Goal: Task Accomplishment & Management: Use online tool/utility

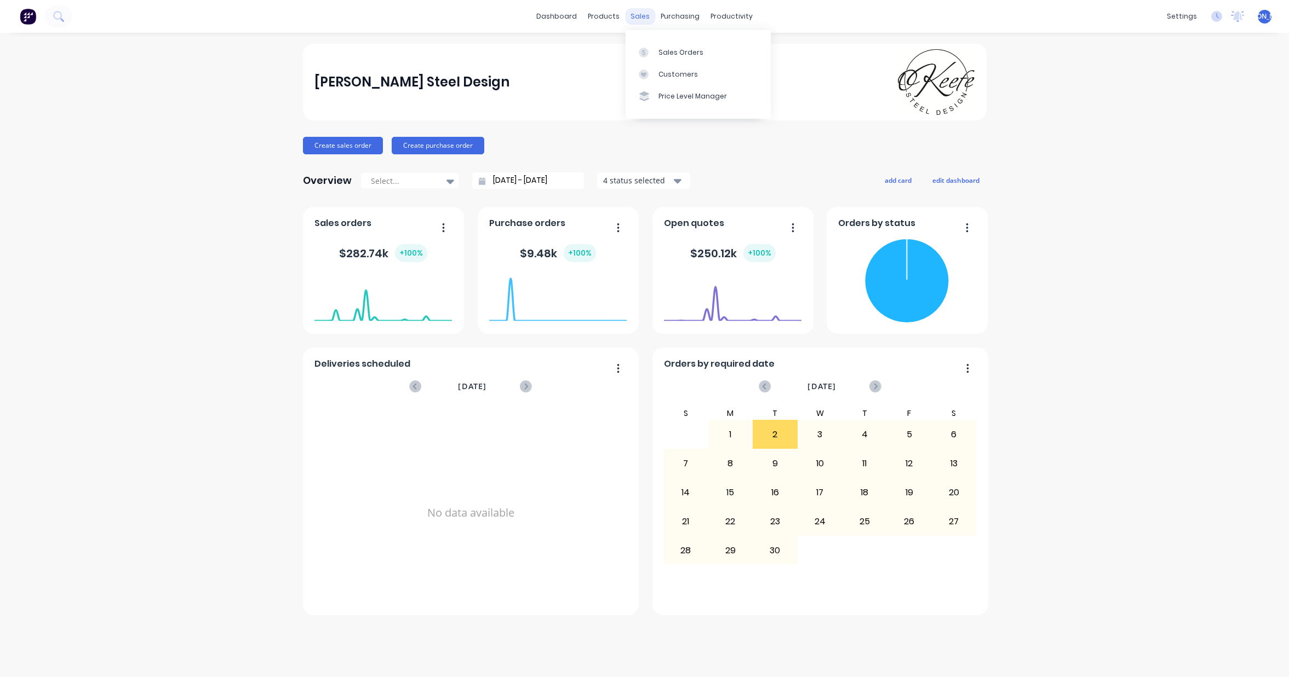
click at [640, 19] on div "sales" at bounding box center [640, 16] width 30 height 16
click at [676, 50] on div "Sales Orders" at bounding box center [680, 53] width 45 height 10
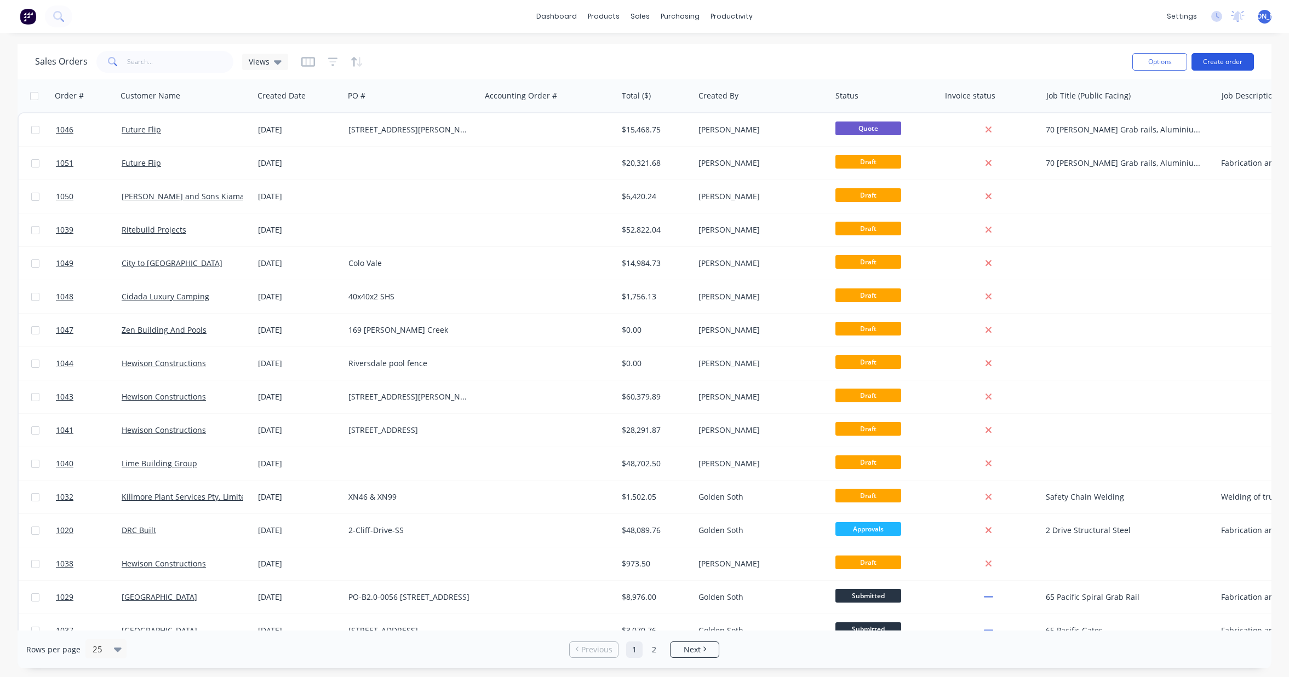
click at [1216, 66] on button "Create order" at bounding box center [1222, 62] width 62 height 18
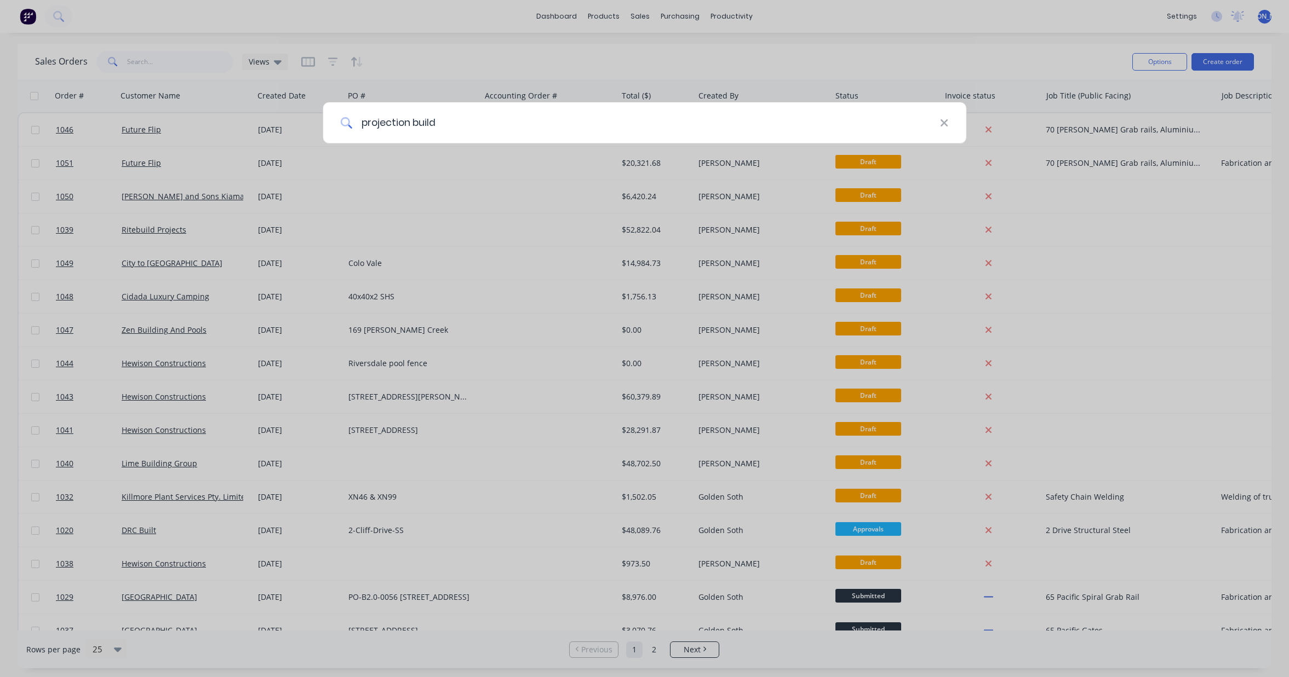
type input "projection build"
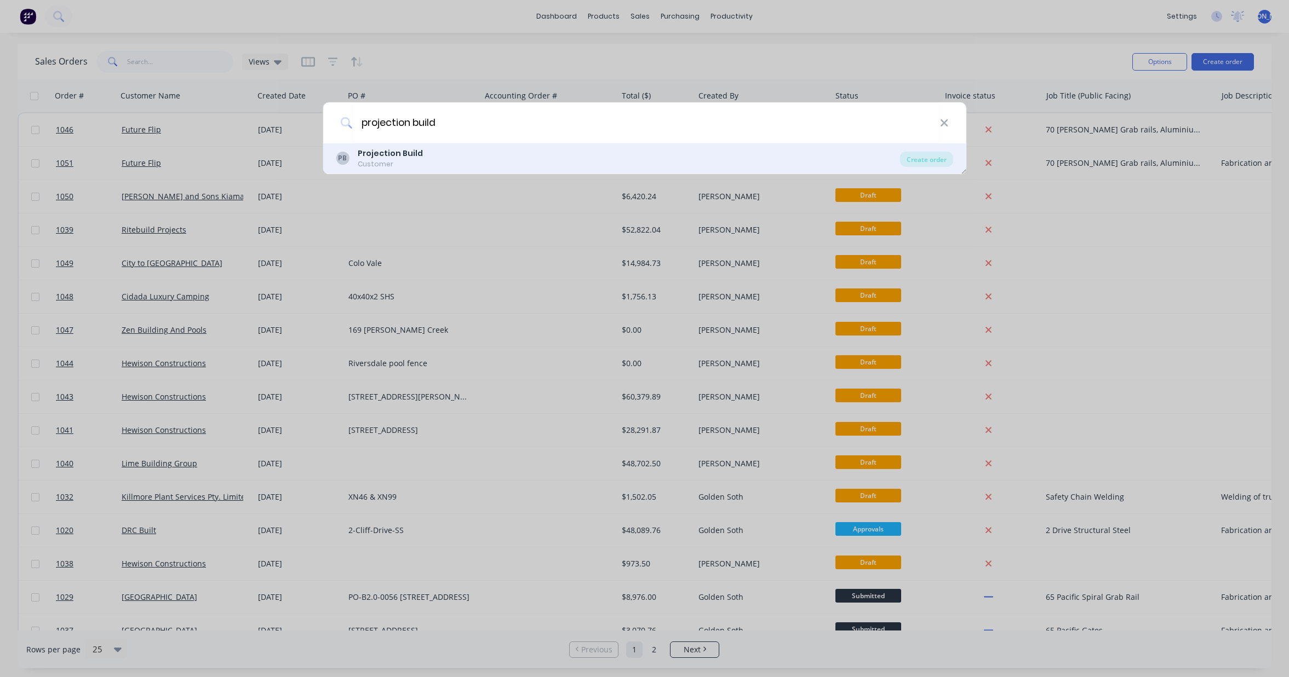
click at [389, 147] on div "PB Projection Build Customer Create order" at bounding box center [645, 158] width 644 height 31
click at [392, 159] on div "Projection Build" at bounding box center [390, 154] width 65 height 12
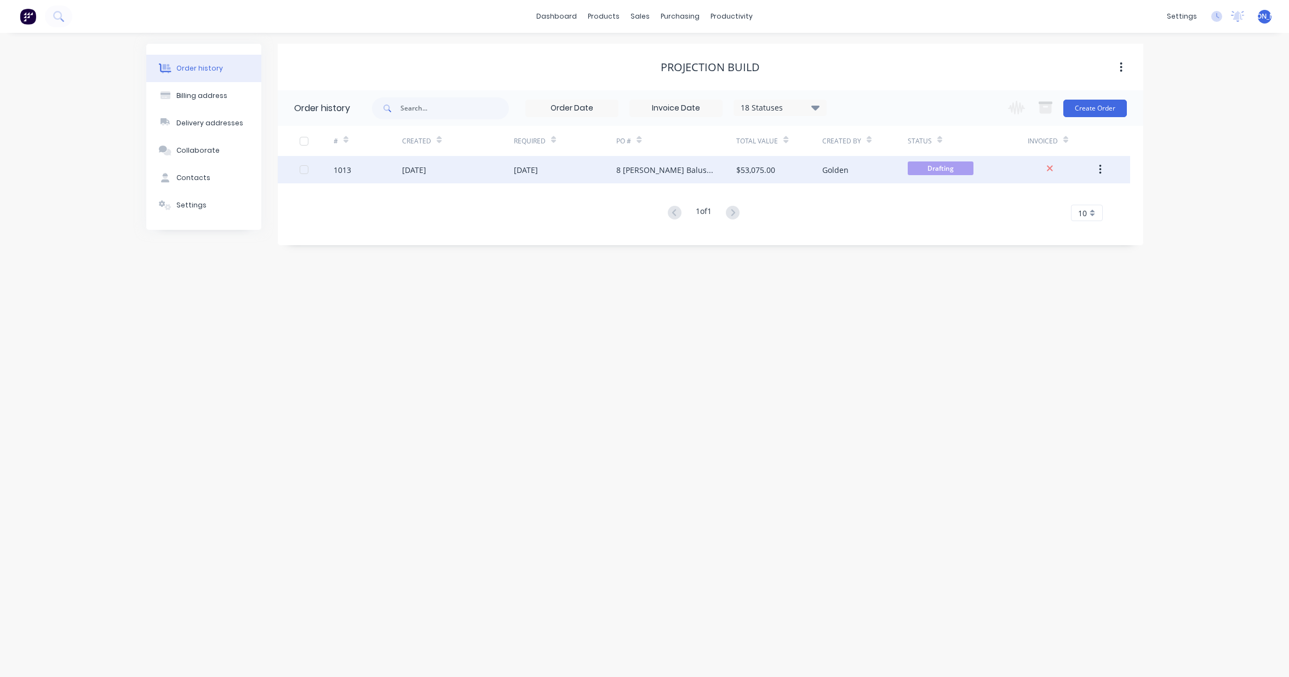
click at [538, 174] on div "[DATE]" at bounding box center [526, 170] width 24 height 12
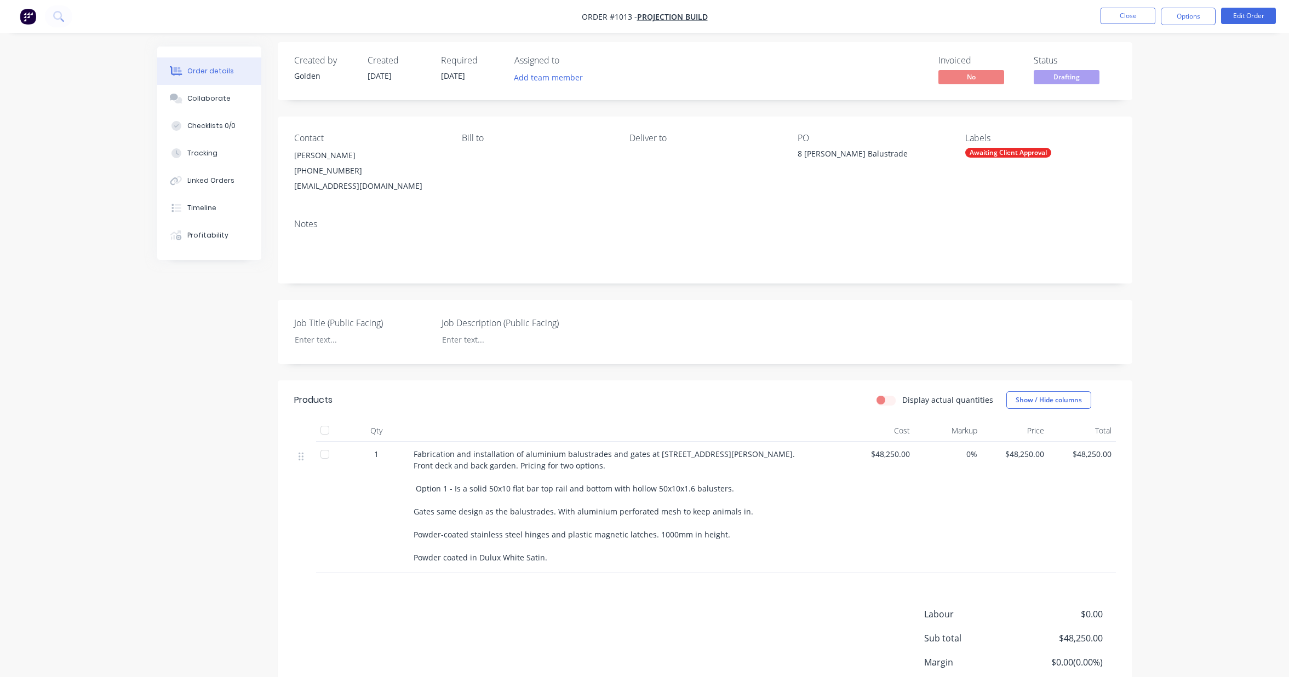
scroll to position [6, 0]
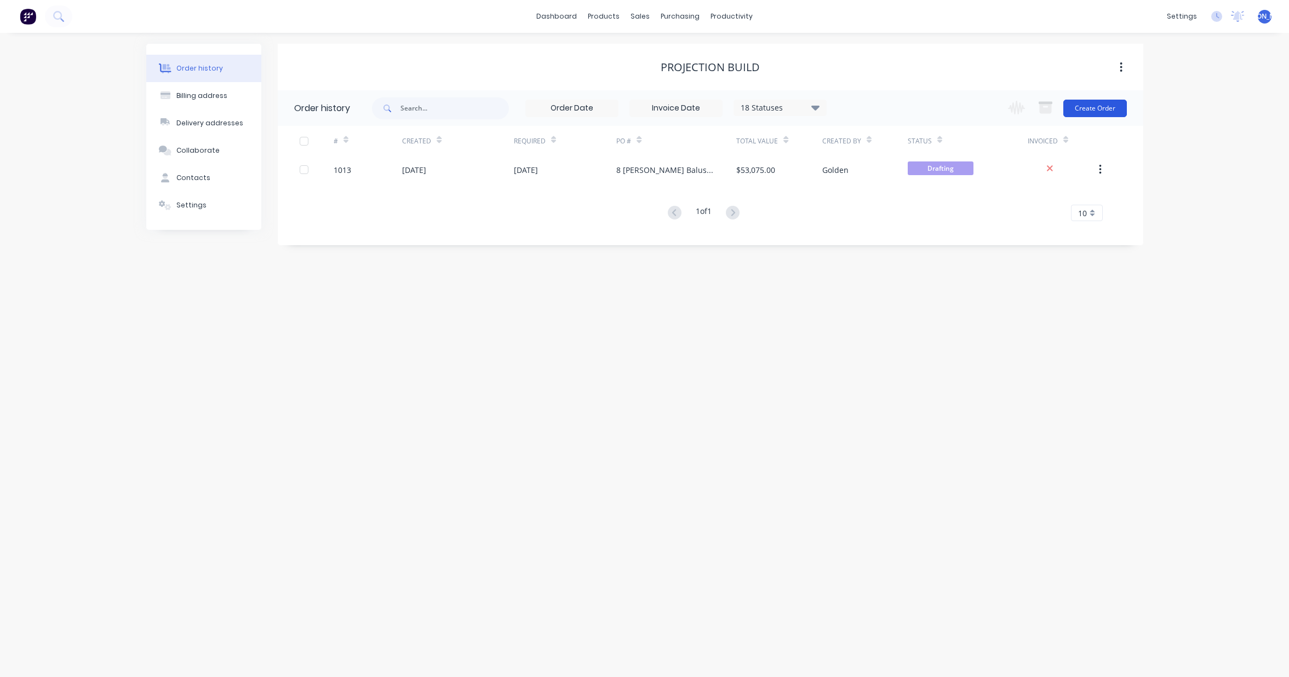
click at [1096, 111] on button "Create Order" at bounding box center [1095, 109] width 64 height 18
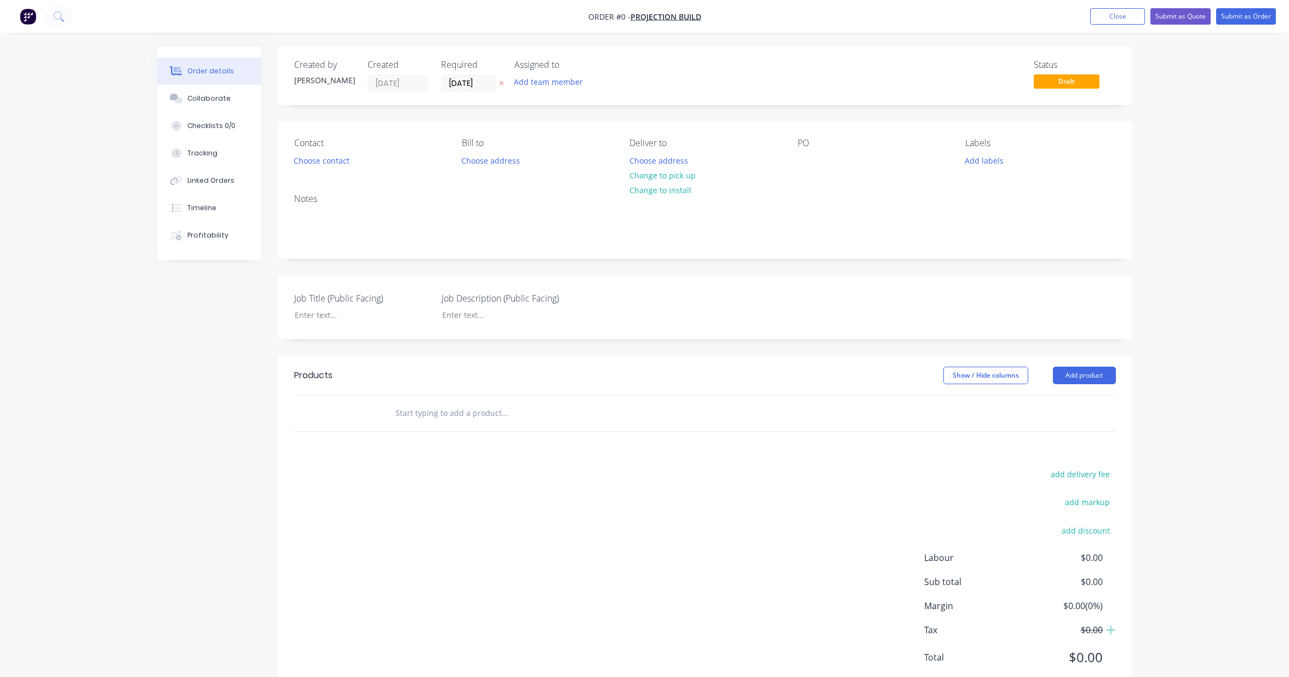
click at [812, 146] on div "PO" at bounding box center [872, 143] width 150 height 10
drag, startPoint x: 807, startPoint y: 142, endPoint x: 820, endPoint y: 146, distance: 13.5
click at [807, 142] on div "PO" at bounding box center [872, 143] width 150 height 10
click at [801, 142] on div "PO" at bounding box center [872, 143] width 150 height 10
click at [808, 164] on div at bounding box center [806, 161] width 18 height 16
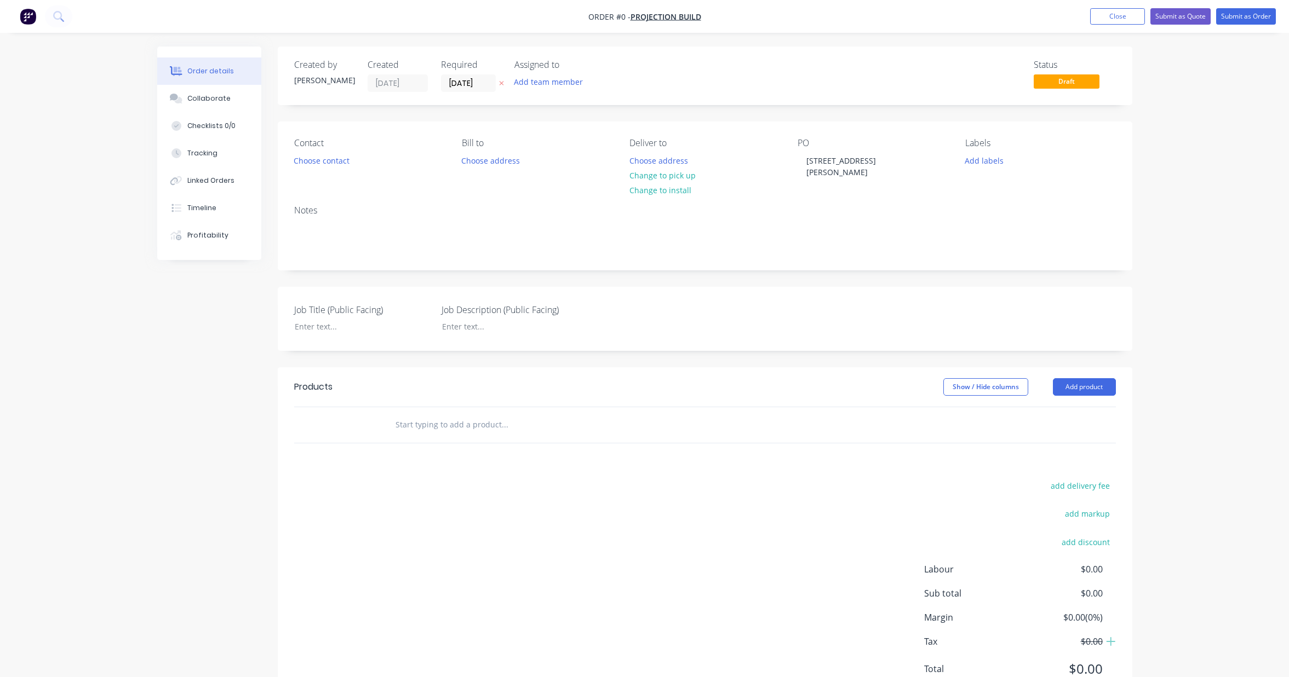
click at [635, 439] on div "Order details Collaborate Checklists 0/0 Tracking Linked Orders Timeline Profit…" at bounding box center [644, 385] width 997 height 676
click at [1065, 378] on button "Add product" at bounding box center [1084, 387] width 63 height 18
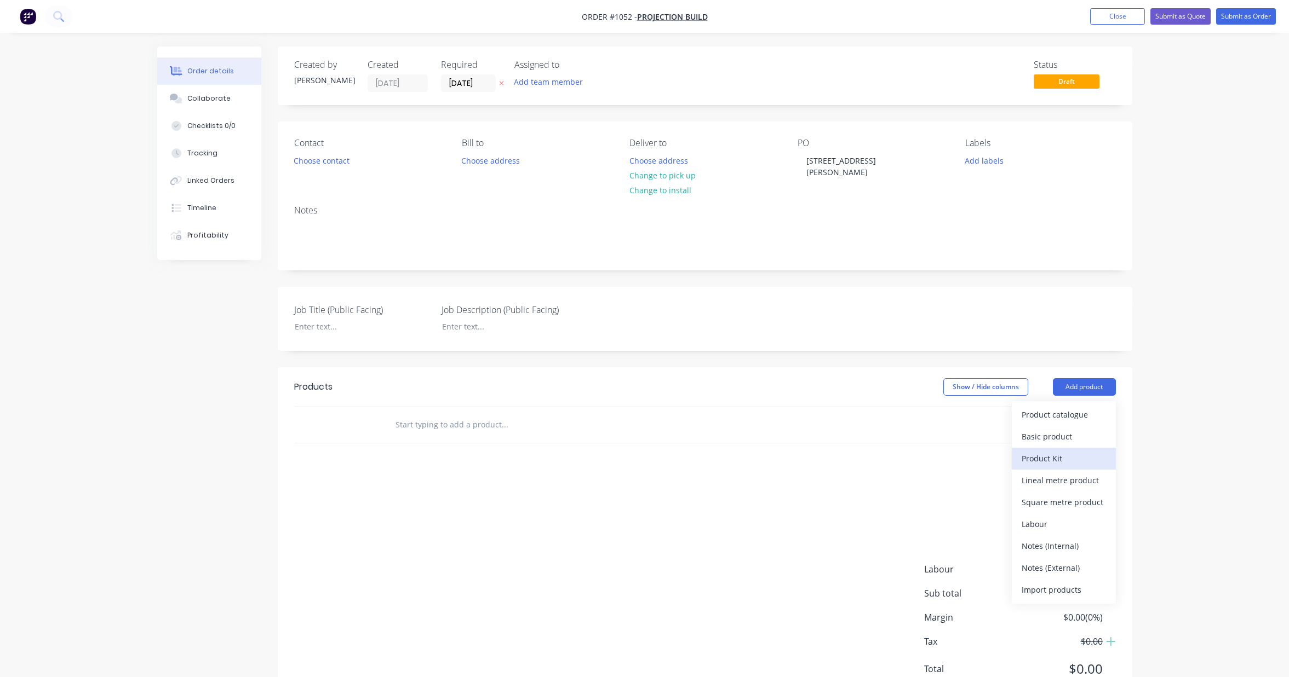
click at [1073, 451] on div "Product Kit" at bounding box center [1063, 459] width 84 height 16
click at [1080, 381] on button "Add product" at bounding box center [1084, 387] width 63 height 18
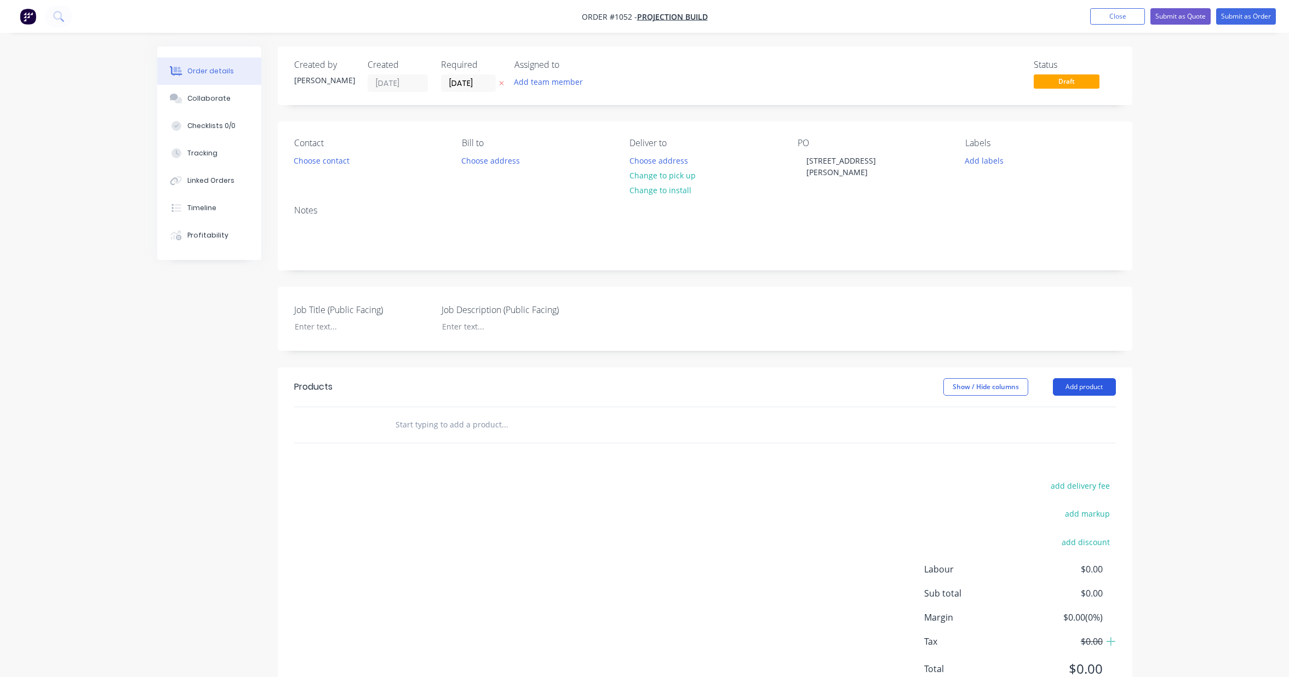
click at [1080, 381] on button "Add product" at bounding box center [1084, 387] width 63 height 18
click at [1071, 430] on div "Standard pricing" at bounding box center [1063, 437] width 84 height 16
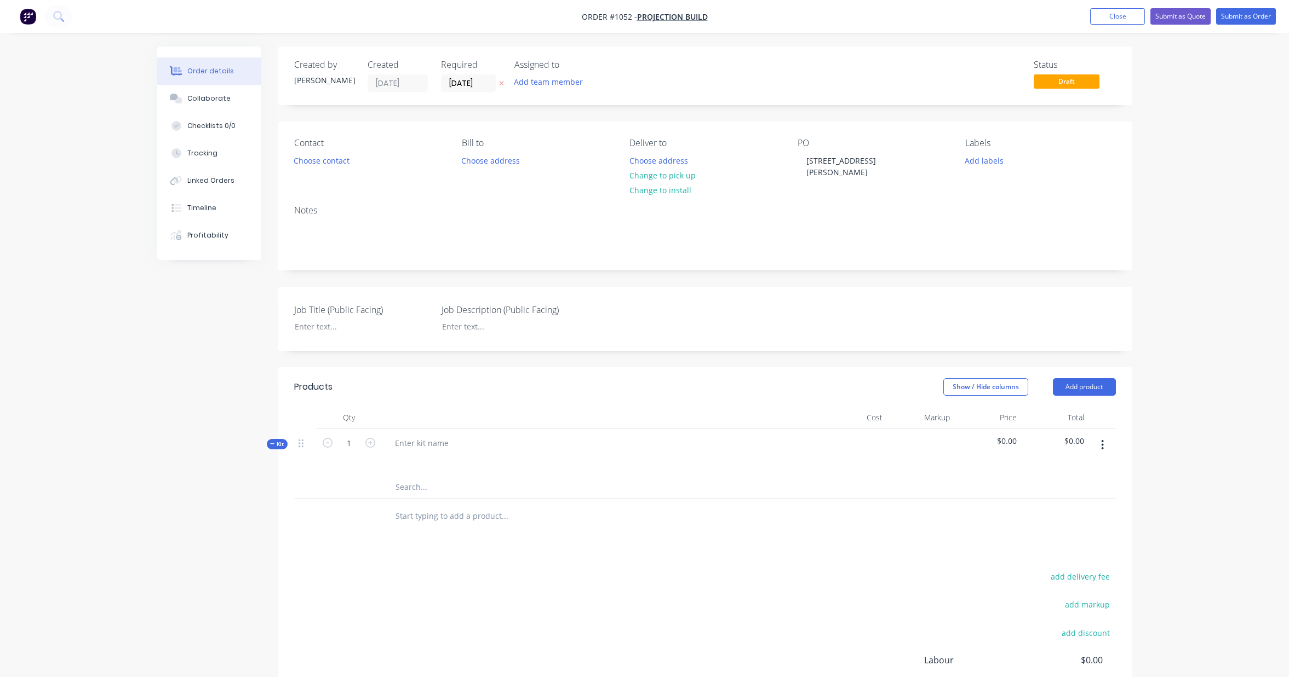
click at [1100, 435] on button "button" at bounding box center [1102, 445] width 26 height 20
click at [1092, 467] on div "Save to catalogue" at bounding box center [1063, 474] width 84 height 16
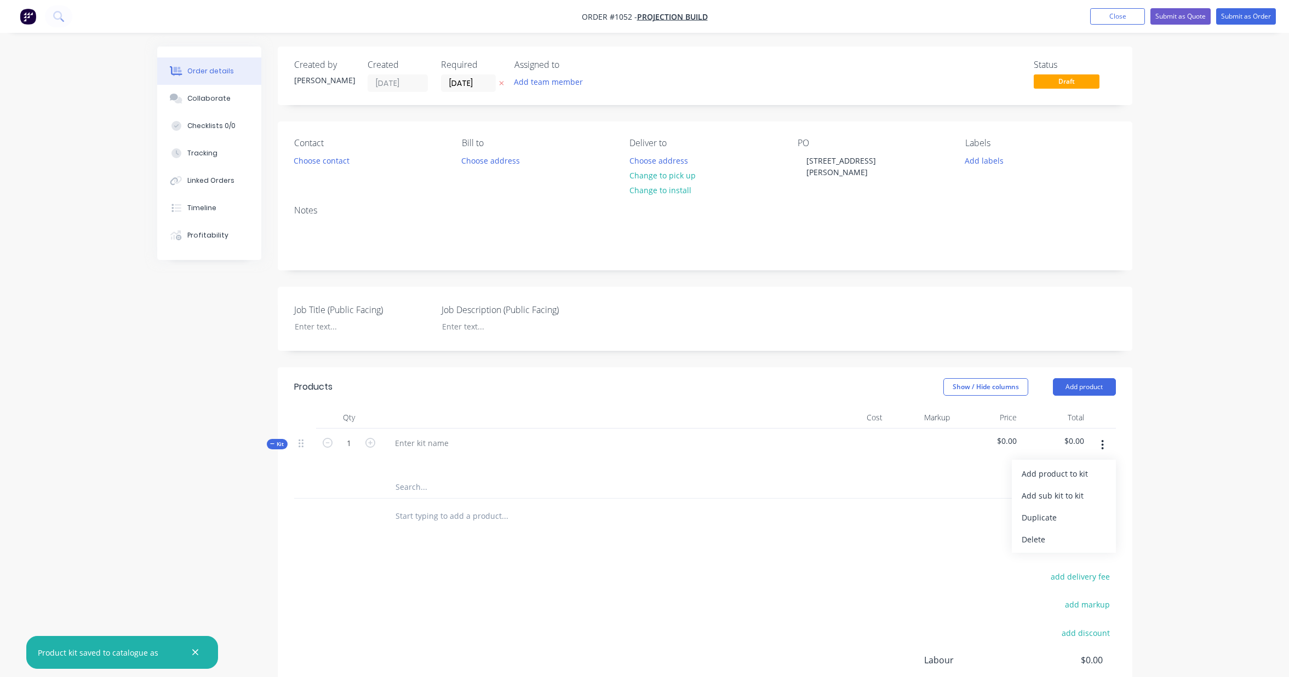
click at [1102, 439] on icon "button" at bounding box center [1102, 445] width 3 height 12
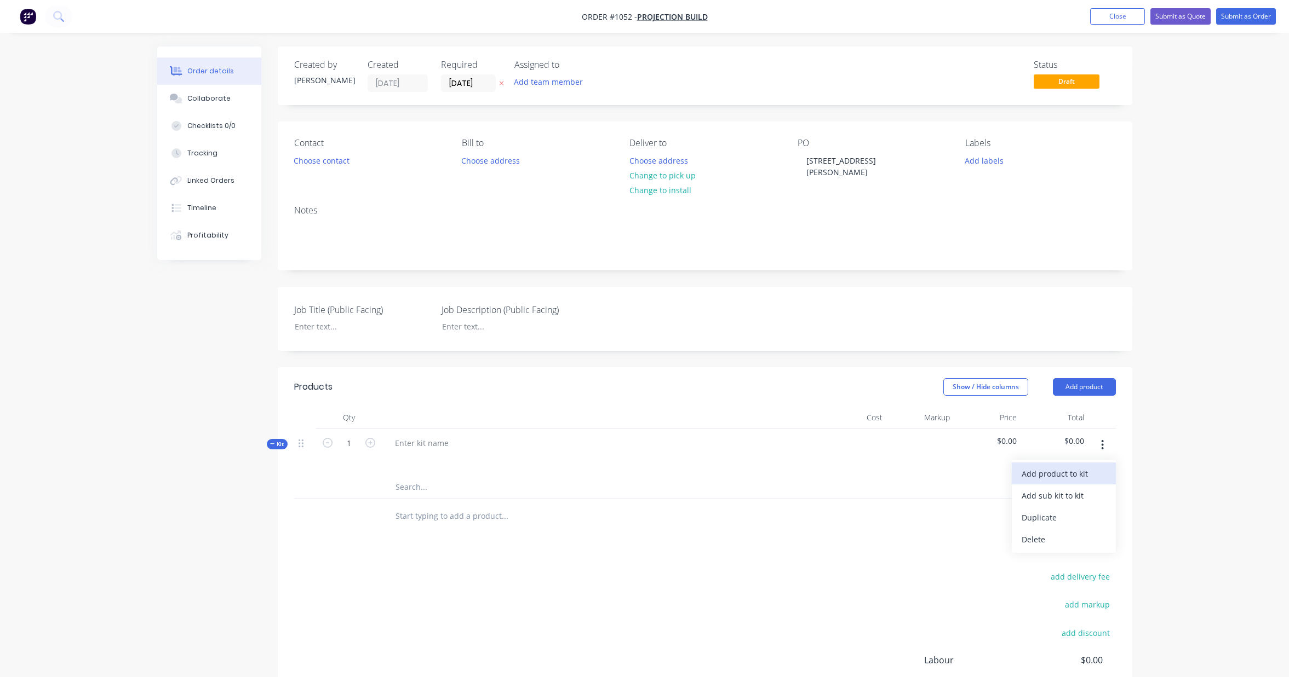
click at [1098, 466] on div "Add product to kit" at bounding box center [1063, 474] width 84 height 16
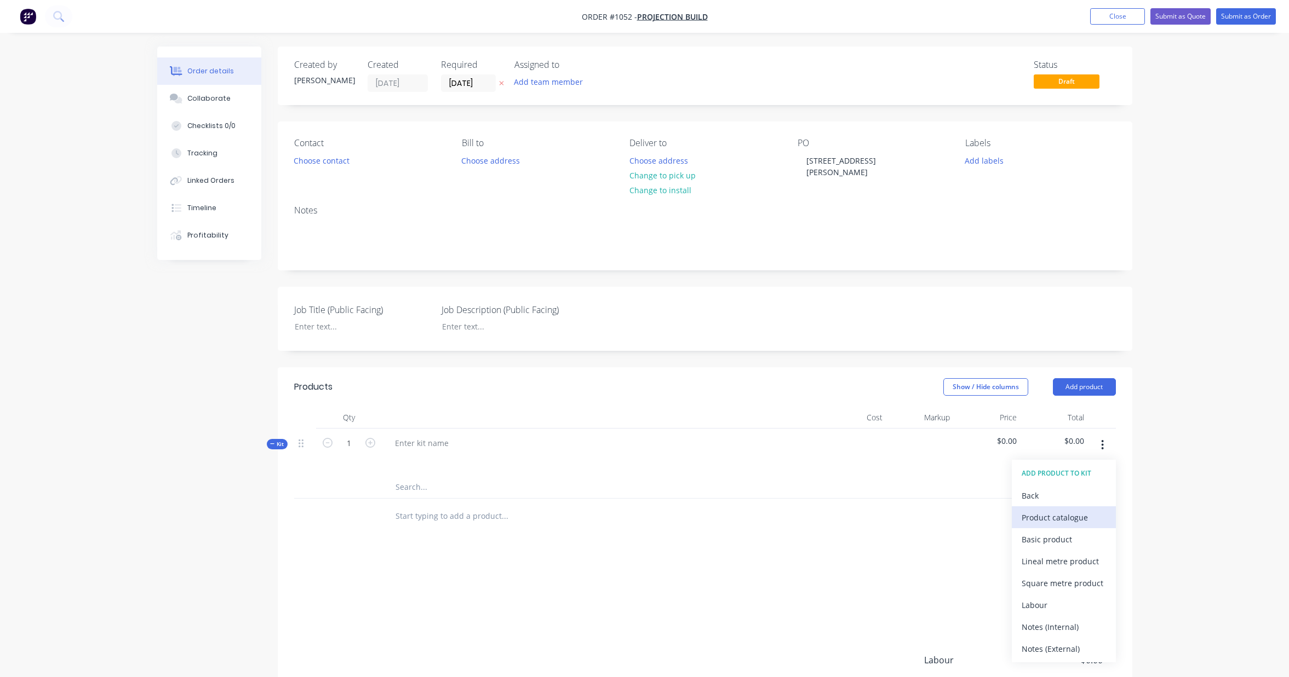
click at [1089, 510] on div "Product catalogue" at bounding box center [1063, 518] width 84 height 16
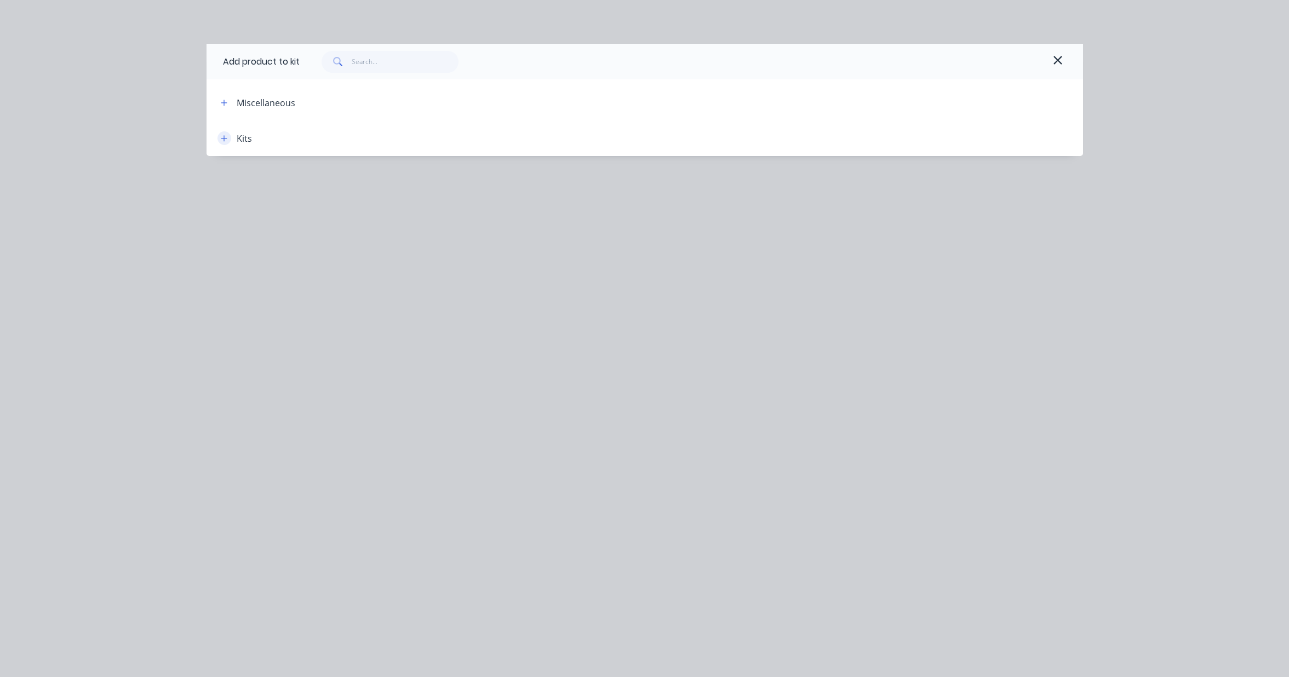
click at [224, 139] on icon "button" at bounding box center [224, 138] width 6 height 6
click at [225, 136] on icon "button" at bounding box center [224, 139] width 7 height 8
click at [225, 105] on icon "button" at bounding box center [224, 103] width 7 height 8
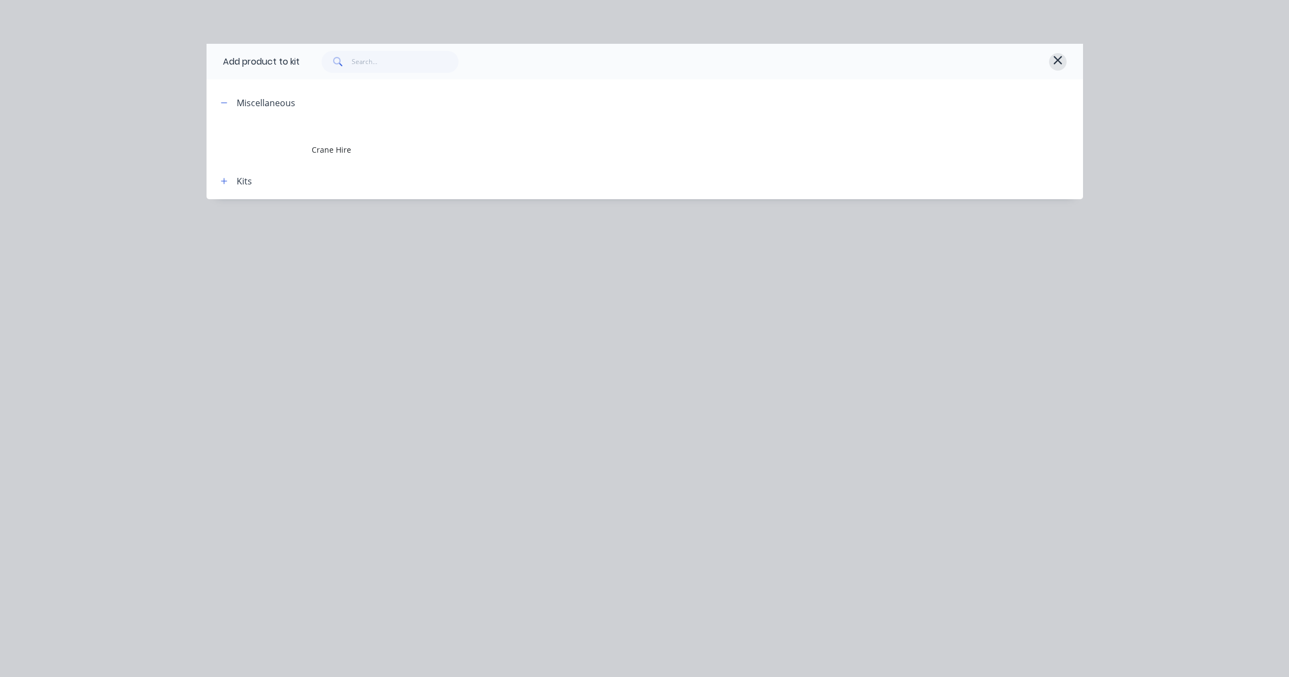
click at [1054, 58] on icon "button" at bounding box center [1058, 60] width 10 height 13
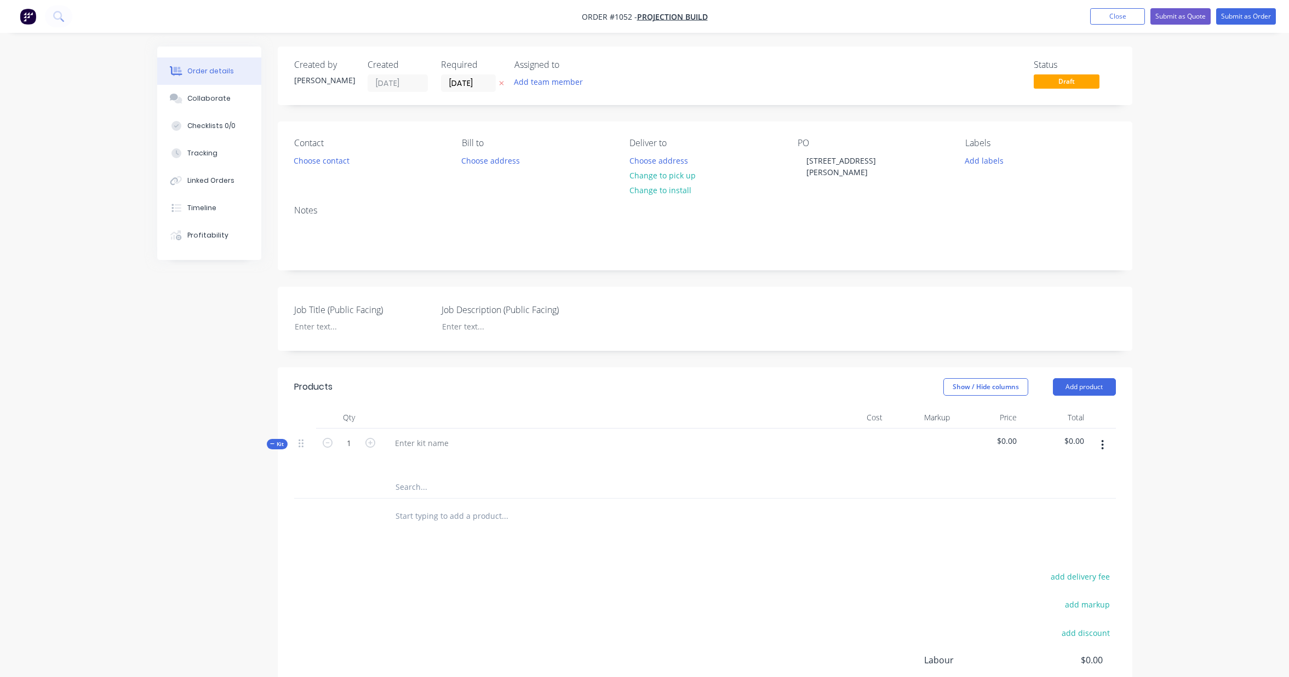
click at [1101, 440] on icon "button" at bounding box center [1102, 445] width 2 height 10
click at [1074, 532] on div "Delete" at bounding box center [1063, 540] width 84 height 16
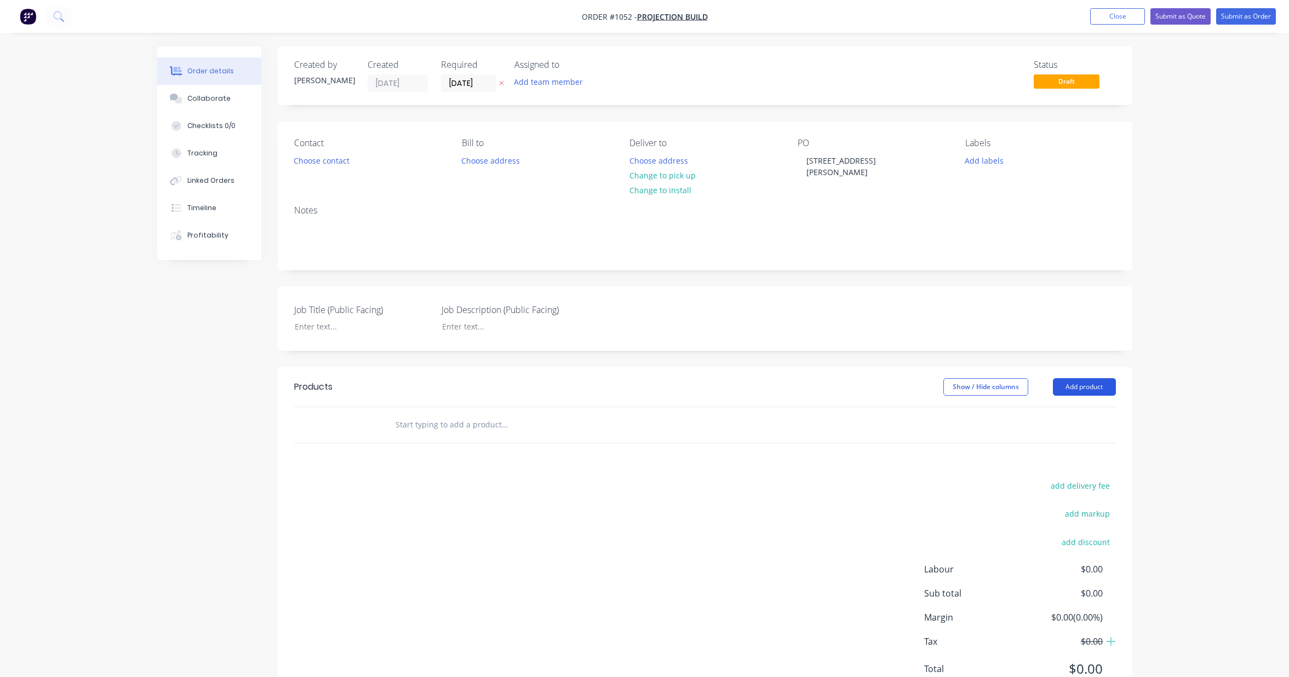
click at [1098, 378] on button "Add product" at bounding box center [1084, 387] width 63 height 18
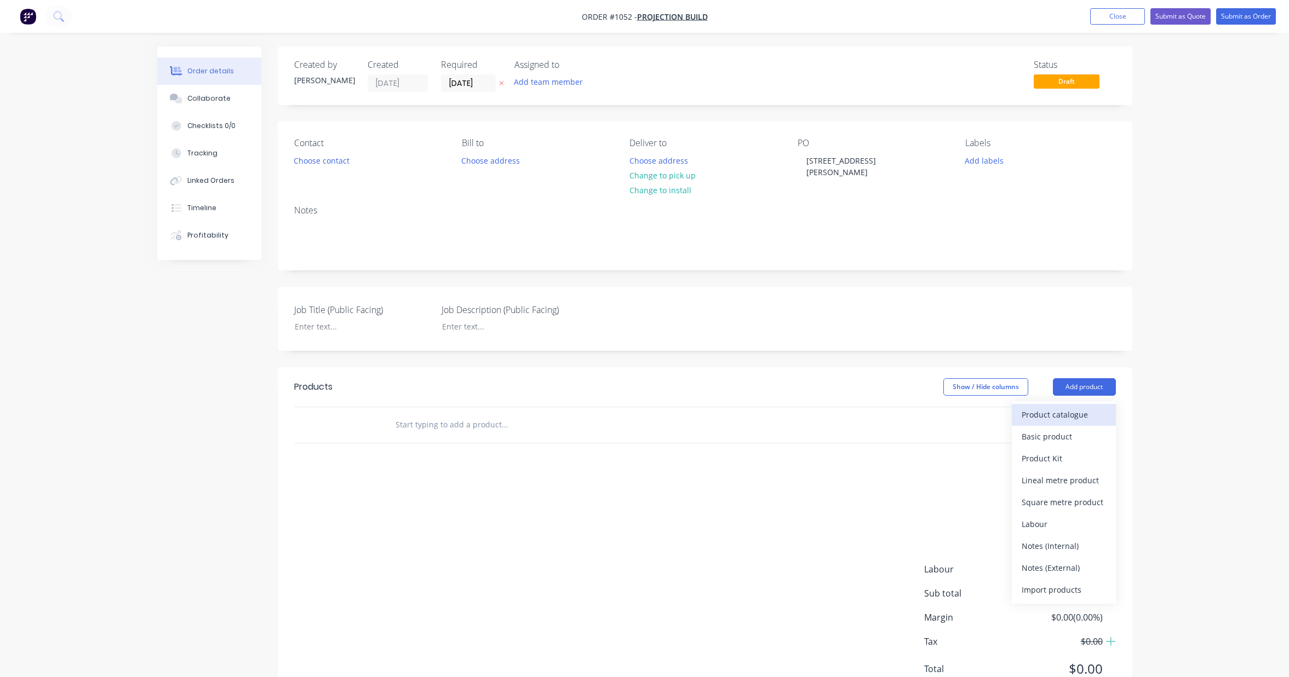
click at [1080, 407] on div "Product catalogue" at bounding box center [1063, 415] width 84 height 16
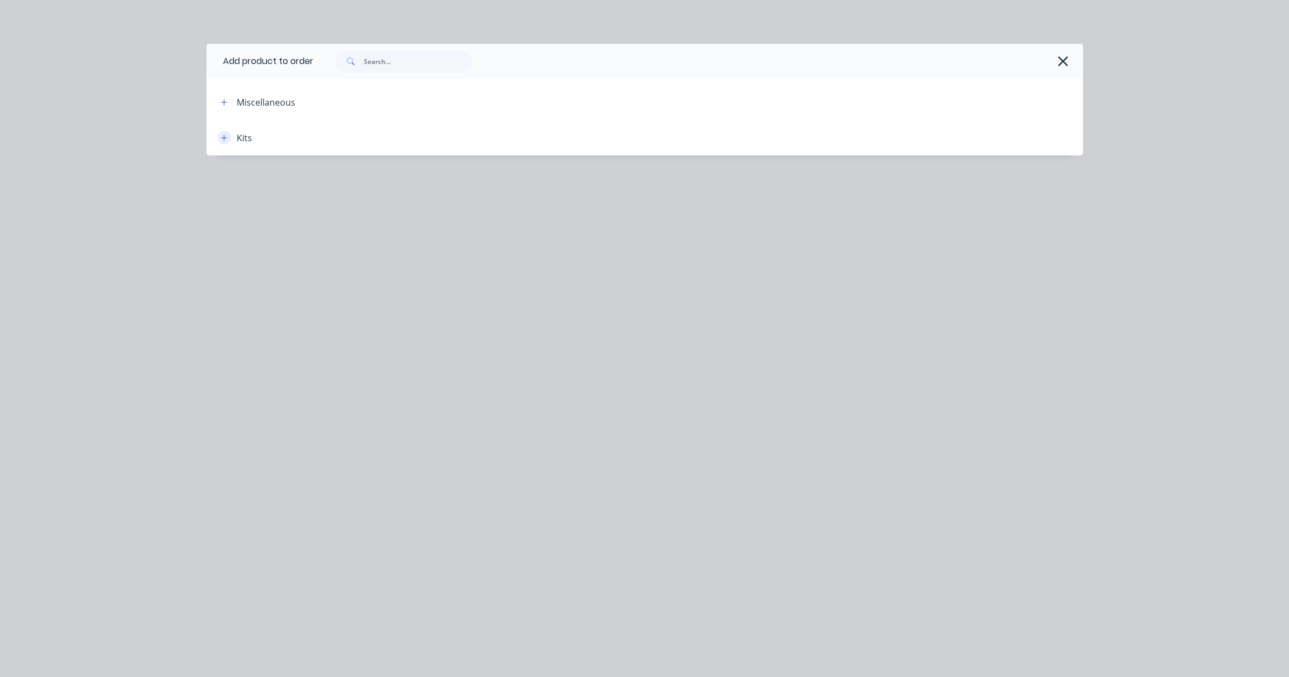
click at [221, 140] on icon "button" at bounding box center [224, 138] width 7 height 8
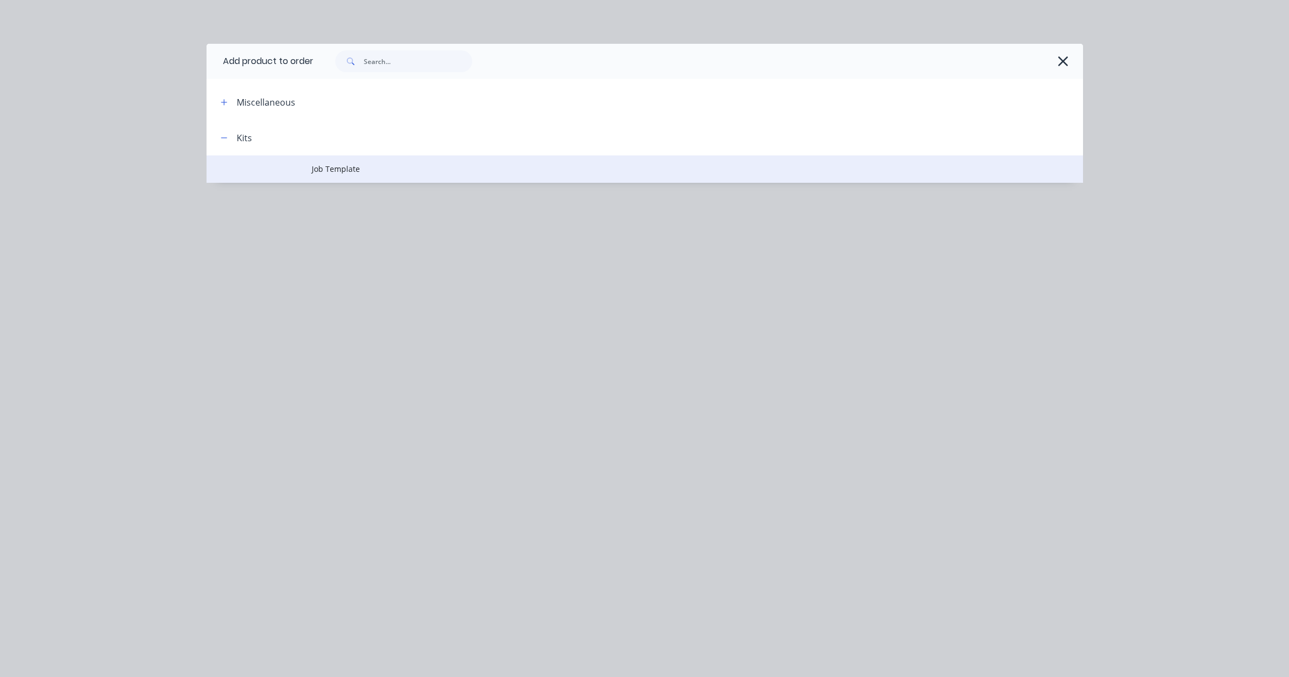
click at [337, 164] on span "Job Template" at bounding box center [620, 169] width 617 height 12
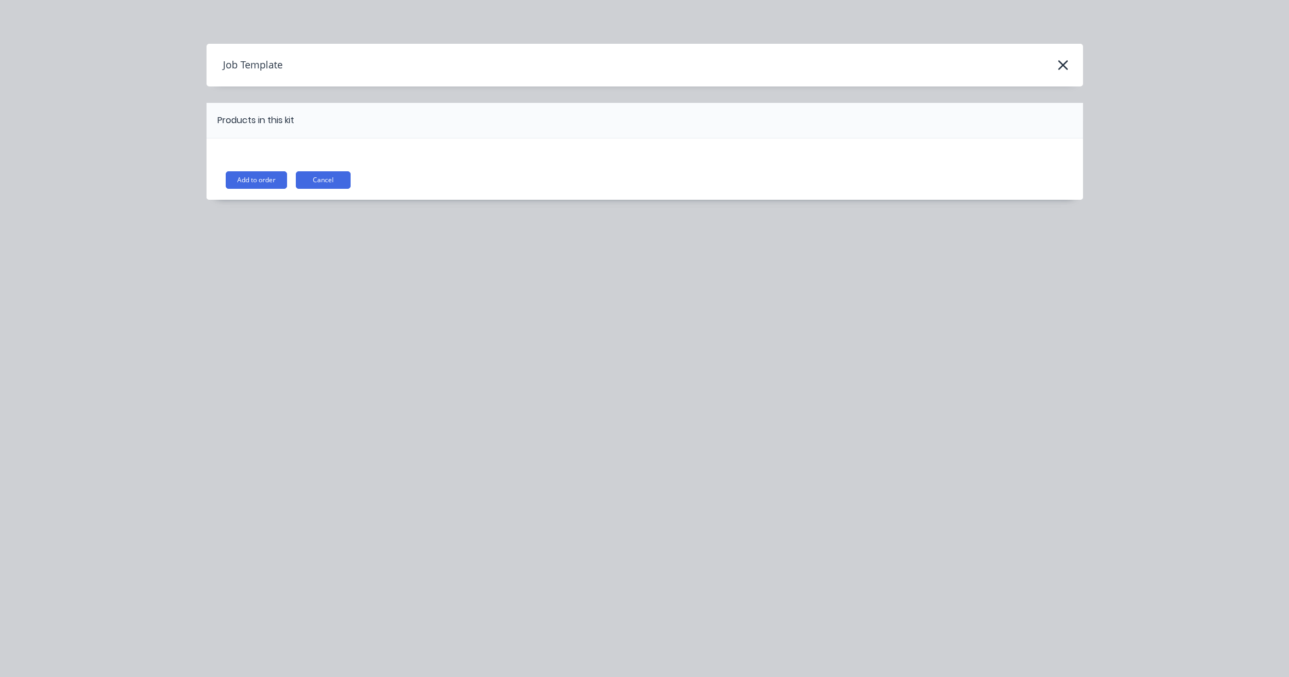
click at [274, 173] on button "Add to order" at bounding box center [256, 180] width 61 height 18
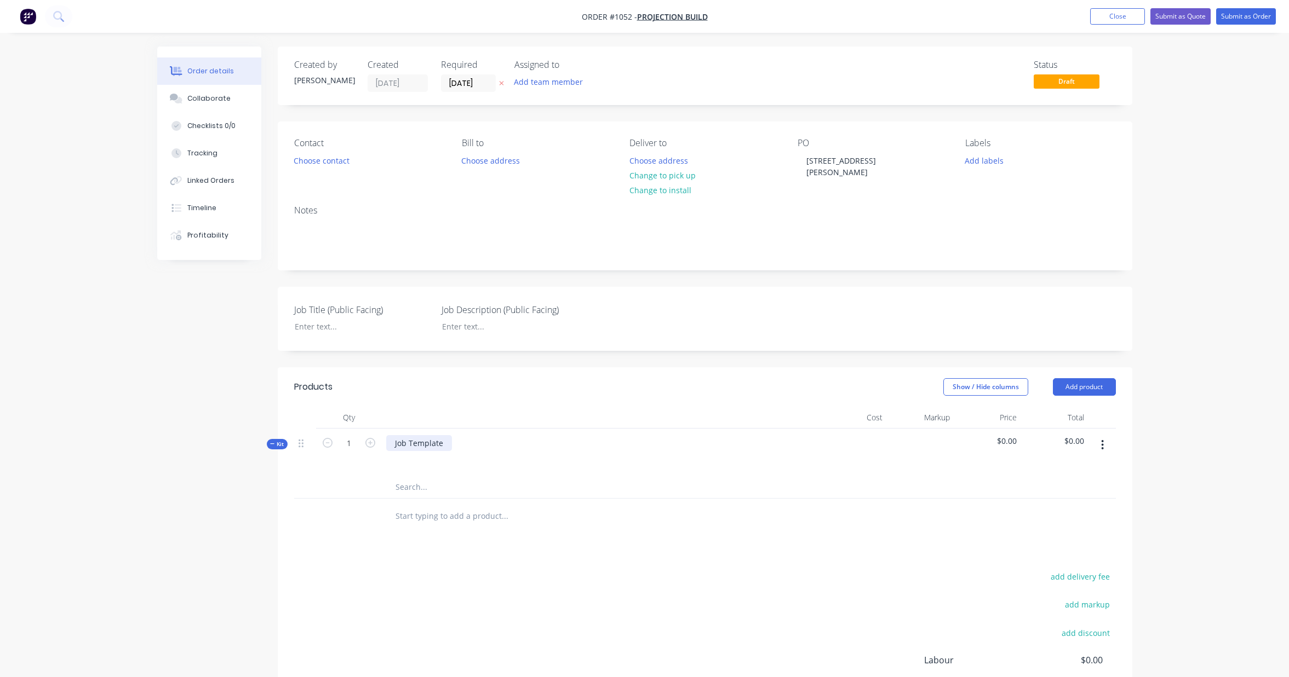
click at [436, 435] on div "Job Template" at bounding box center [419, 443] width 66 height 16
drag, startPoint x: 442, startPoint y: 429, endPoint x: 366, endPoint y: 432, distance: 75.6
click at [366, 432] on div "Kit 1 Job Template $0.00 $0.00" at bounding box center [705, 450] width 822 height 48
click at [435, 432] on div "Southern Stair balustrade" at bounding box center [442, 440] width 113 height 16
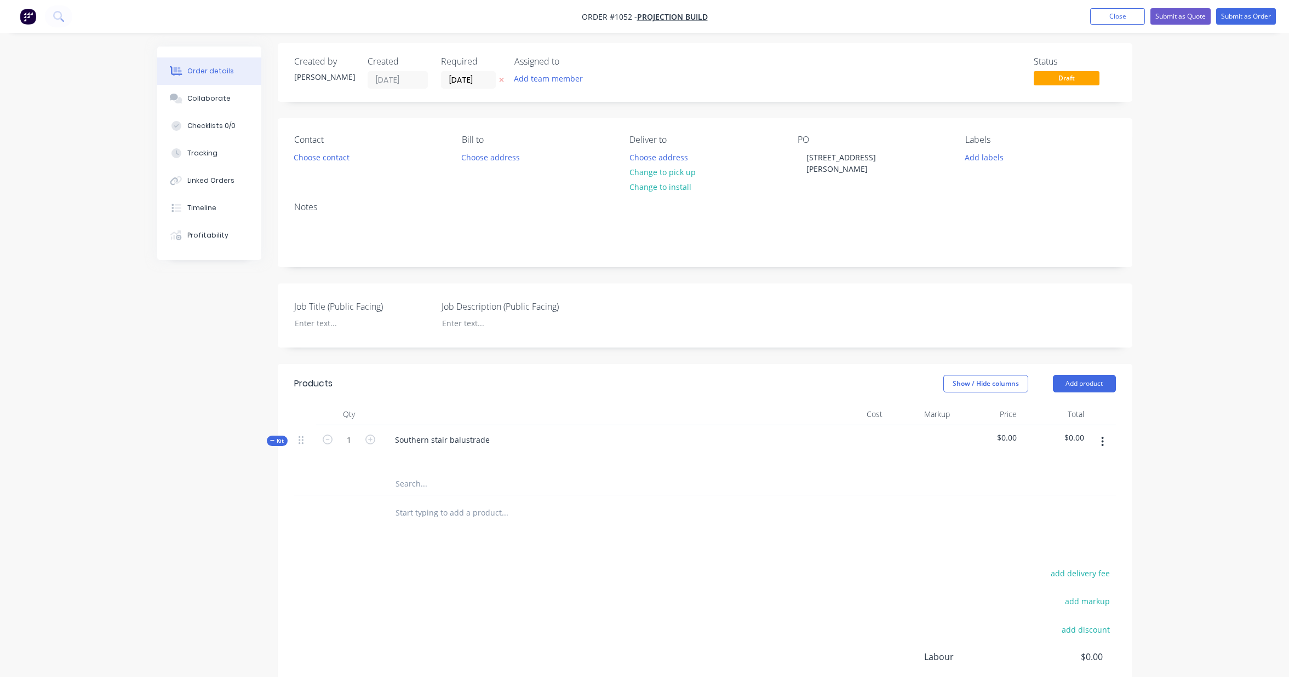
click at [514, 577] on div "add delivery fee add markup add discount Labour $0.00 Sub total $0.00 Margin $0…" at bounding box center [705, 671] width 822 height 211
click at [1104, 375] on button "Add product" at bounding box center [1084, 384] width 63 height 18
click at [1065, 404] on div "Product catalogue" at bounding box center [1063, 412] width 84 height 16
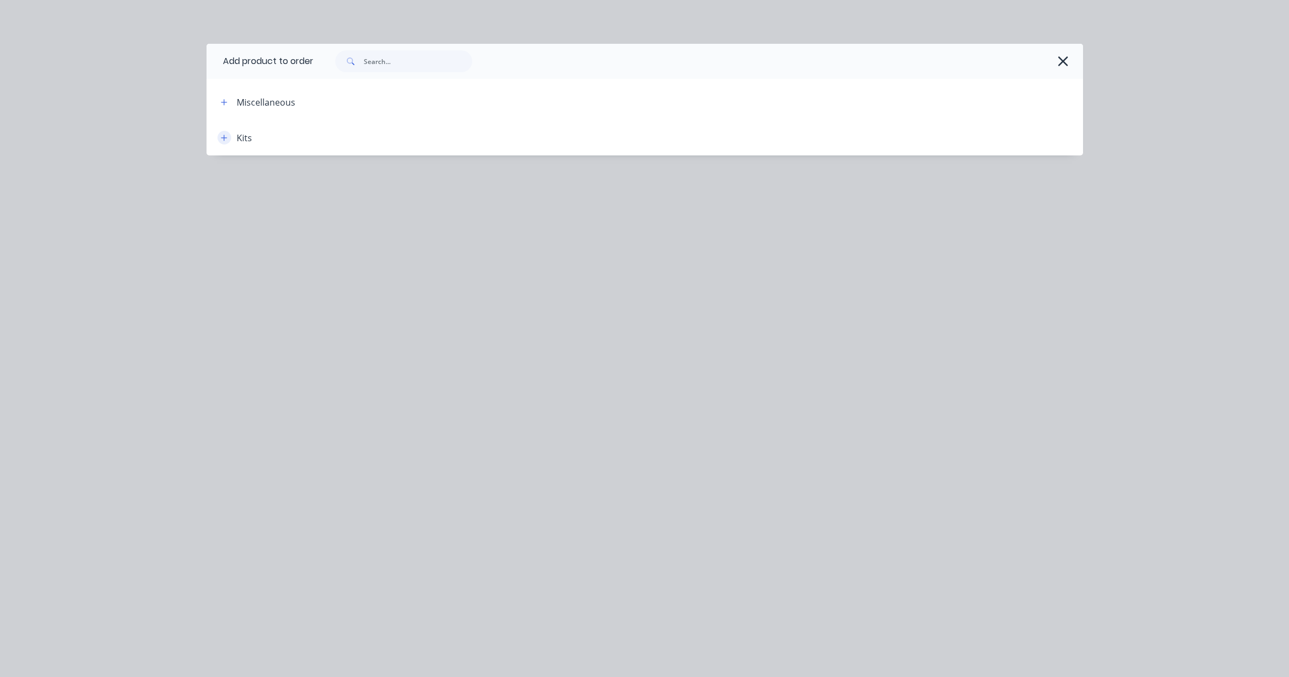
click at [220, 139] on button "button" at bounding box center [224, 138] width 14 height 14
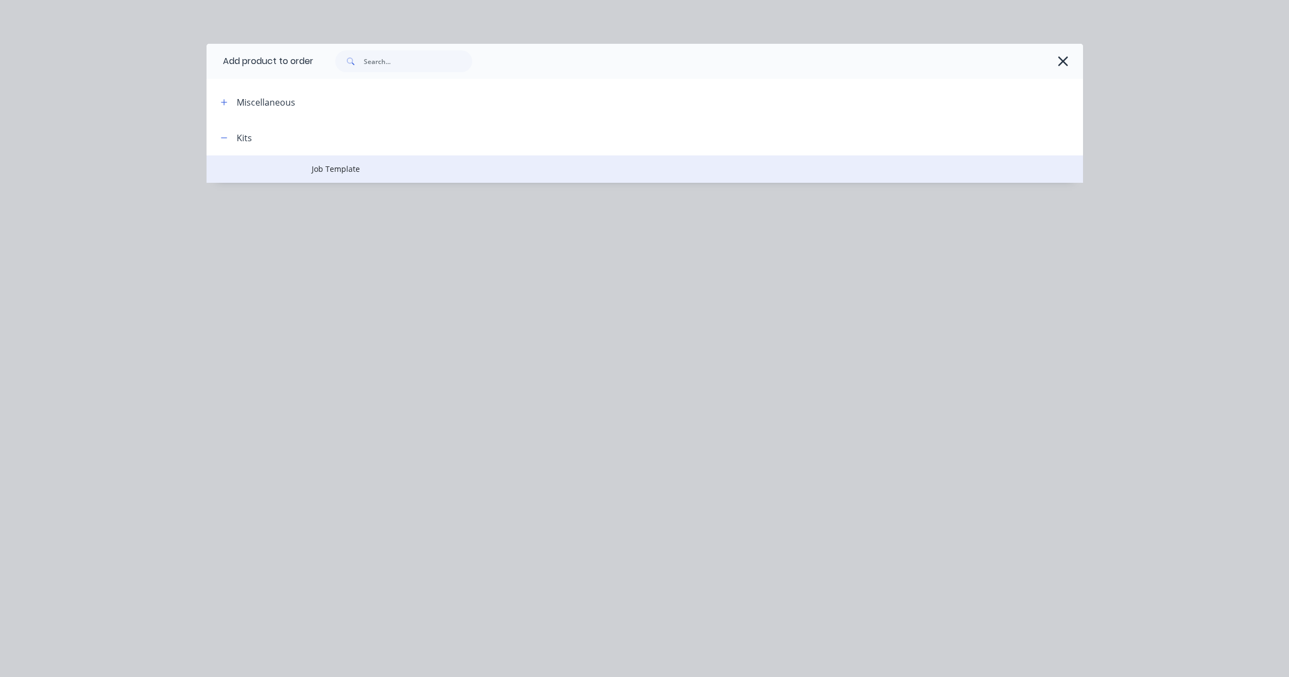
click at [325, 177] on td "Job Template" at bounding box center [697, 169] width 771 height 27
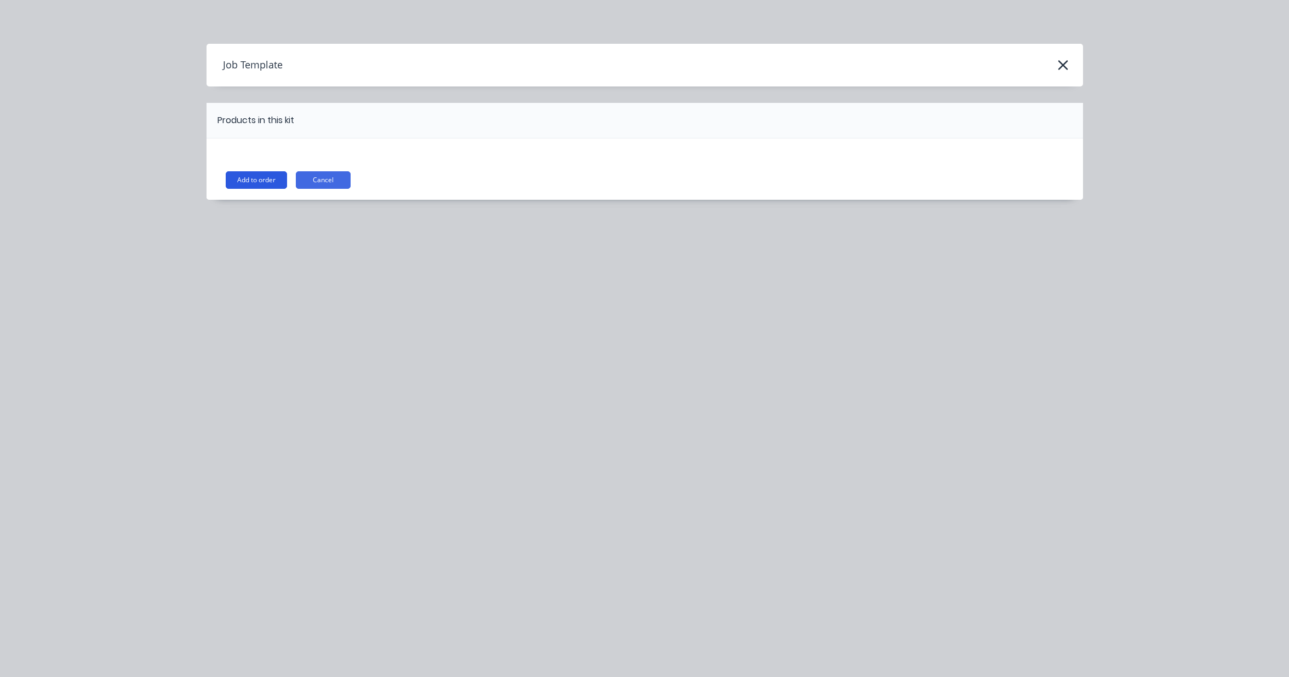
click at [262, 177] on button "Add to order" at bounding box center [256, 180] width 61 height 18
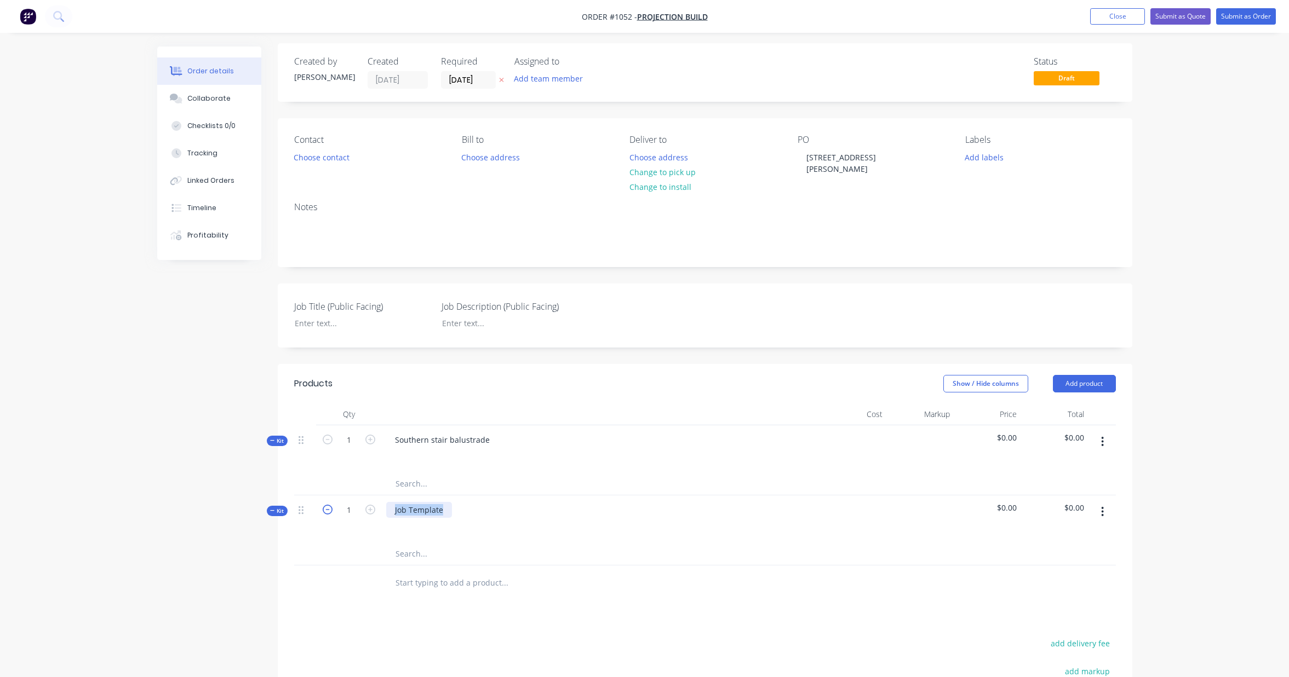
drag, startPoint x: 381, startPoint y: 498, endPoint x: 330, endPoint y: 495, distance: 50.5
click at [330, 496] on div "Kit 1 Job Template $0.00 $0.00" at bounding box center [705, 520] width 822 height 48
click at [332, 594] on div "Products Show / Hide columns Add product Qty Cost Markup Price Total Kit 1 Sout…" at bounding box center [705, 614] width 854 height 500
click at [1102, 437] on icon "button" at bounding box center [1102, 442] width 2 height 10
click at [1062, 467] on div "Add product to kit" at bounding box center [1063, 471] width 84 height 16
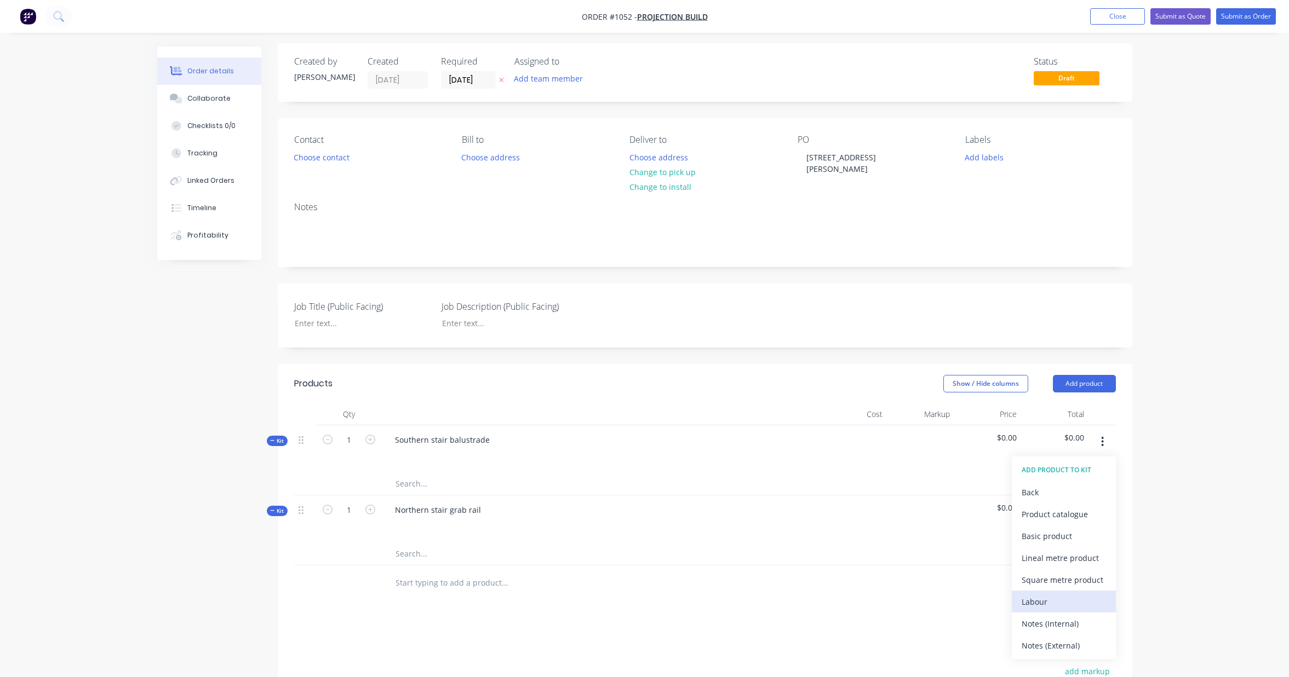
click at [1066, 594] on div "Labour" at bounding box center [1063, 602] width 84 height 16
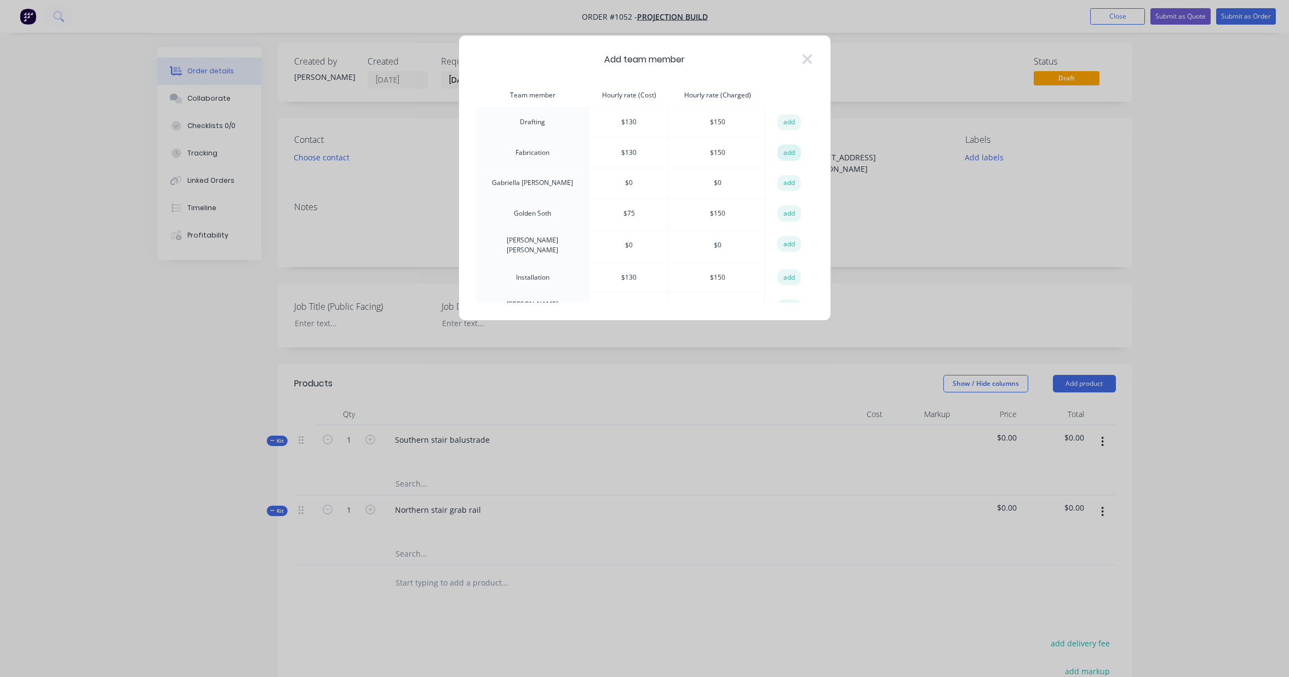
click at [779, 153] on button "add" at bounding box center [789, 153] width 24 height 16
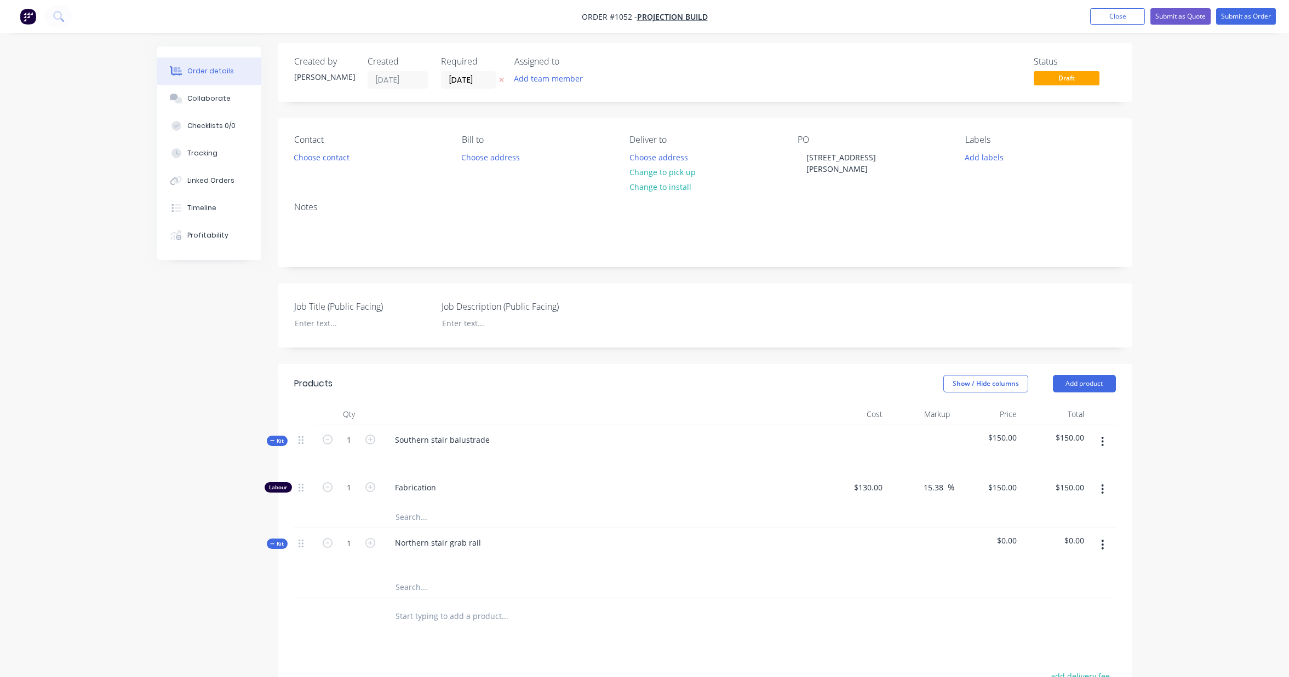
click at [1105, 432] on button "button" at bounding box center [1102, 442] width 26 height 20
click at [1057, 463] on div "Add product to kit" at bounding box center [1063, 471] width 84 height 16
click at [1070, 594] on div "Labour" at bounding box center [1063, 602] width 84 height 16
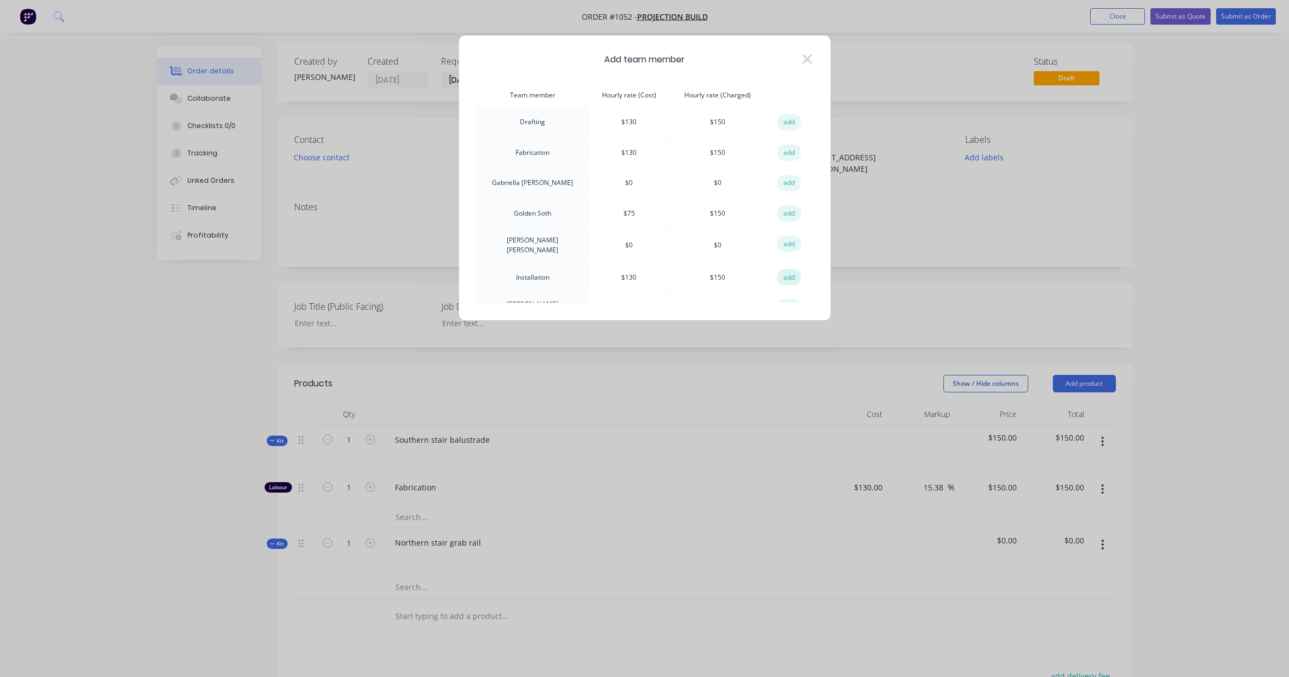
click at [785, 274] on button "add" at bounding box center [789, 277] width 24 height 16
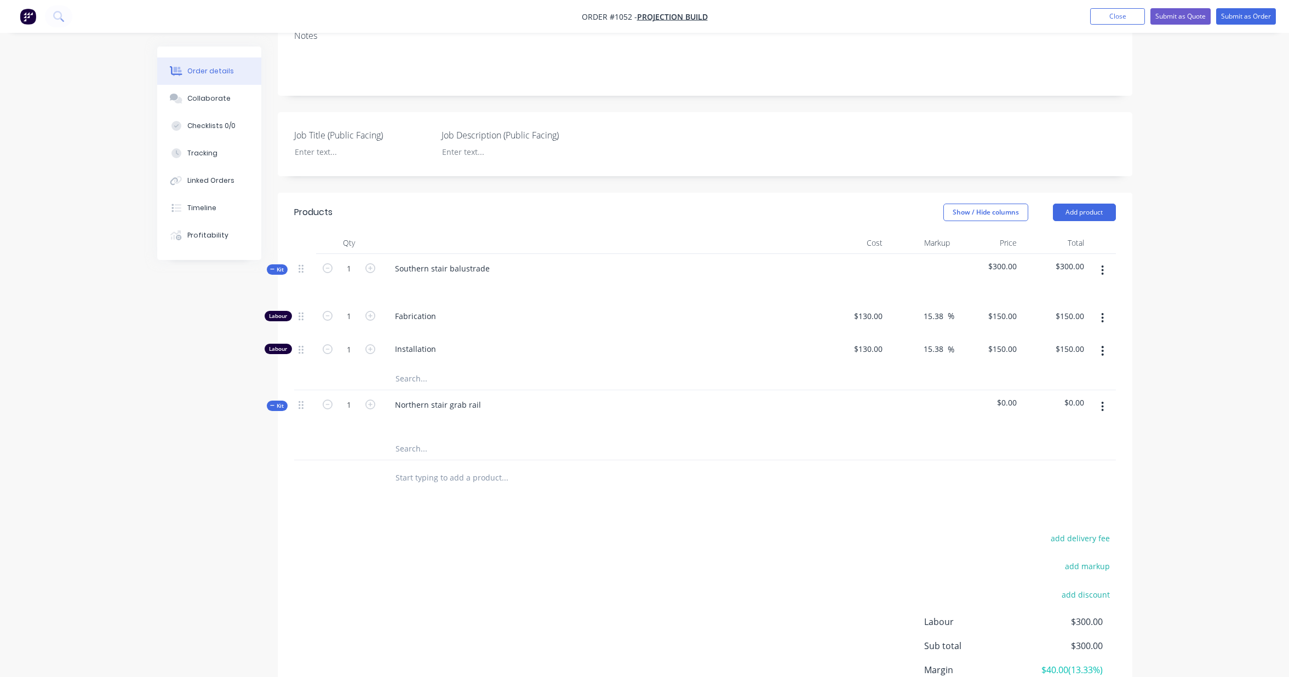
scroll to position [176, 0]
click at [417, 367] on input "text" at bounding box center [504, 377] width 219 height 22
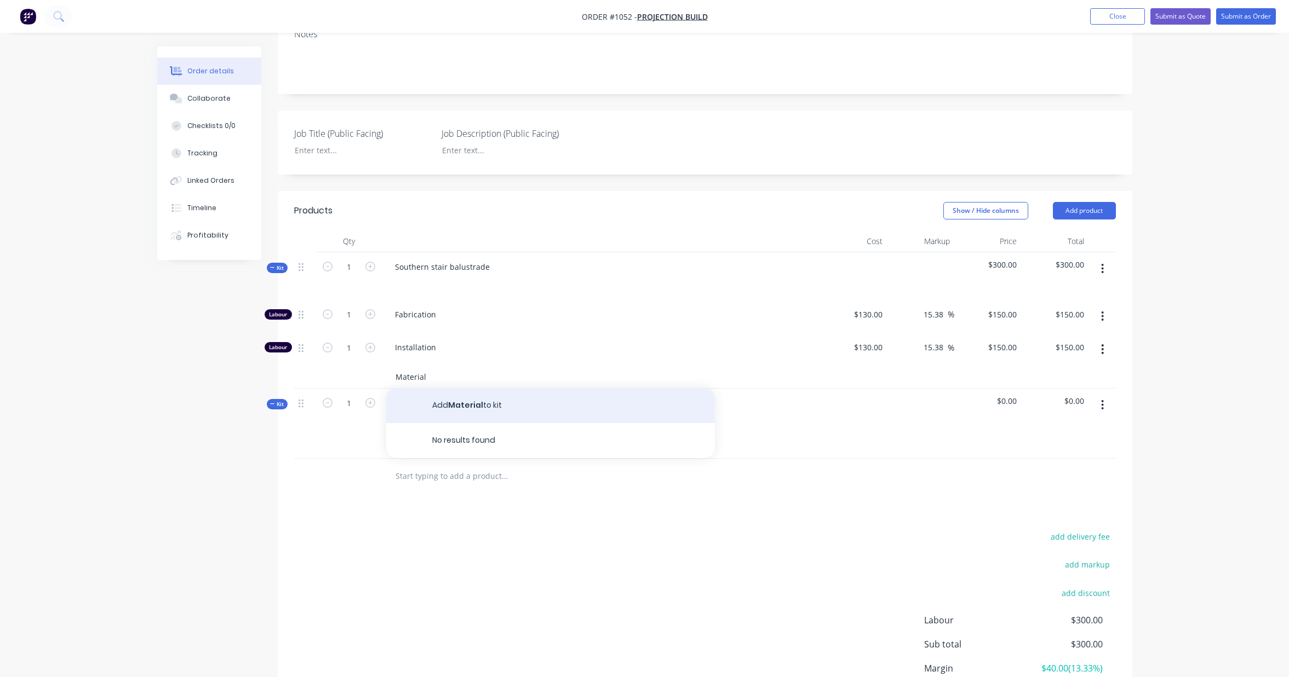
type input "Material"
click at [484, 402] on button "Add Material to kit" at bounding box center [550, 405] width 329 height 35
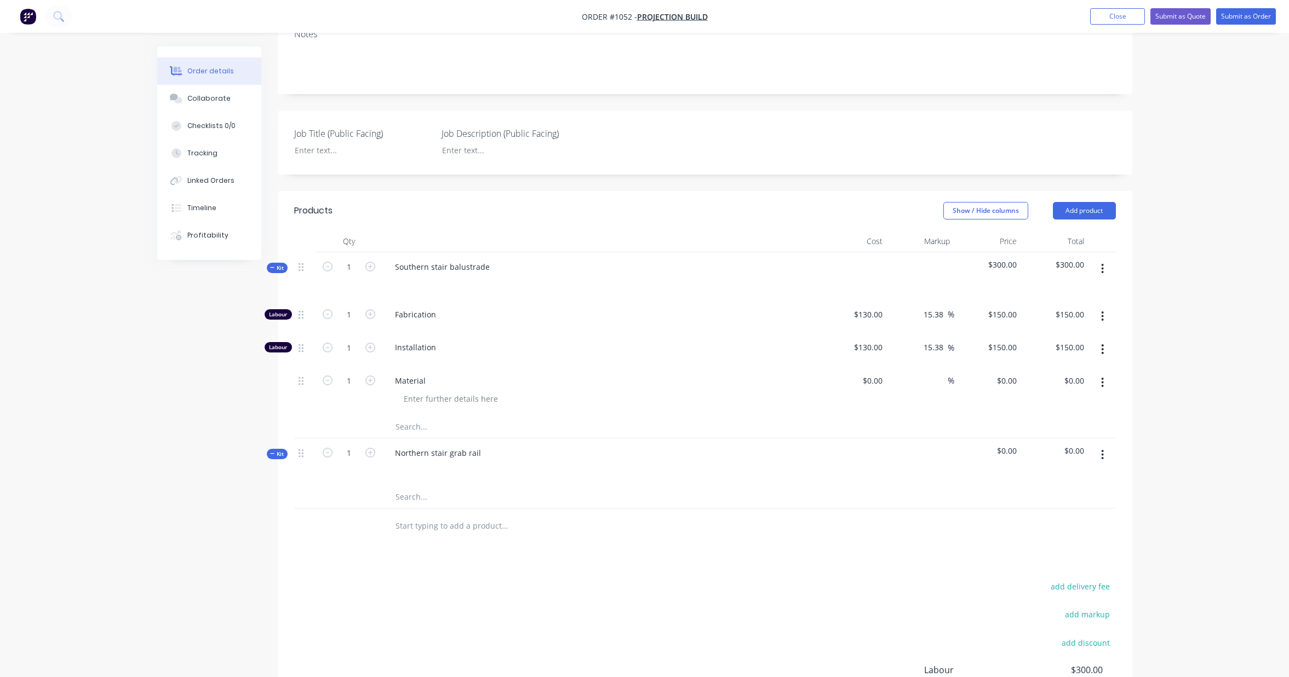
click at [421, 416] on input "text" at bounding box center [504, 427] width 219 height 22
type input "Powder coating"
click at [422, 555] on div "Products Show / Hide columns Add product Qty Cost Markup Price Total Kit 1 Sout…" at bounding box center [705, 499] width 854 height 616
click at [1099, 259] on button "button" at bounding box center [1102, 269] width 26 height 20
click at [1075, 290] on div "Add product to kit" at bounding box center [1063, 298] width 84 height 16
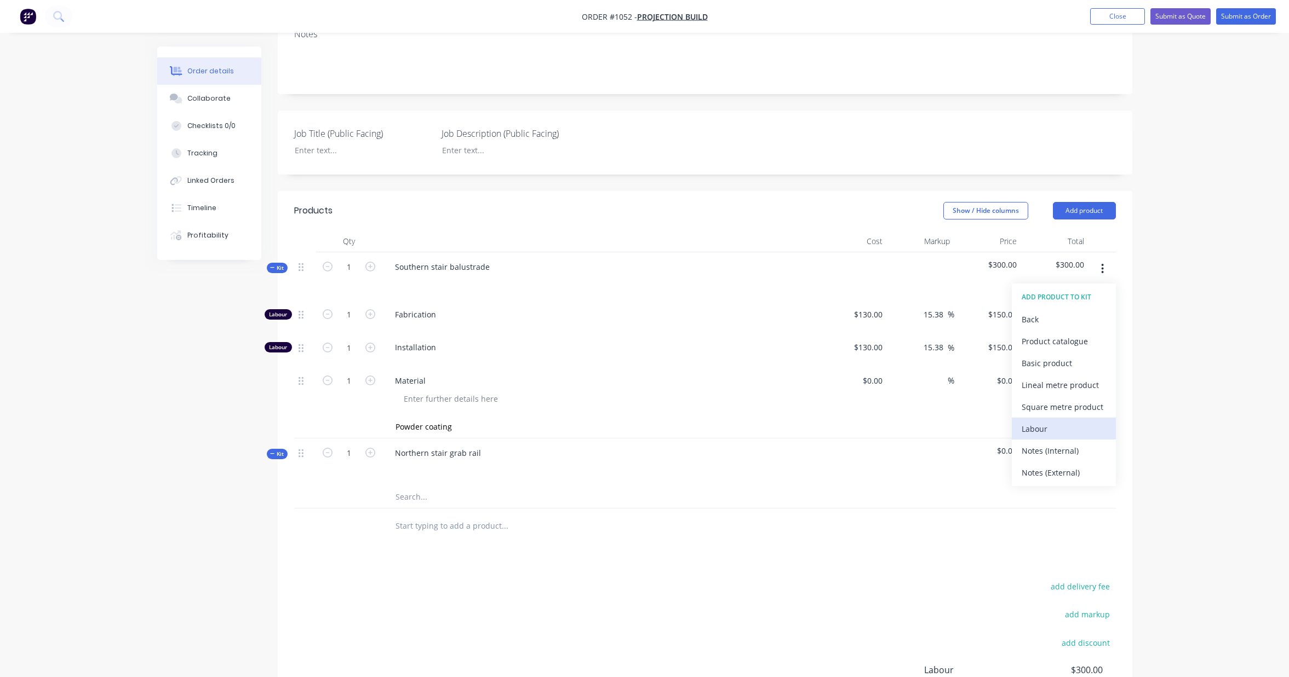
click at [1104, 421] on div "Labour" at bounding box center [1063, 429] width 84 height 16
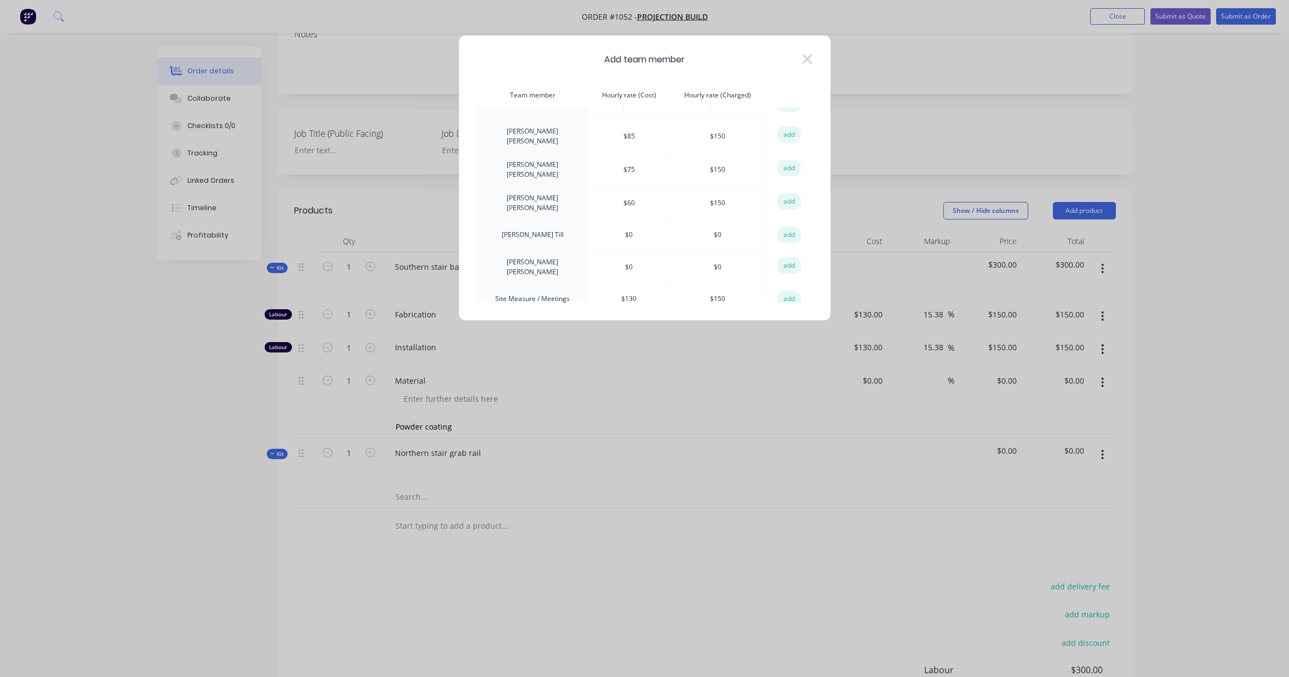
scroll to position [200, 0]
click at [780, 295] on button "add" at bounding box center [789, 303] width 24 height 16
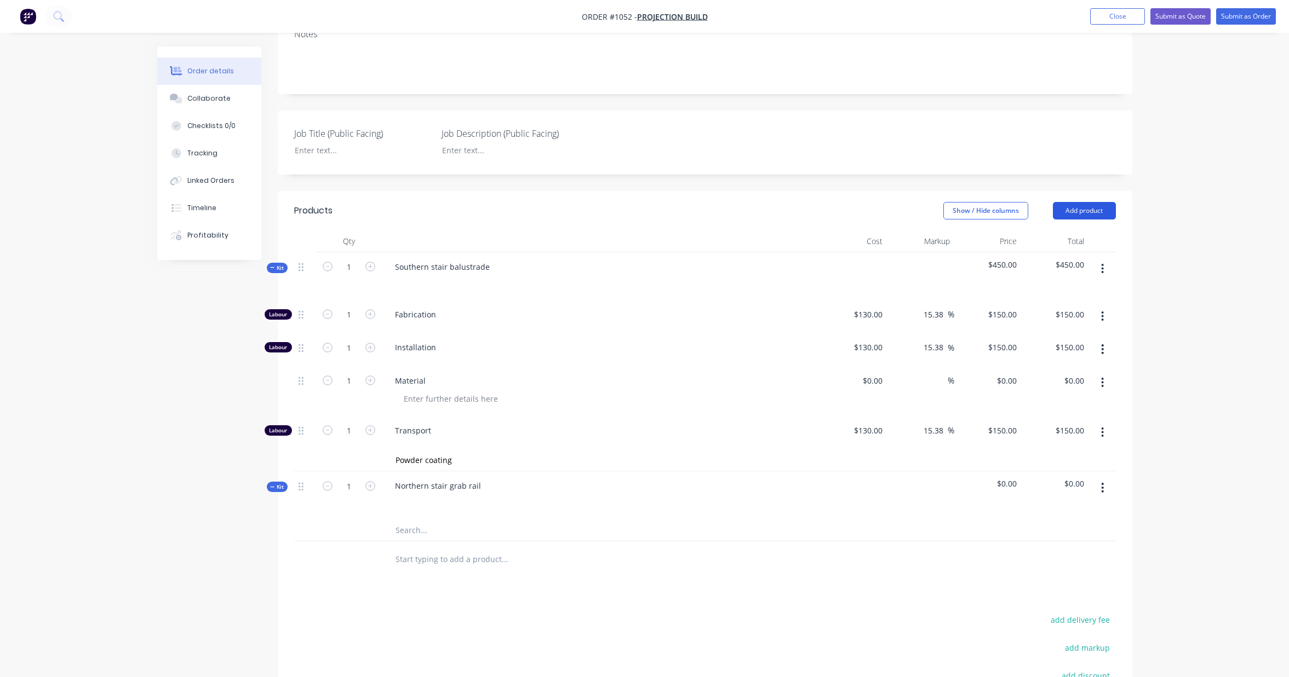
click at [1084, 203] on button "Add product" at bounding box center [1084, 211] width 63 height 18
click at [1066, 340] on div "Labour" at bounding box center [1063, 348] width 84 height 16
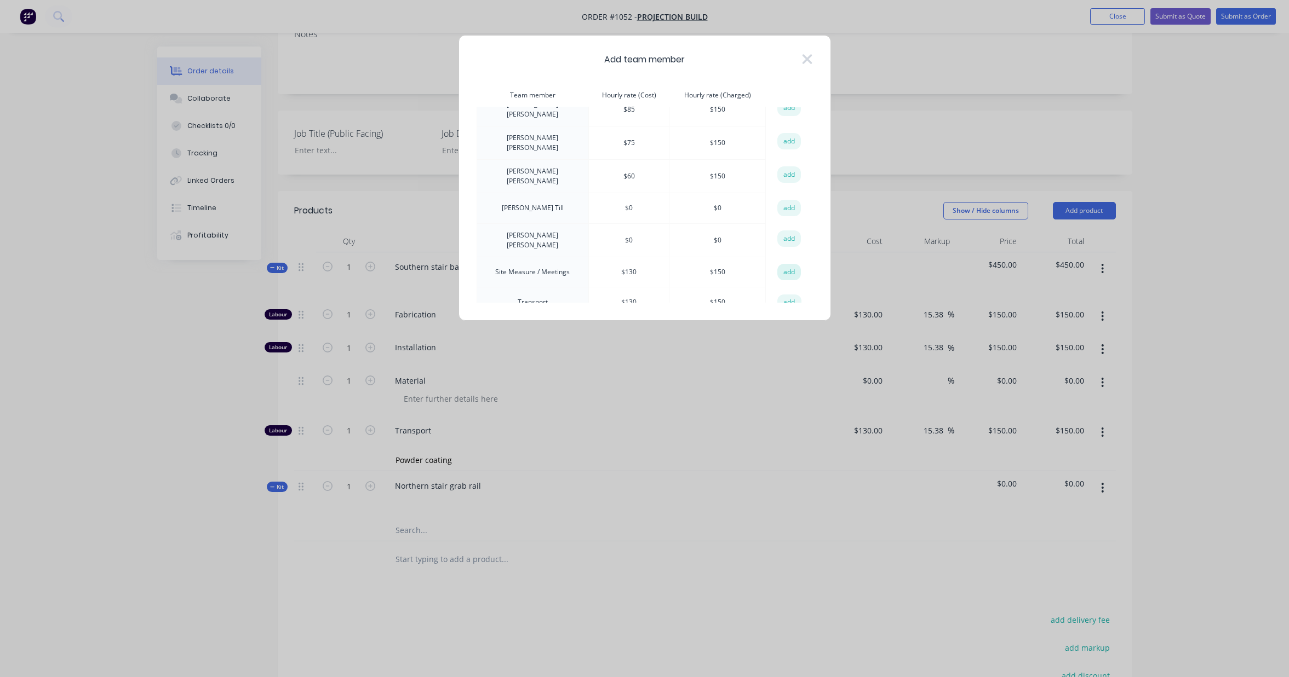
click at [785, 264] on button "add" at bounding box center [789, 272] width 24 height 16
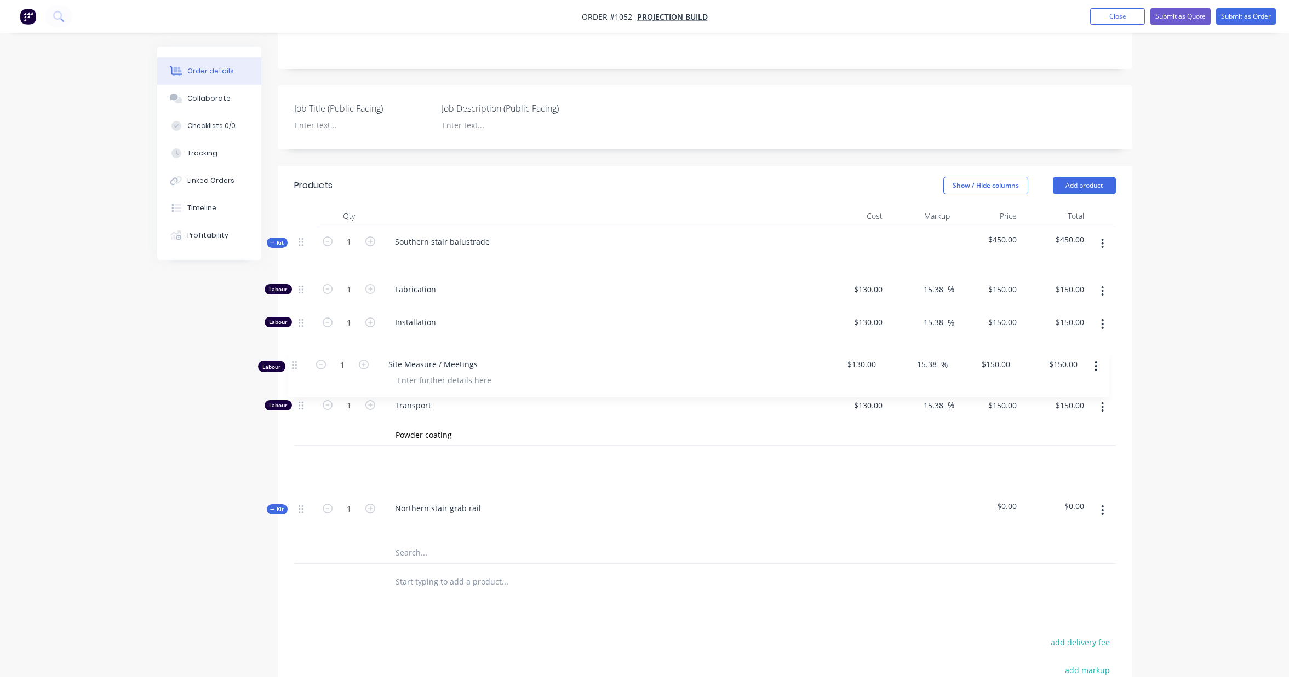
scroll to position [200, 0]
drag, startPoint x: 300, startPoint y: 522, endPoint x: 291, endPoint y: 366, distance: 156.9
click at [291, 366] on div "Qty Cost Markup Price Total Kit 1 Southern stair balustrade $450.00 $450.00 Lab…" at bounding box center [705, 403] width 854 height 395
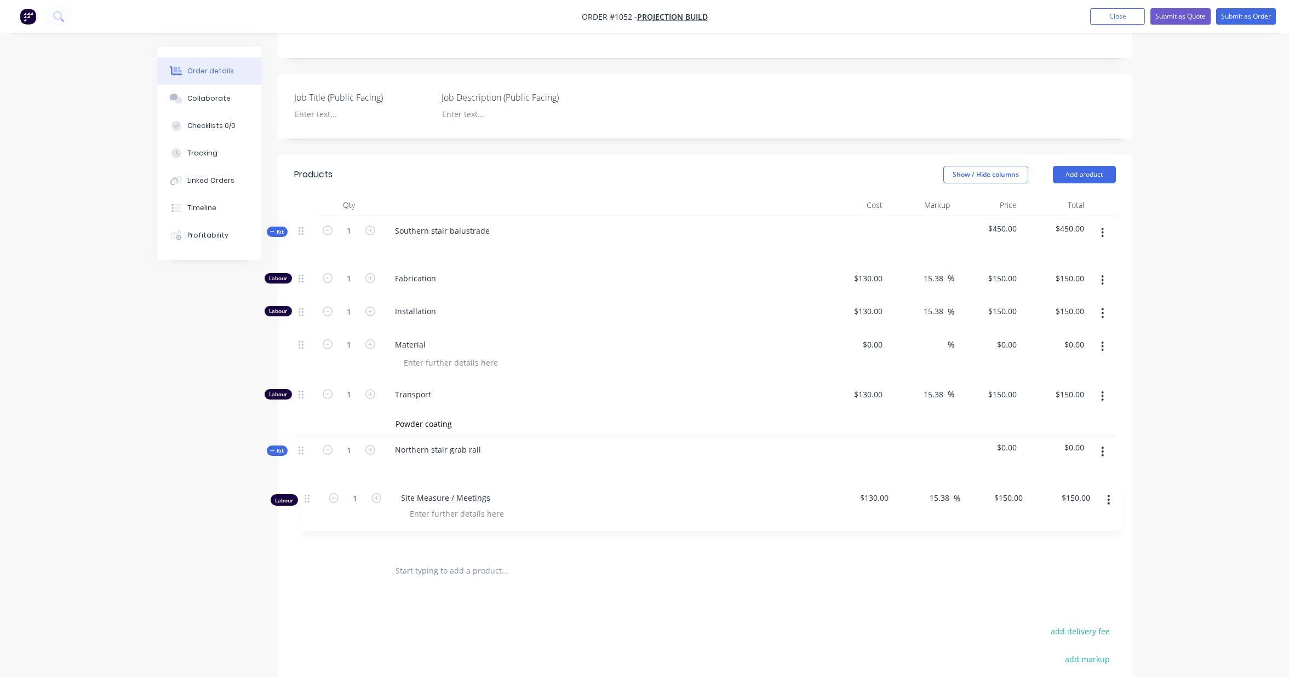
drag, startPoint x: 301, startPoint y: 453, endPoint x: 328, endPoint y: 495, distance: 49.1
click at [308, 509] on div "Kit 1 Southern stair balustrade $450.00 $450.00 Labour 1 Fabrication $130.00 $1…" at bounding box center [705, 384] width 822 height 337
click at [1105, 222] on button "button" at bounding box center [1102, 232] width 26 height 20
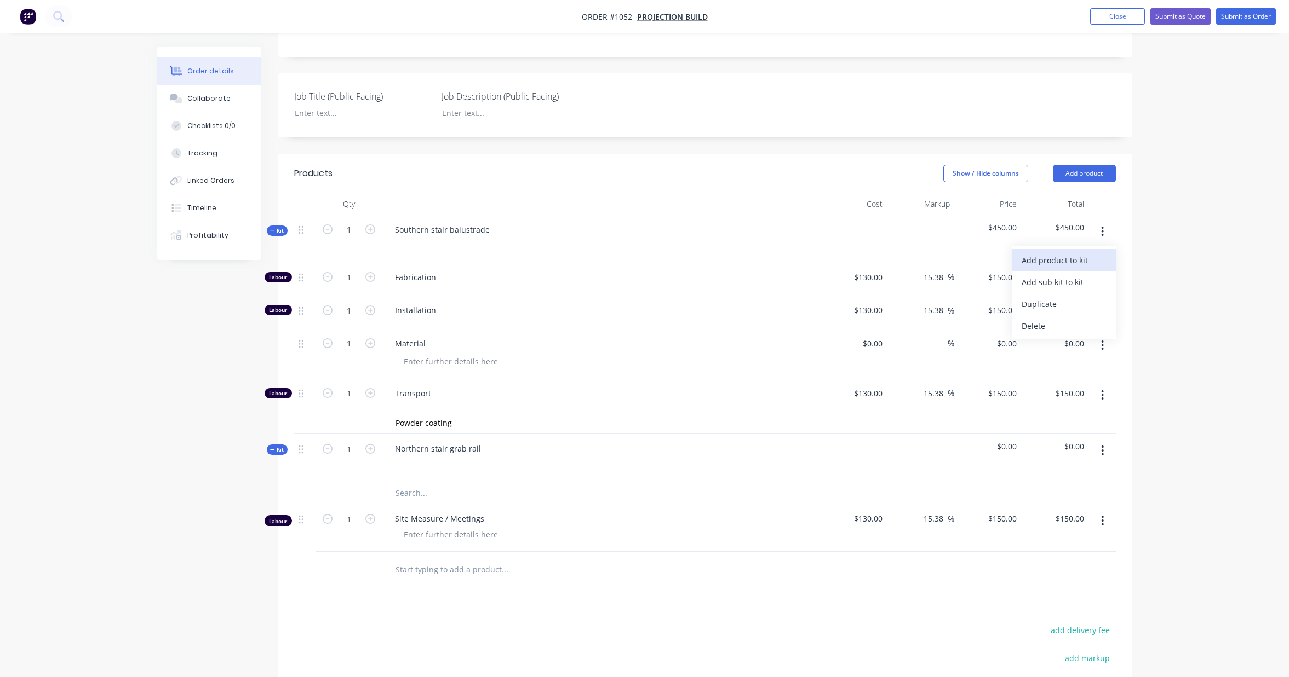
click at [1074, 252] on div "Add product to kit" at bounding box center [1063, 260] width 84 height 16
click at [1093, 384] on div "Labour" at bounding box center [1063, 392] width 84 height 16
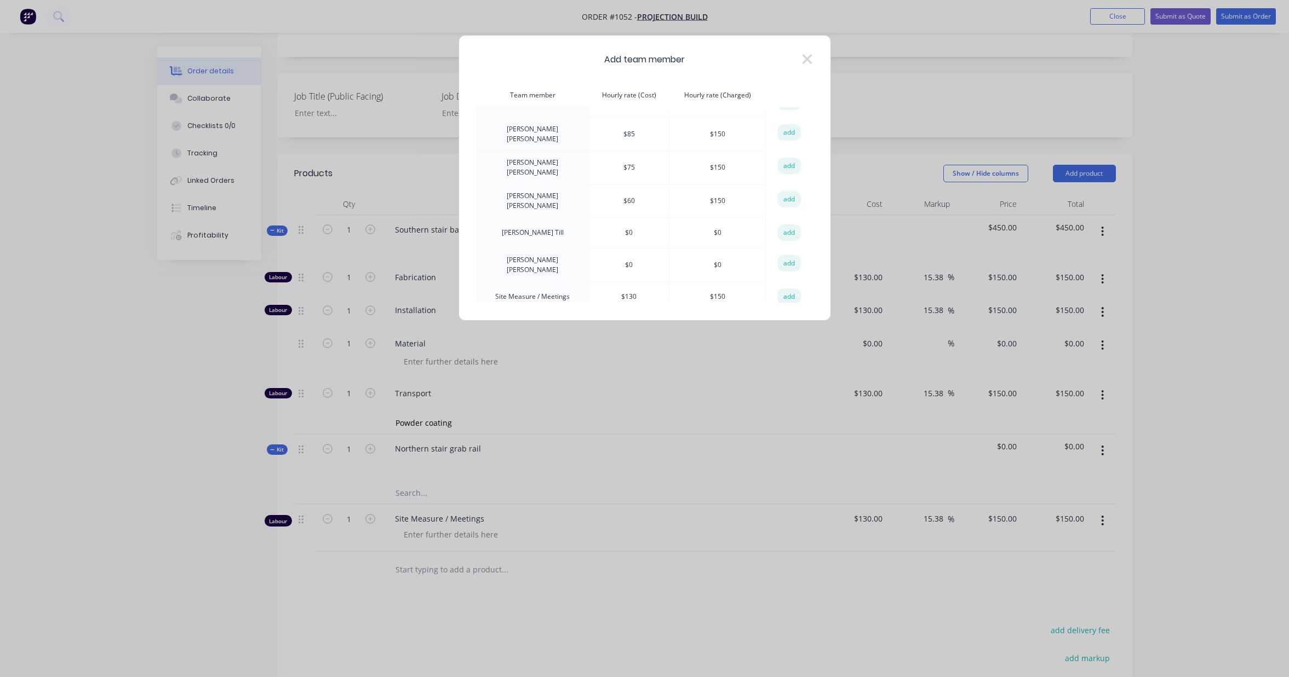
scroll to position [177, 0]
click at [779, 286] on button "add" at bounding box center [789, 294] width 24 height 16
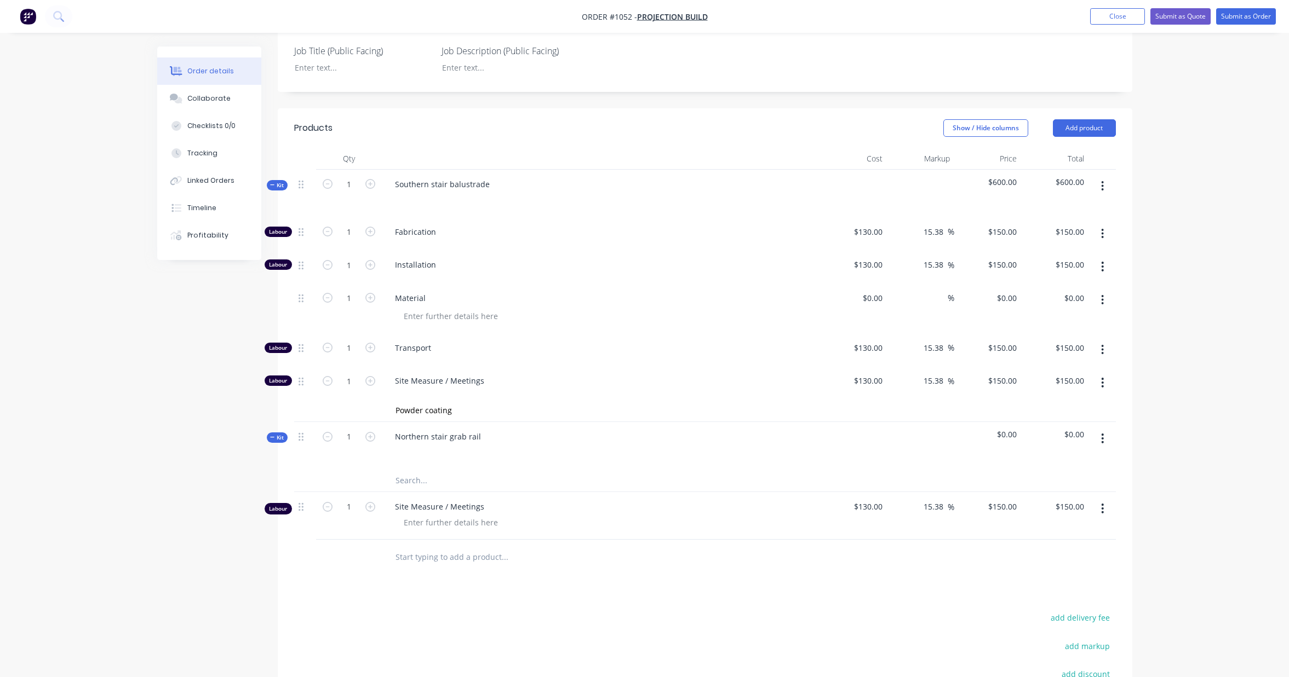
scroll to position [261, 0]
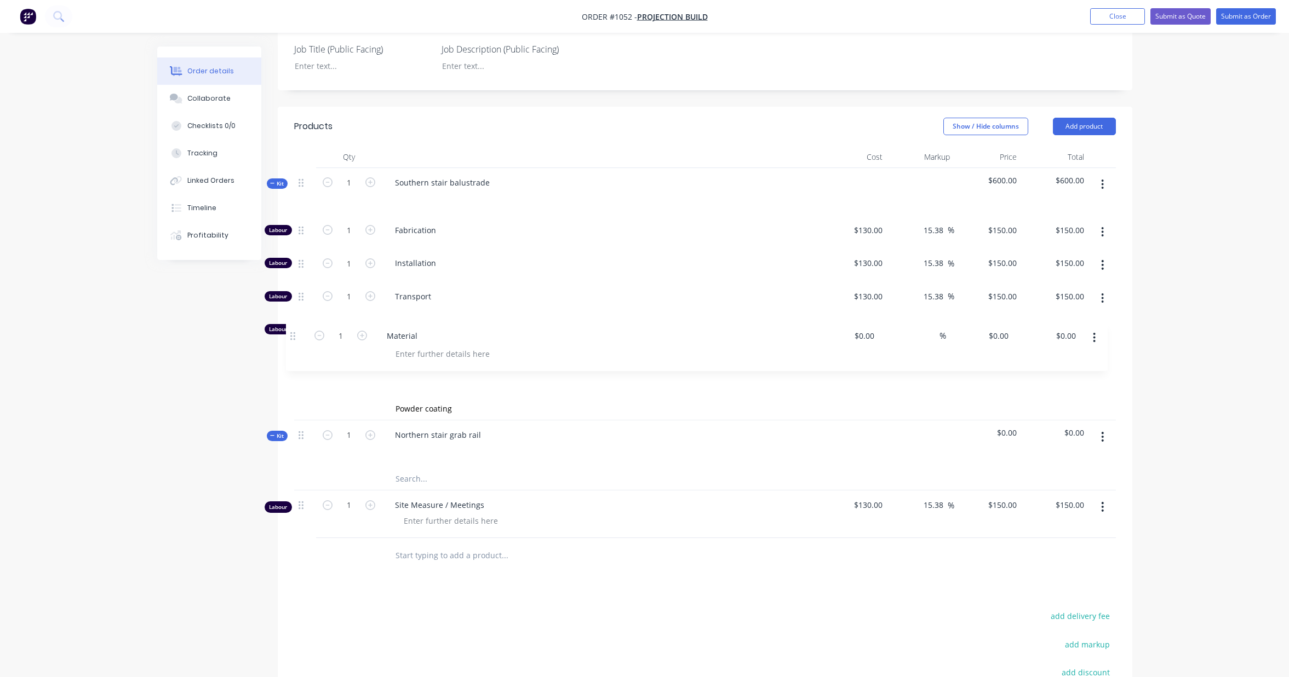
drag, startPoint x: 304, startPoint y: 299, endPoint x: 293, endPoint y: 340, distance: 42.5
click at [293, 340] on div "Qty Cost Markup Price Total Kit 1 Southern stair balustrade $600.00 $600.00 Lab…" at bounding box center [705, 360] width 854 height 428
click at [487, 324] on span "Site Measure / Meetings" at bounding box center [605, 330] width 421 height 12
click at [480, 324] on span "Site Measure / Meetings" at bounding box center [605, 330] width 421 height 12
click at [370, 325] on icon "button" at bounding box center [370, 330] width 10 height 10
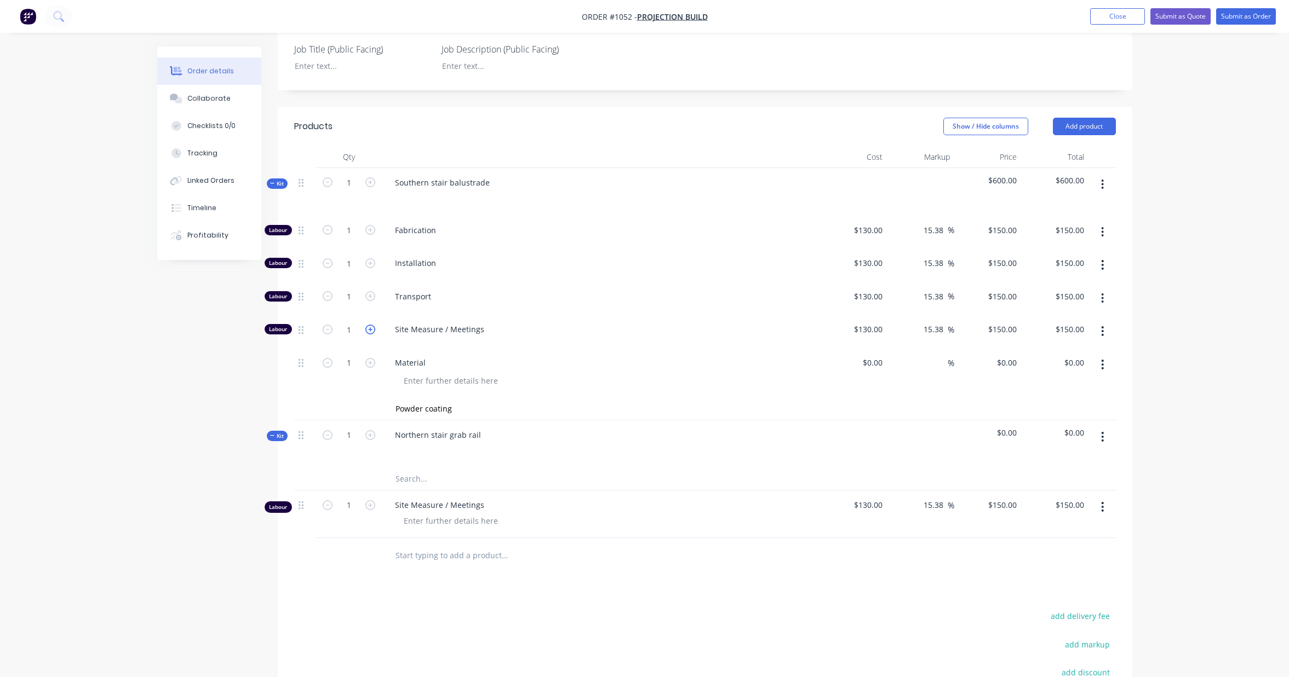
type input "2"
type input "$300.00"
click at [370, 325] on icon "button" at bounding box center [370, 330] width 10 height 10
type input "3"
type input "$450.00"
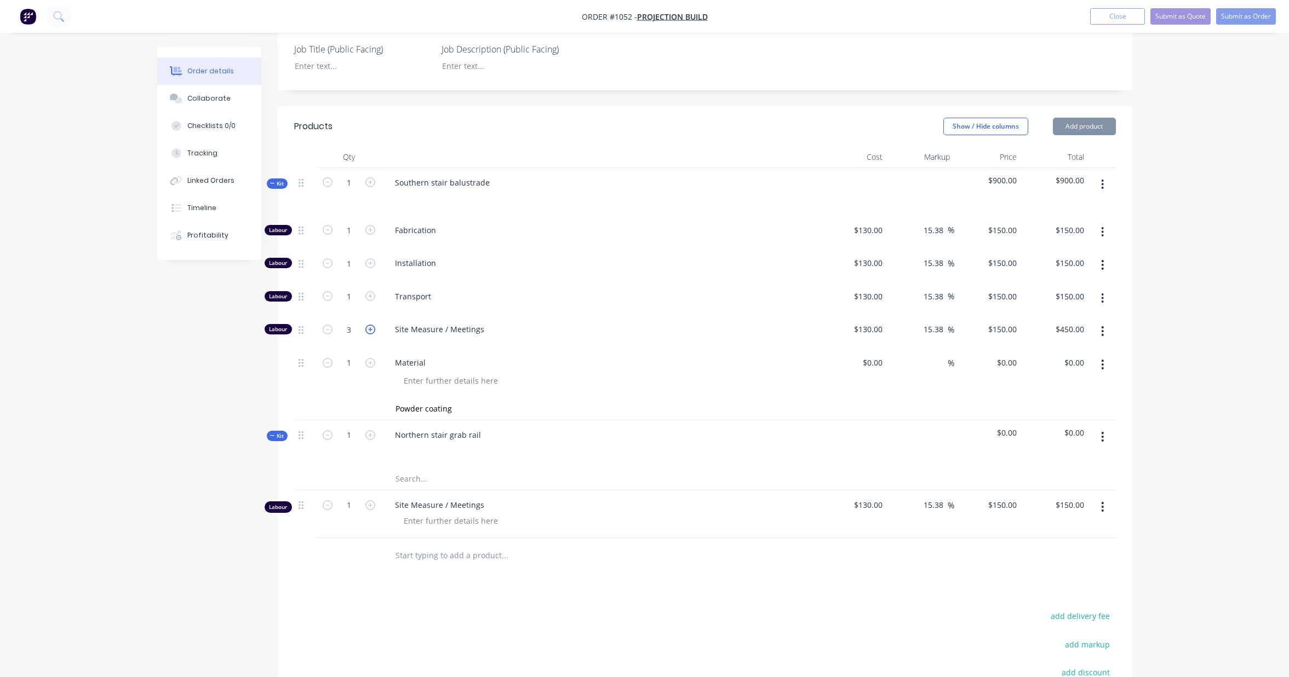
click at [370, 325] on icon "button" at bounding box center [370, 330] width 10 height 10
type input "4"
type input "$600.00"
click at [370, 325] on icon "button" at bounding box center [370, 330] width 10 height 10
type input "5"
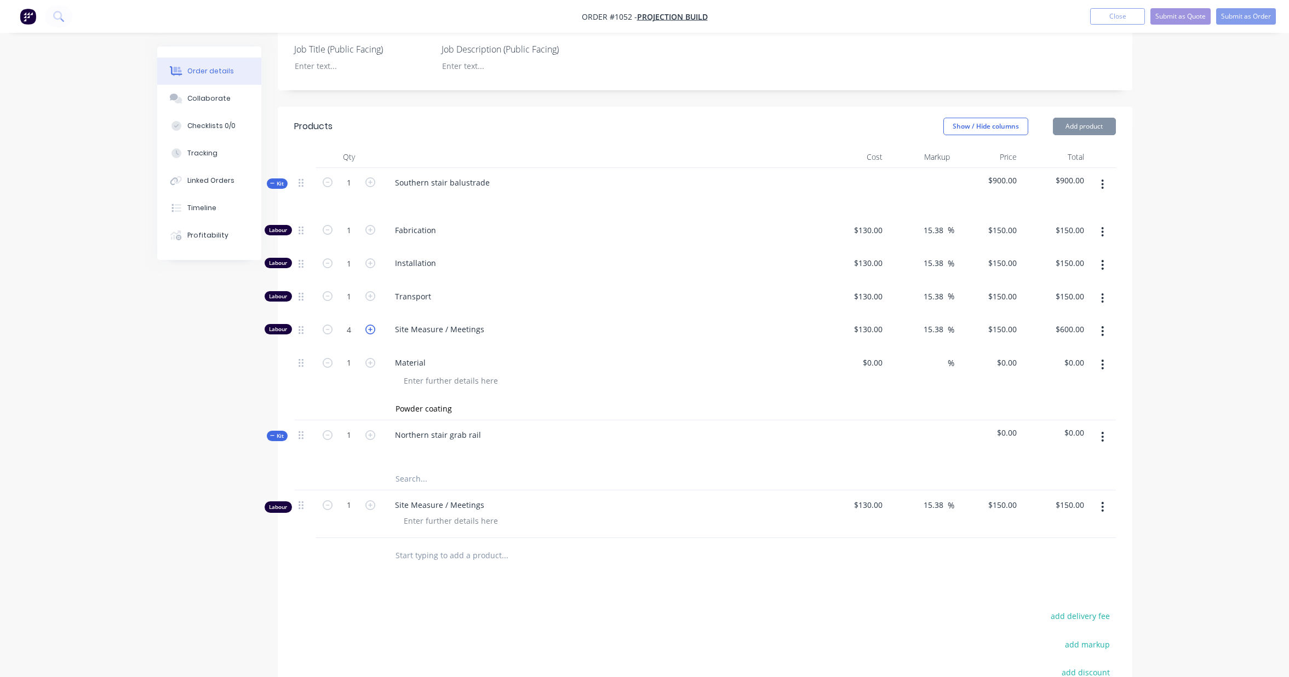
type input "$750.00"
click at [370, 325] on icon "button" at bounding box center [370, 330] width 10 height 10
type input "6"
type input "$900.00"
click at [370, 325] on icon "button" at bounding box center [370, 330] width 10 height 10
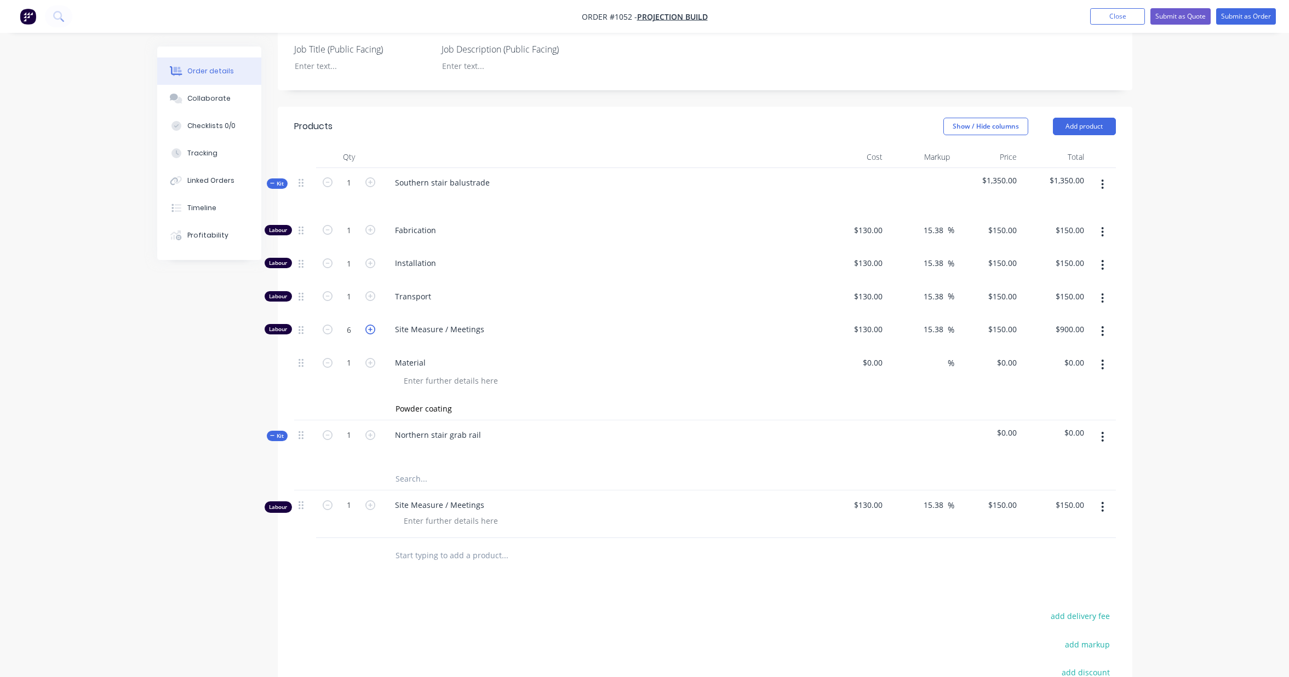
type input "7"
type input "$1,050.00"
click at [370, 325] on icon "button" at bounding box center [370, 330] width 10 height 10
type input "8"
type input "$1,200.00"
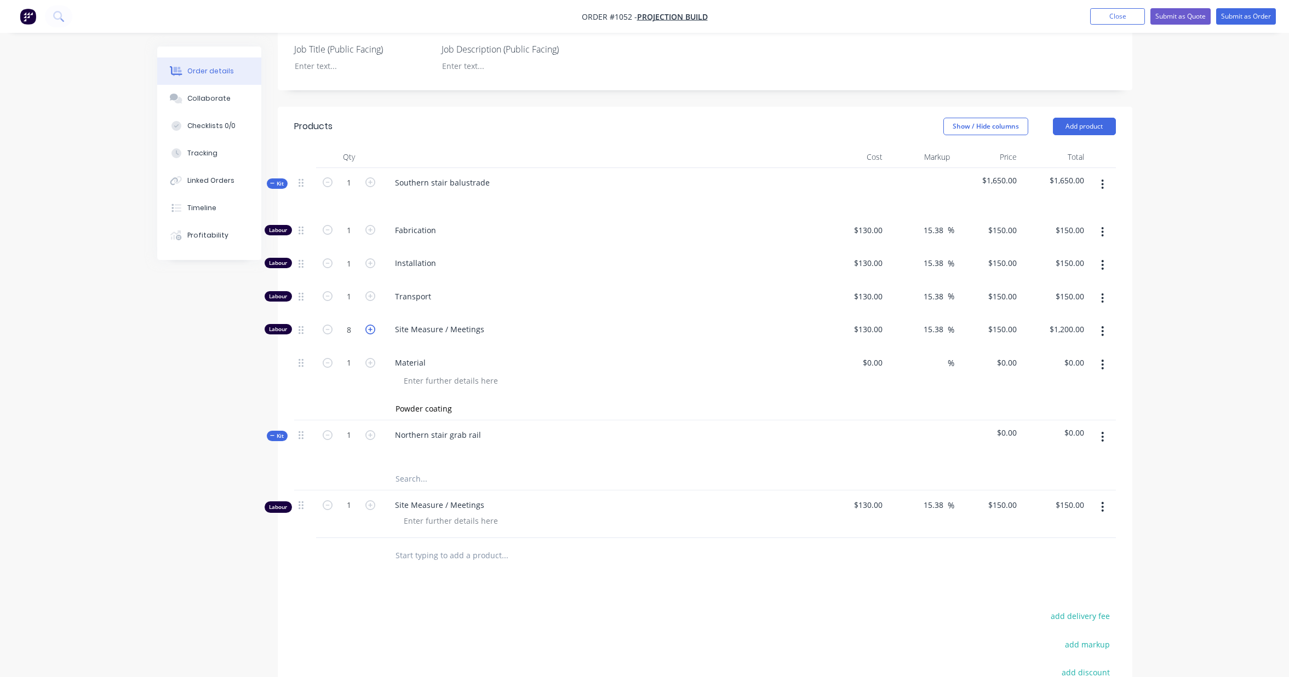
click at [370, 325] on icon "button" at bounding box center [370, 330] width 10 height 10
type input "9"
type input "$1,350.00"
click at [370, 325] on icon "button" at bounding box center [370, 330] width 10 height 10
type input "10"
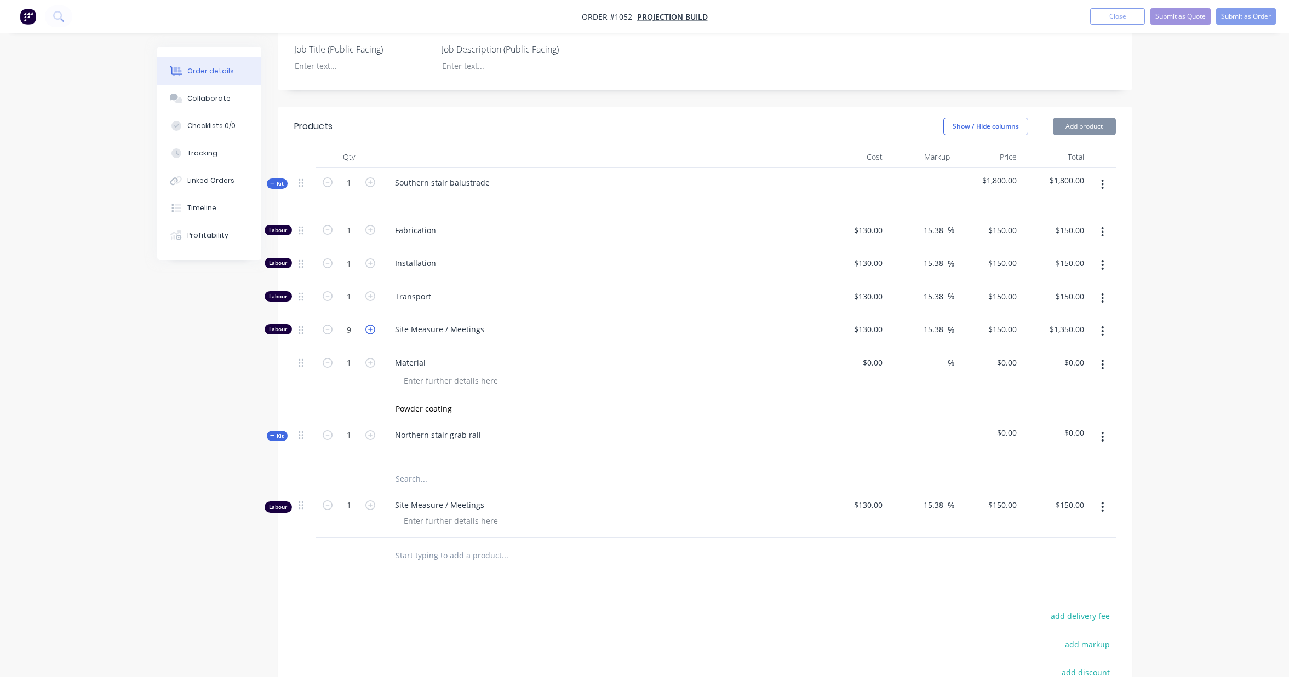
type input "$1,500.00"
click at [370, 325] on icon "button" at bounding box center [370, 330] width 10 height 10
type input "11"
type input "$1,650.00"
click at [370, 325] on icon "button" at bounding box center [370, 330] width 10 height 10
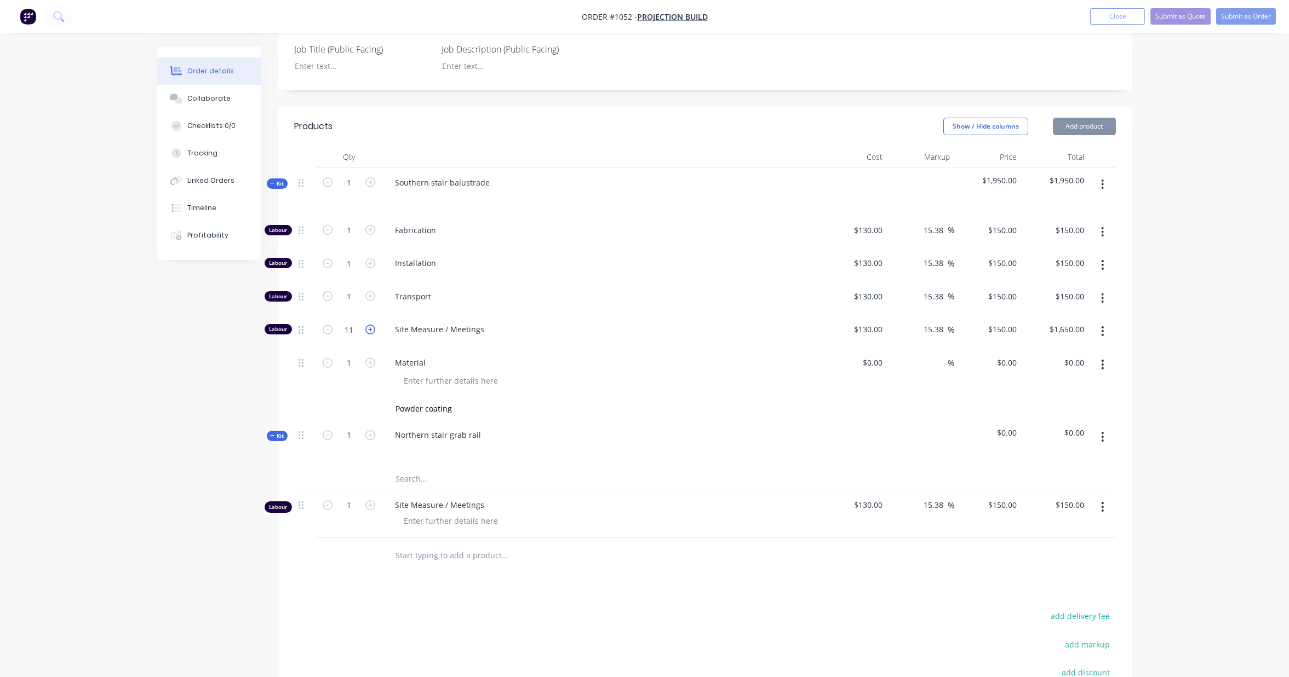
type input "12"
type input "$1,800.00"
click at [370, 325] on icon "button" at bounding box center [370, 330] width 10 height 10
type input "13"
type input "$1,950.00"
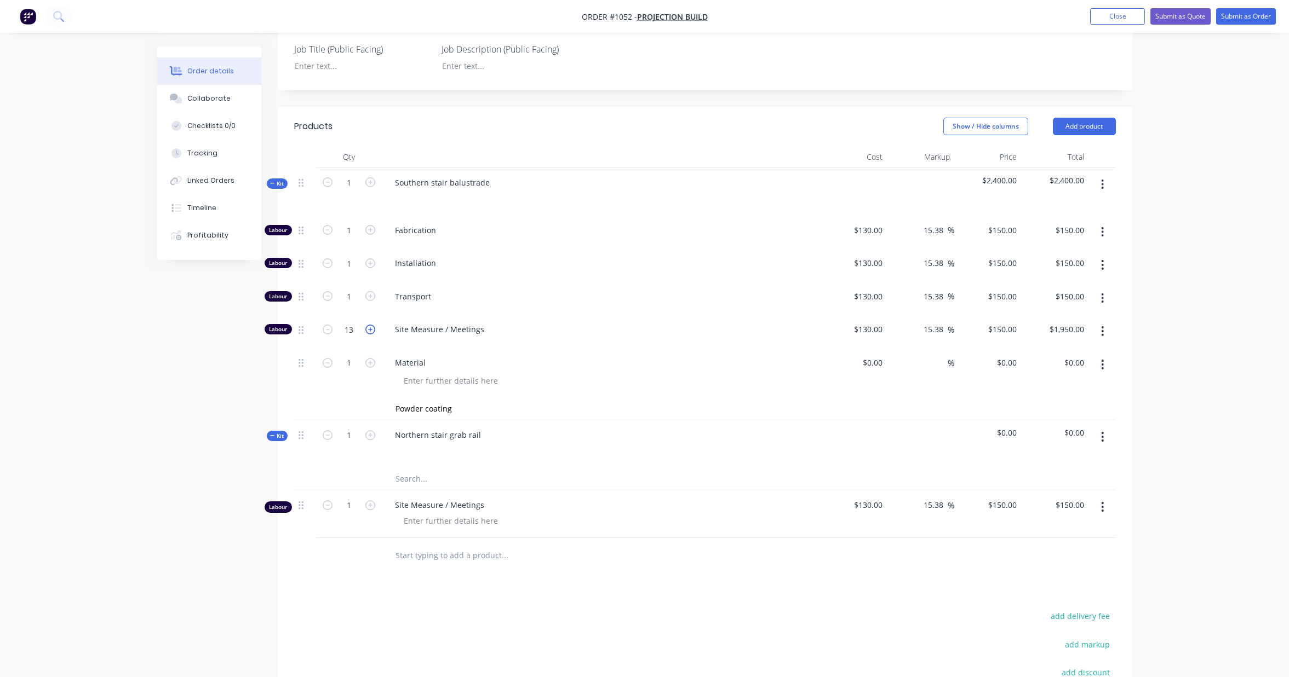
click at [370, 325] on icon "button" at bounding box center [370, 330] width 10 height 10
type input "14"
type input "$2,100.00"
click at [370, 325] on icon "button" at bounding box center [370, 330] width 10 height 10
type input "15"
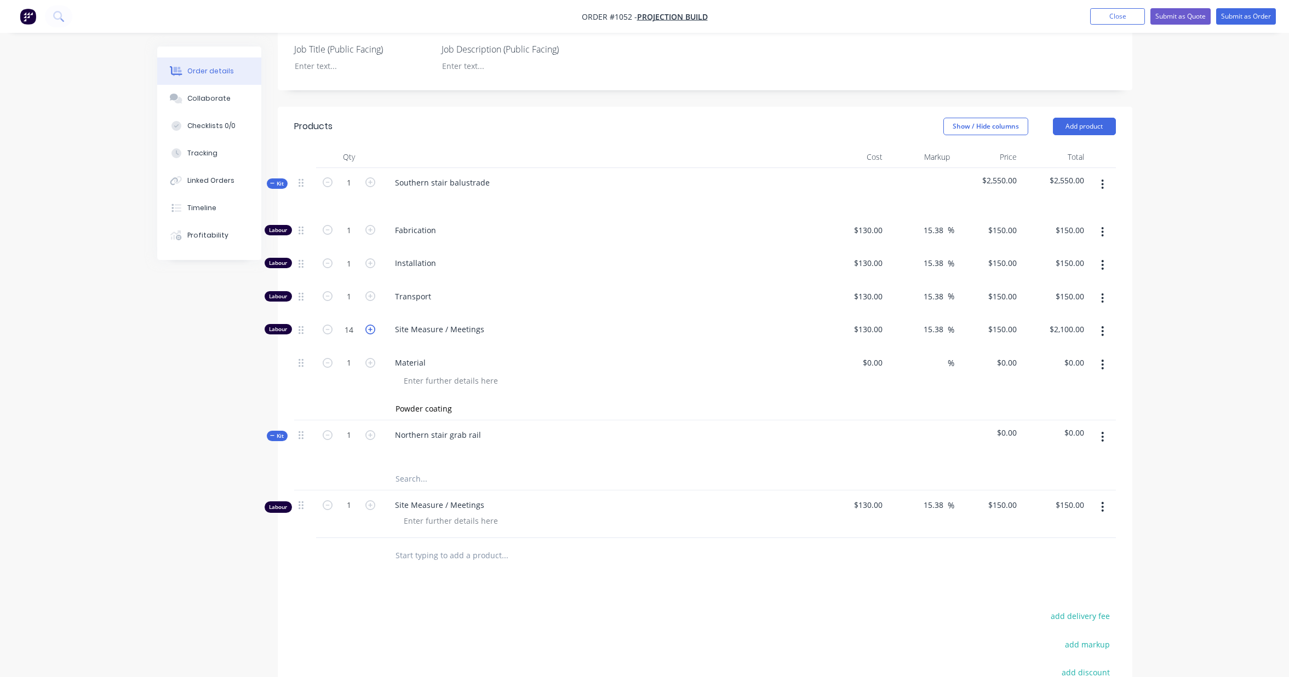
type input "$2,250.00"
click at [370, 325] on icon "button" at bounding box center [370, 330] width 10 height 10
type input "16"
type input "$2,400.00"
click at [370, 325] on icon "button" at bounding box center [370, 330] width 10 height 10
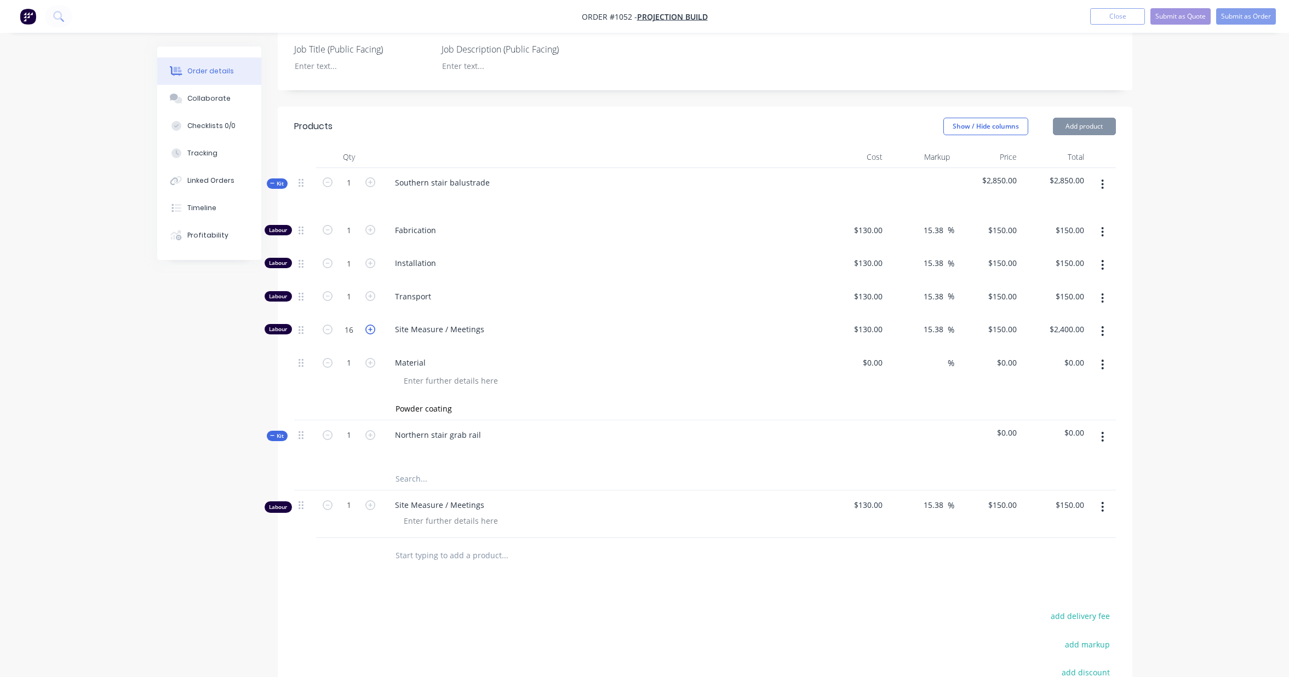
type input "17"
type input "$2,550.00"
click at [370, 325] on icon "button" at bounding box center [370, 330] width 10 height 10
type input "18"
type input "$2,700.00"
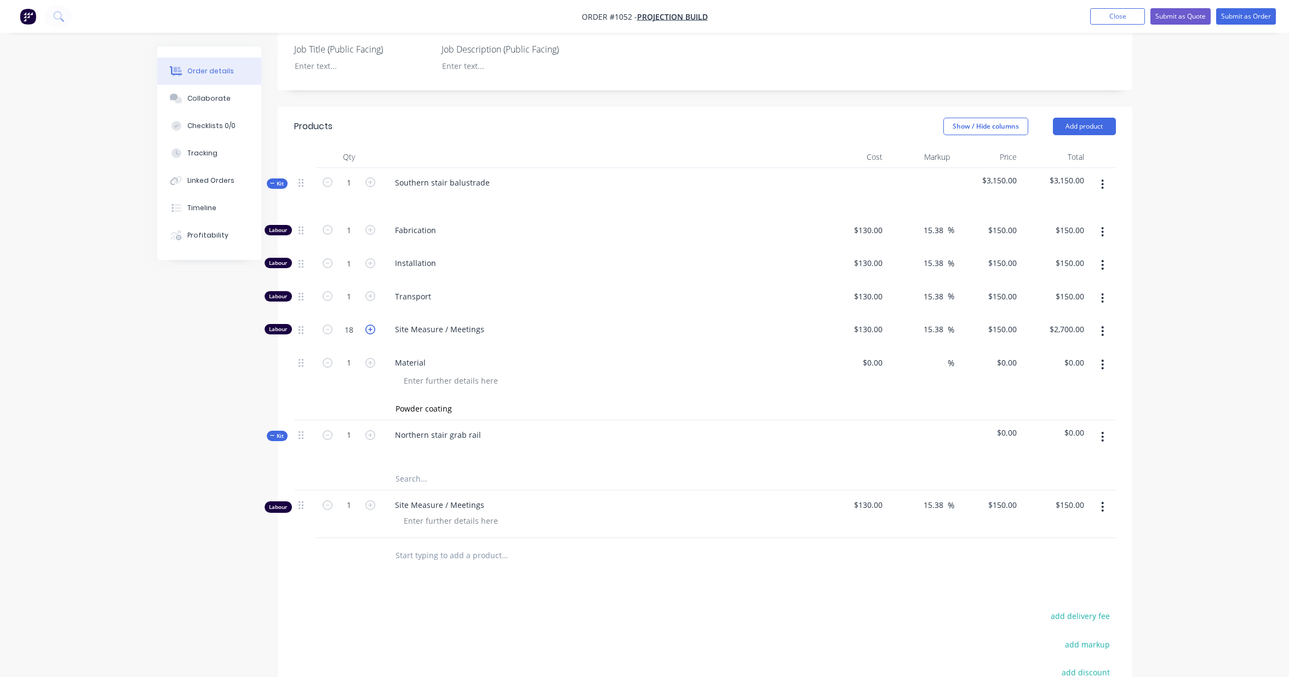
click at [370, 325] on icon "button" at bounding box center [370, 330] width 10 height 10
type input "19"
type input "$2,850.00"
click at [370, 325] on icon "button" at bounding box center [370, 330] width 10 height 10
type input "20"
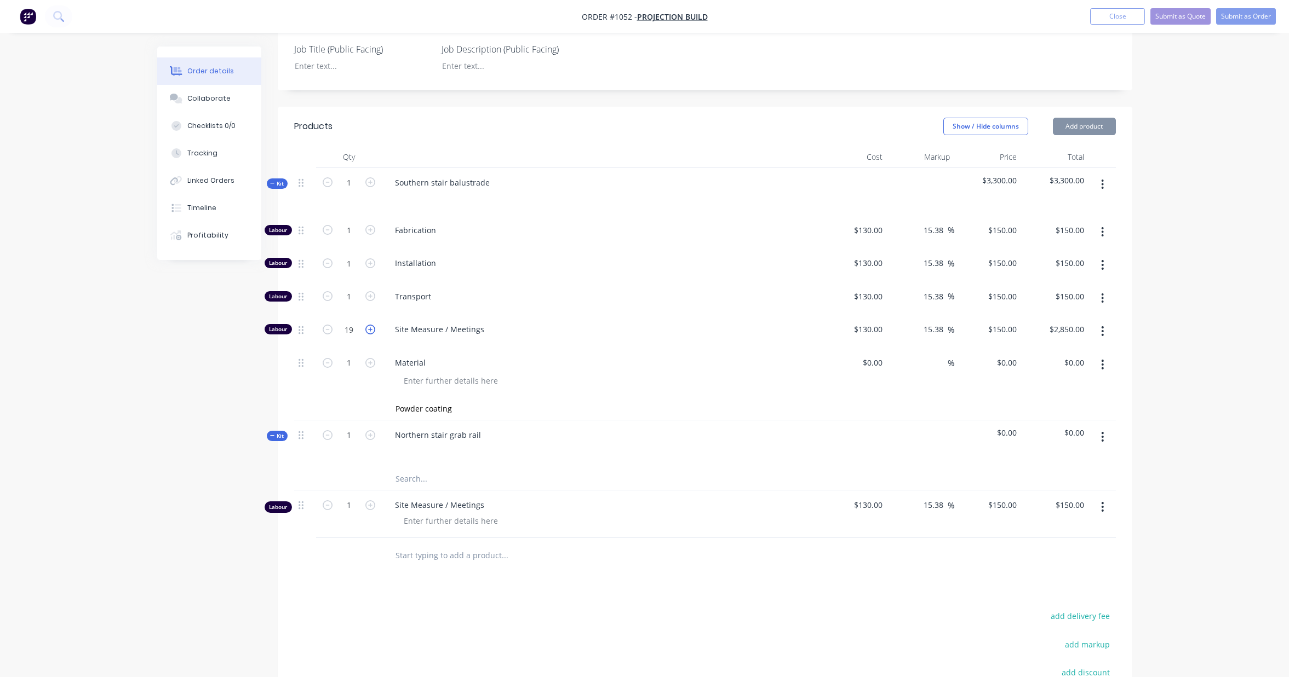
type input "$3,000.00"
click at [370, 325] on icon "button" at bounding box center [370, 330] width 10 height 10
type input "21"
type input "$3,150.00"
click at [370, 325] on icon "button" at bounding box center [370, 330] width 10 height 10
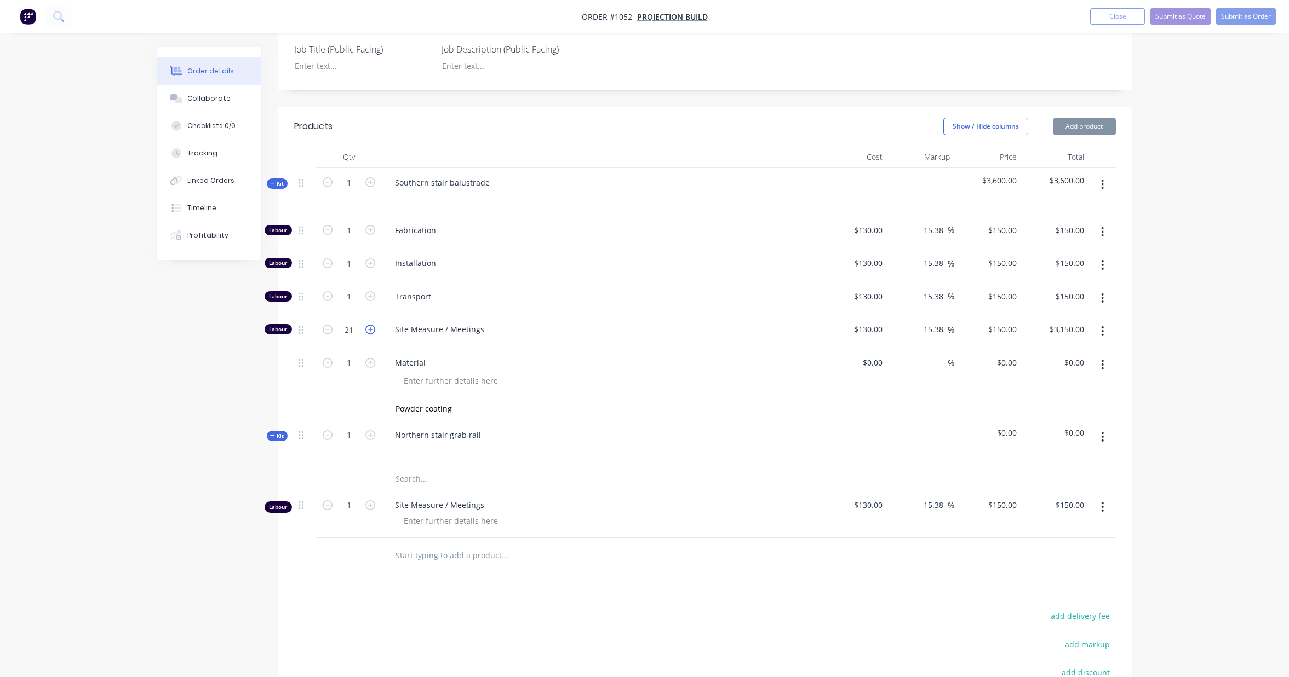
type input "22"
type input "$3,300.00"
click at [370, 325] on icon "button" at bounding box center [370, 330] width 10 height 10
type input "23"
type input "$3,450.00"
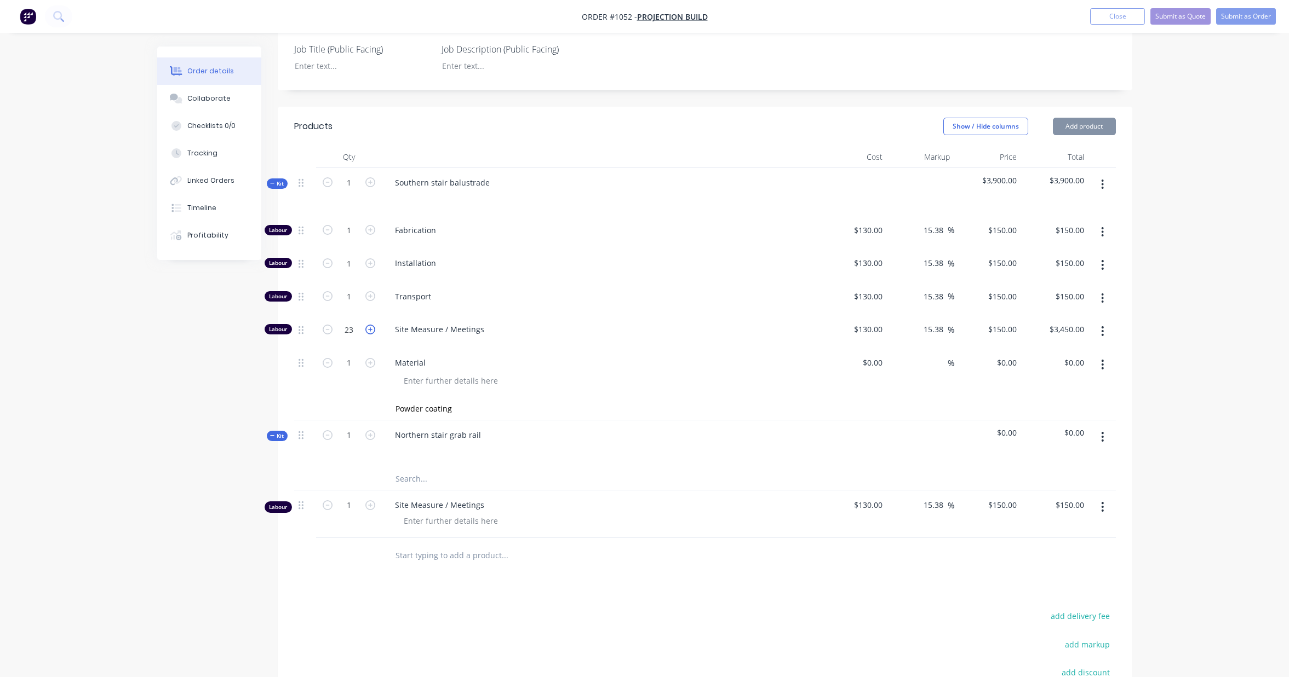
click at [370, 325] on icon "button" at bounding box center [370, 330] width 10 height 10
type input "24"
type input "$3,600.00"
click at [370, 325] on icon "button" at bounding box center [370, 330] width 10 height 10
type input "25"
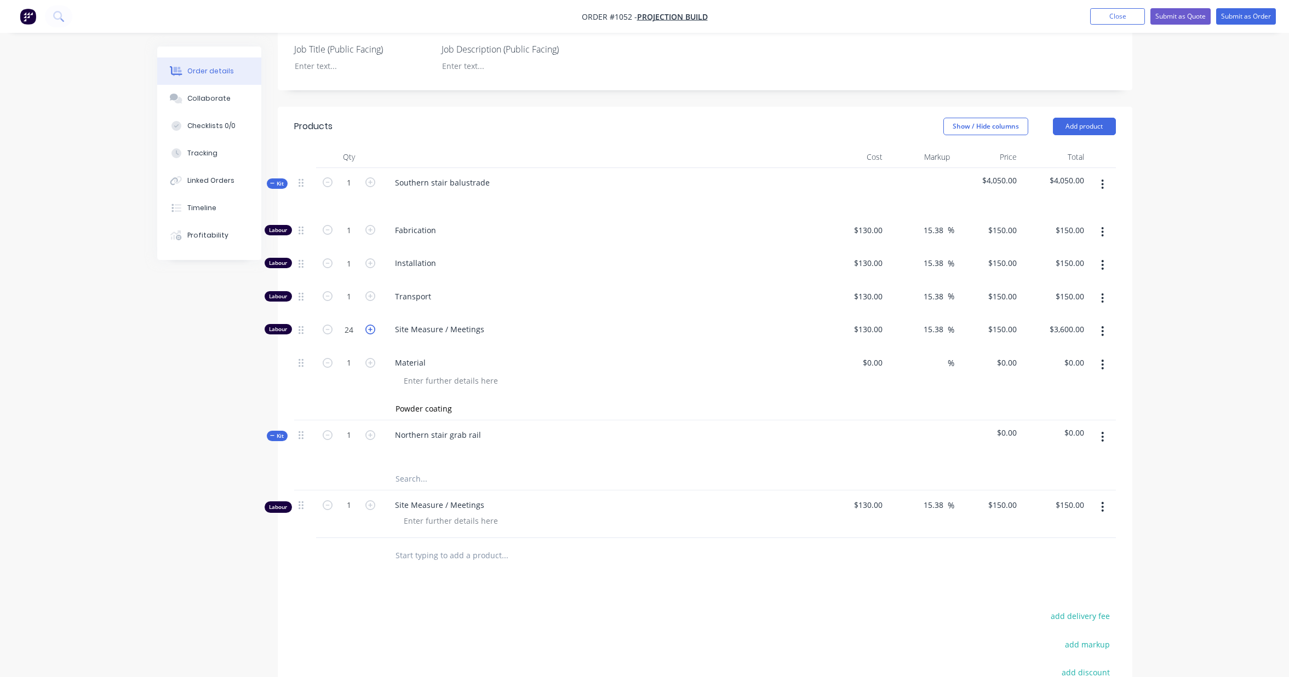
type input "$3,750.00"
click at [371, 291] on icon "button" at bounding box center [370, 296] width 10 height 10
type input "2"
type input "$300.00"
click at [371, 291] on icon "button" at bounding box center [370, 296] width 10 height 10
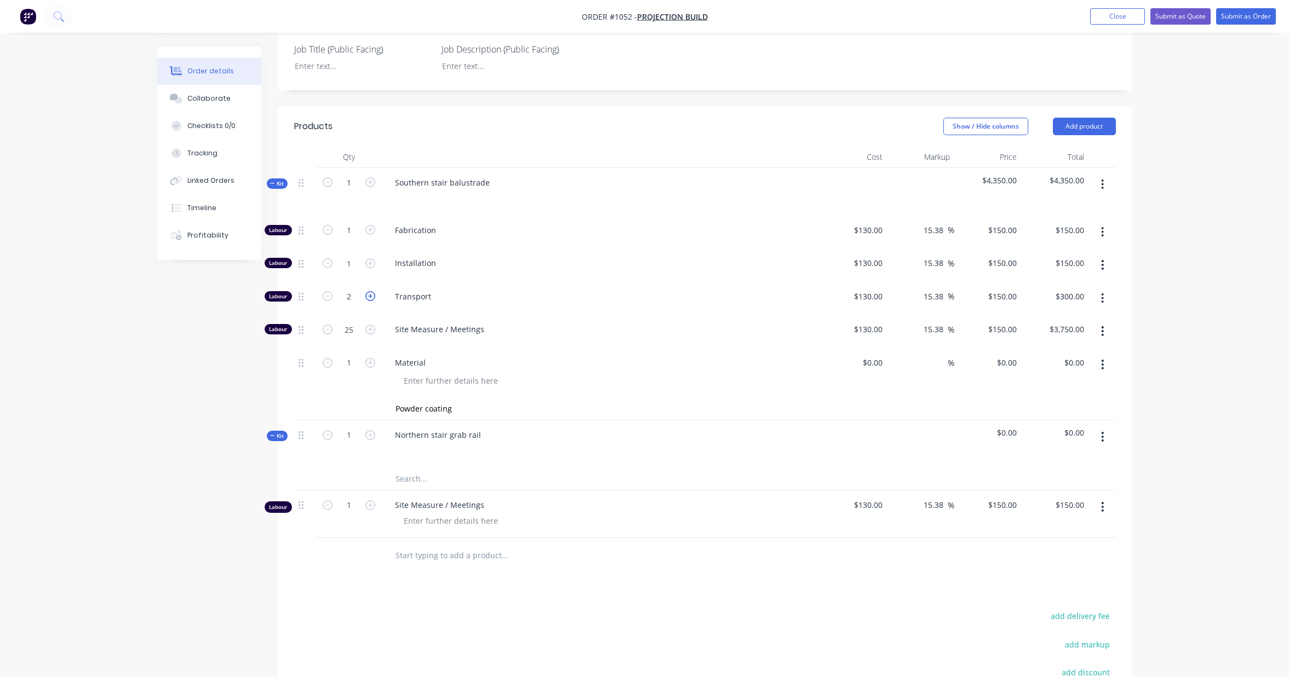
type input "3"
type input "$450.00"
click at [371, 291] on icon "button" at bounding box center [370, 296] width 10 height 10
type input "4"
type input "$600.00"
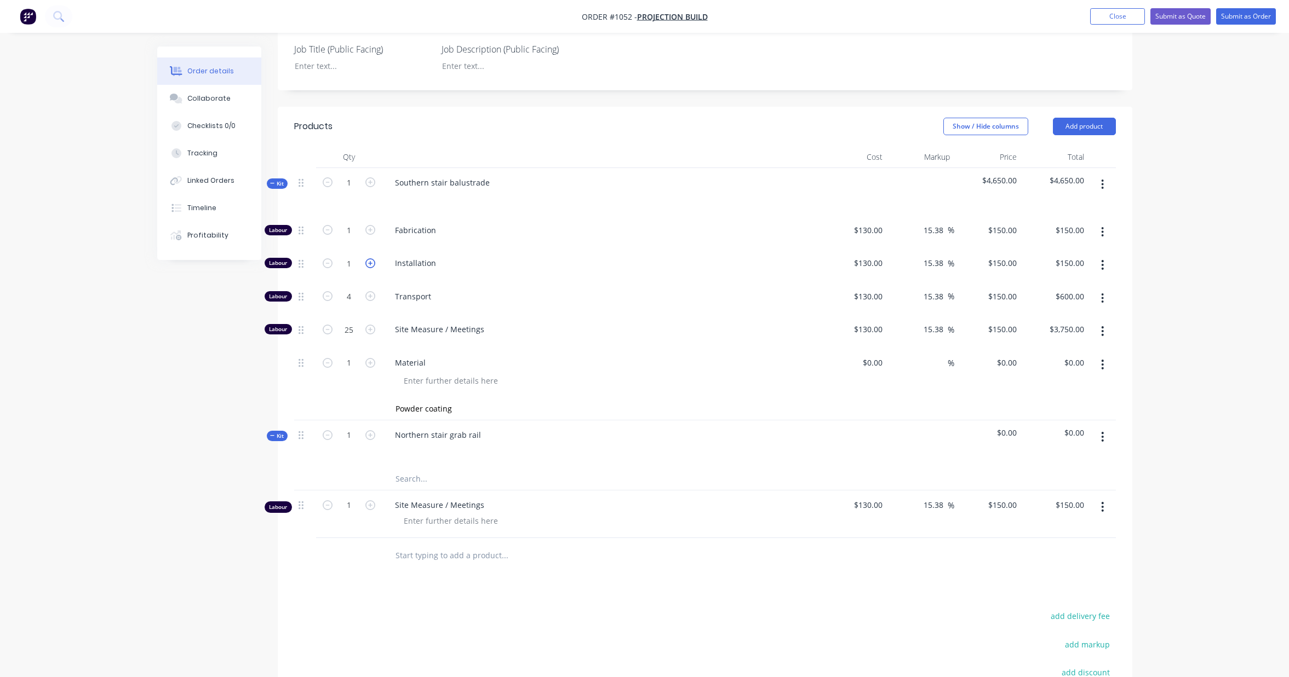
click at [371, 258] on icon "button" at bounding box center [370, 263] width 10 height 10
type input "2"
type input "$300.00"
click at [371, 258] on icon "button" at bounding box center [370, 263] width 10 height 10
type input "3"
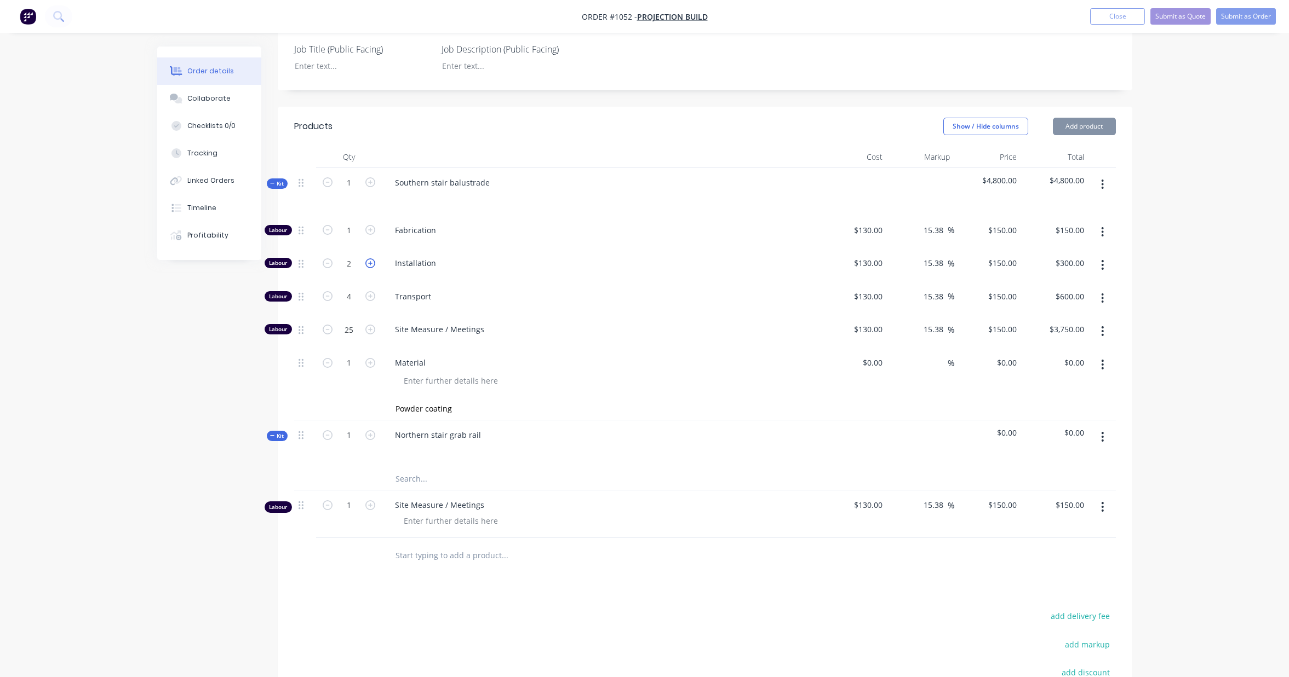
type input "$450.00"
click at [371, 258] on icon "button" at bounding box center [370, 263] width 10 height 10
type input "4"
type input "$600.00"
click at [371, 258] on icon "button" at bounding box center [370, 263] width 10 height 10
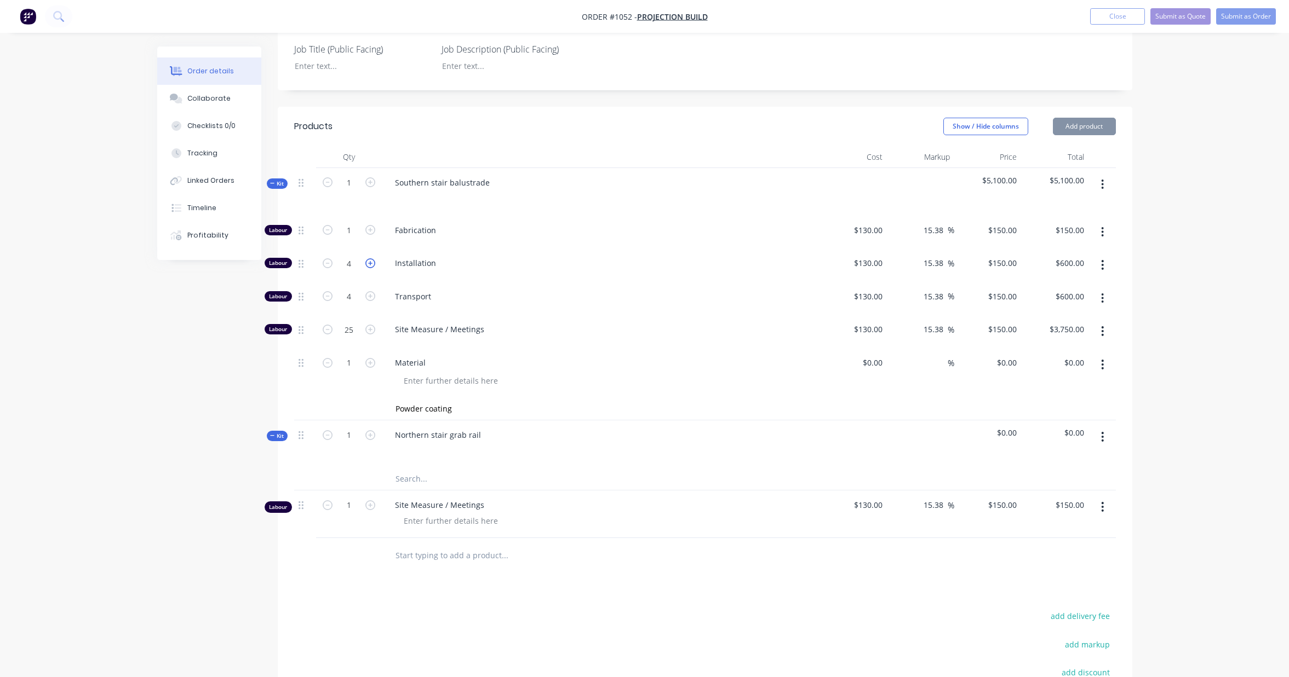
type input "5"
type input "$750.00"
click at [371, 258] on icon "button" at bounding box center [370, 263] width 10 height 10
type input "6"
type input "$900.00"
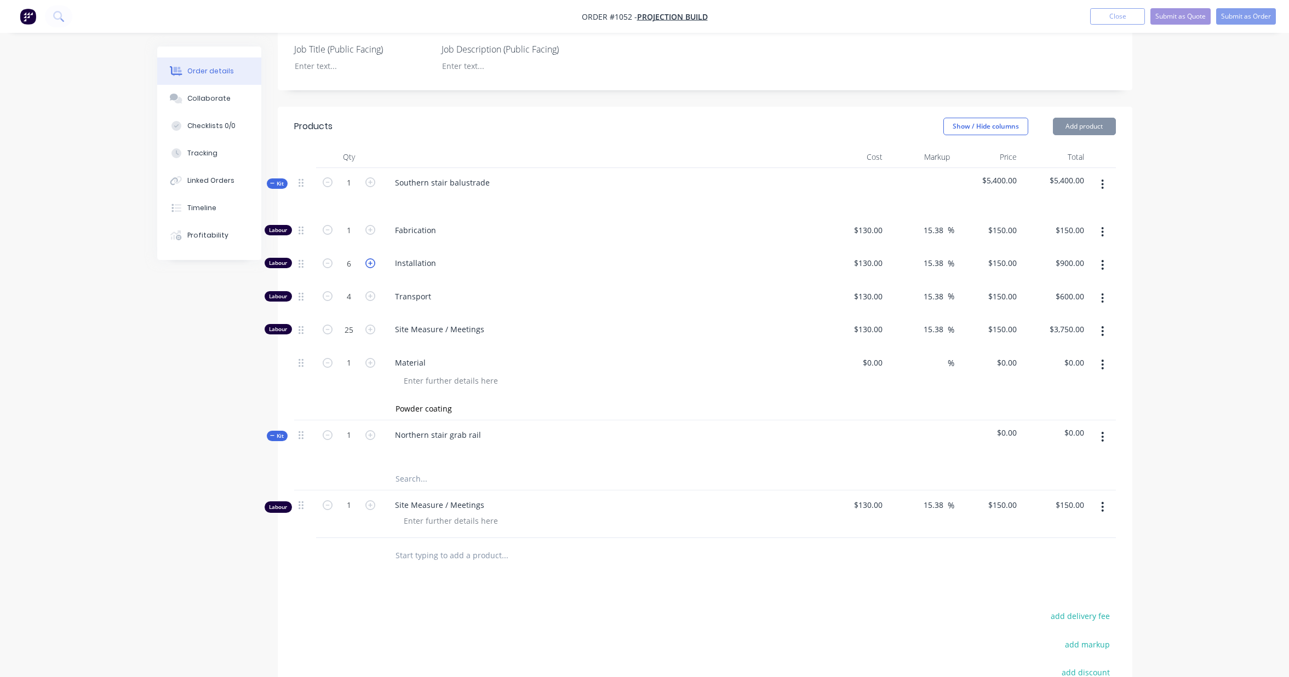
click at [371, 258] on icon "button" at bounding box center [370, 263] width 10 height 10
type input "7"
type input "$1,050.00"
click at [371, 258] on icon "button" at bounding box center [370, 263] width 10 height 10
type input "8"
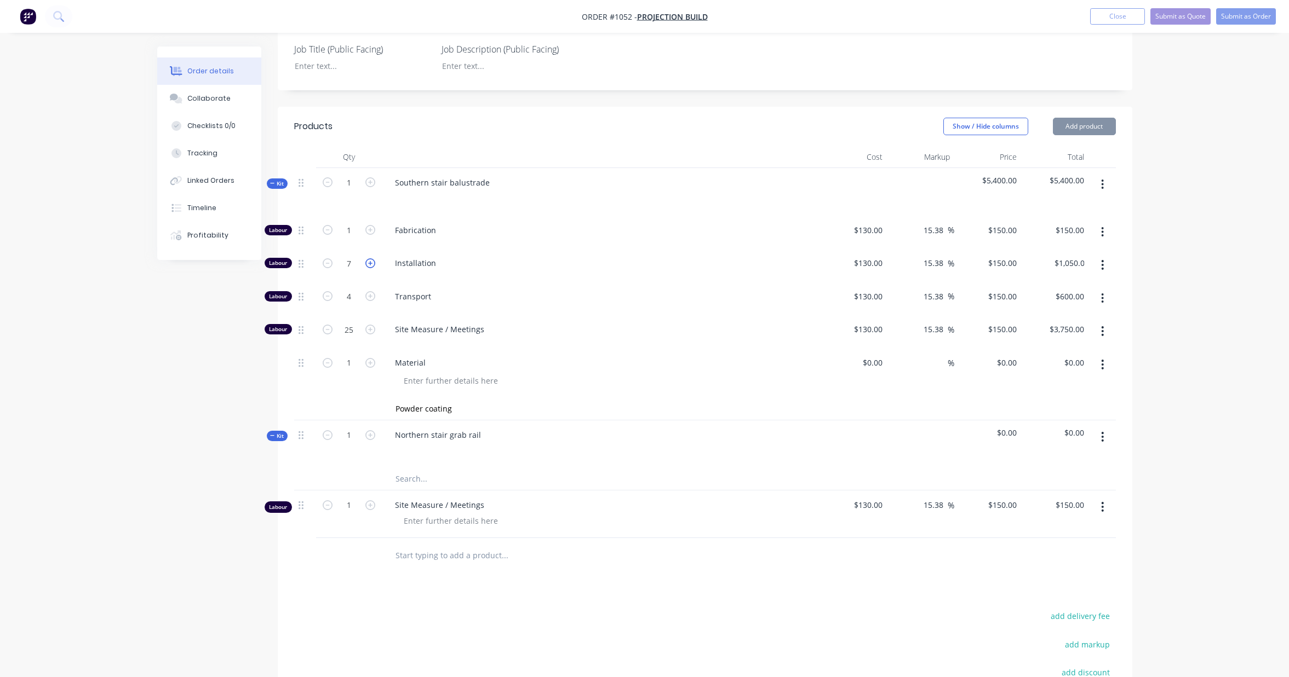
type input "$1,200.00"
click at [371, 258] on icon "button" at bounding box center [370, 263] width 10 height 10
type input "9"
type input "$1,350.00"
click at [371, 258] on icon "button" at bounding box center [370, 263] width 10 height 10
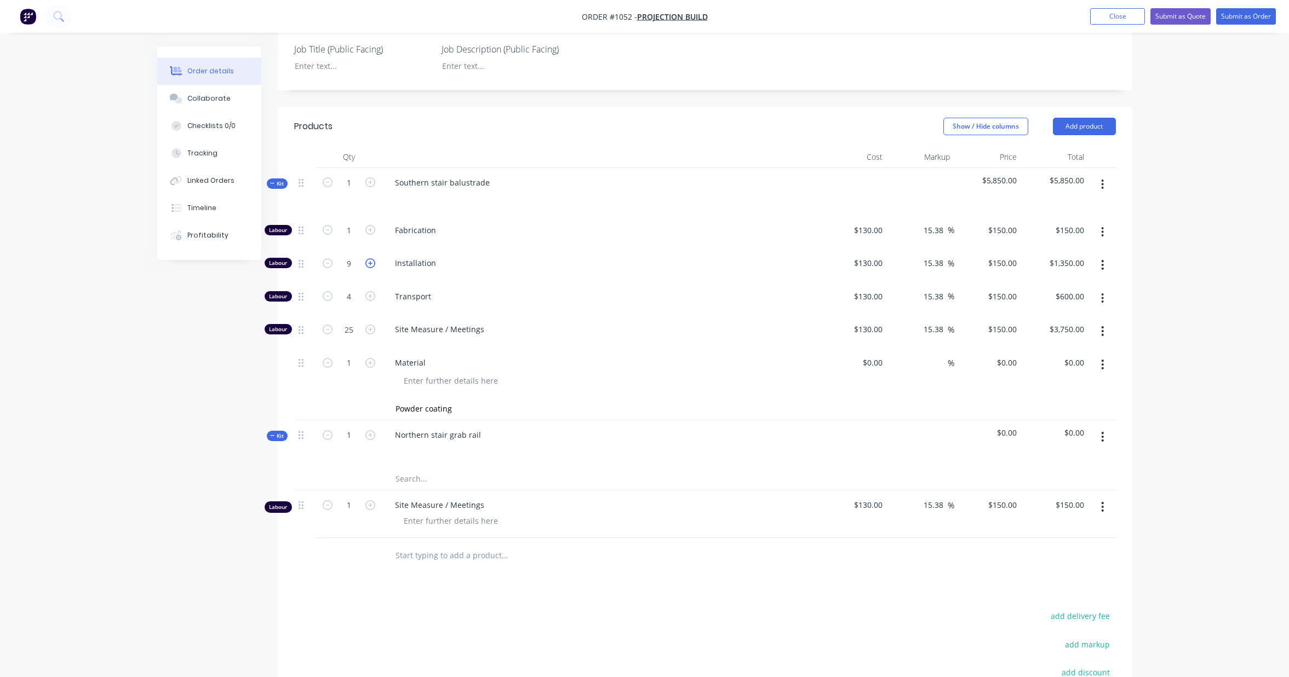
type input "10"
type input "$1,500.00"
click at [371, 258] on icon "button" at bounding box center [370, 263] width 10 height 10
type input "11"
type input "$1,650.00"
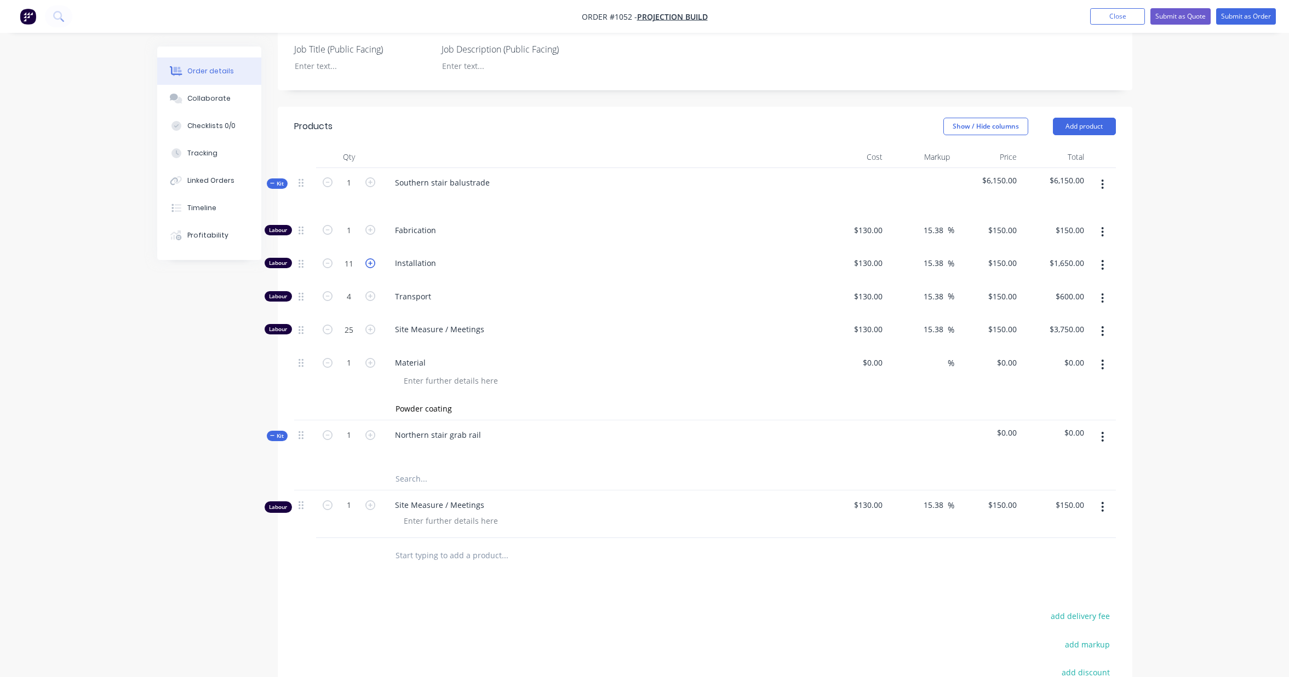
click at [371, 258] on icon "button" at bounding box center [370, 263] width 10 height 10
type input "12"
type input "$1,800.00"
click at [371, 258] on icon "button" at bounding box center [370, 263] width 10 height 10
type input "13"
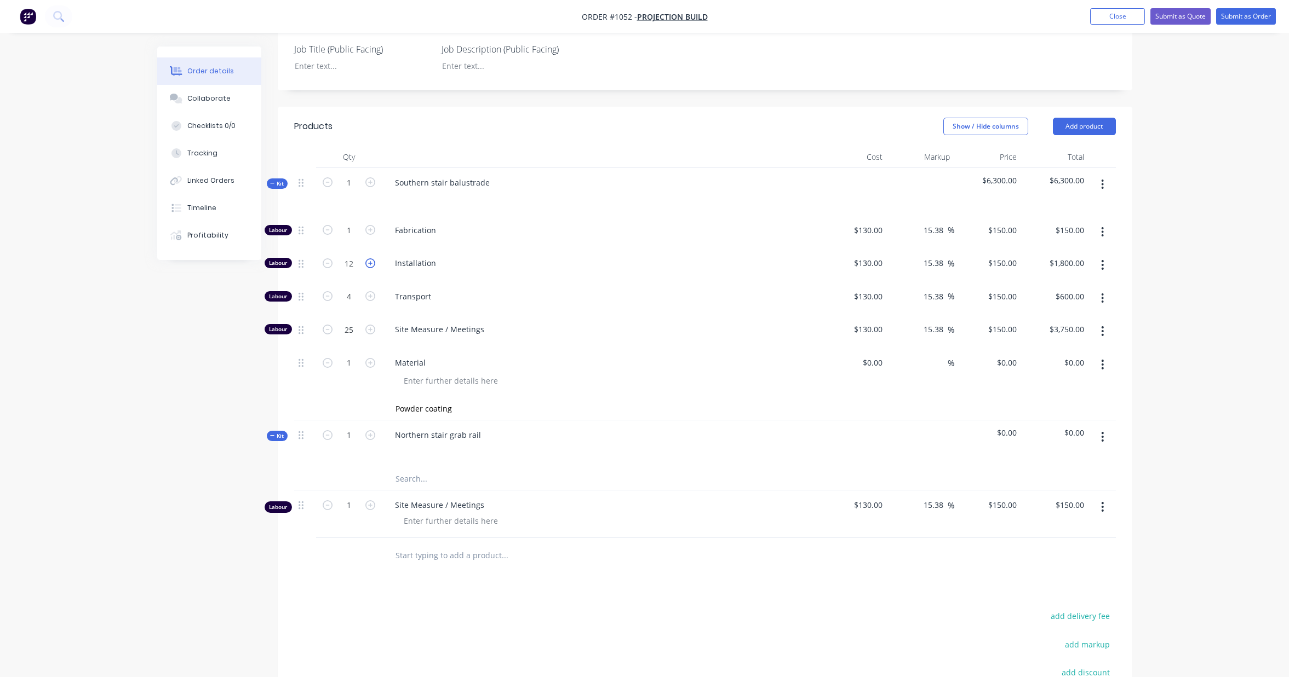
type input "$1,950.00"
click at [371, 258] on icon "button" at bounding box center [370, 263] width 10 height 10
type input "14"
type input "$2,100.00"
click at [371, 258] on icon "button" at bounding box center [370, 263] width 10 height 10
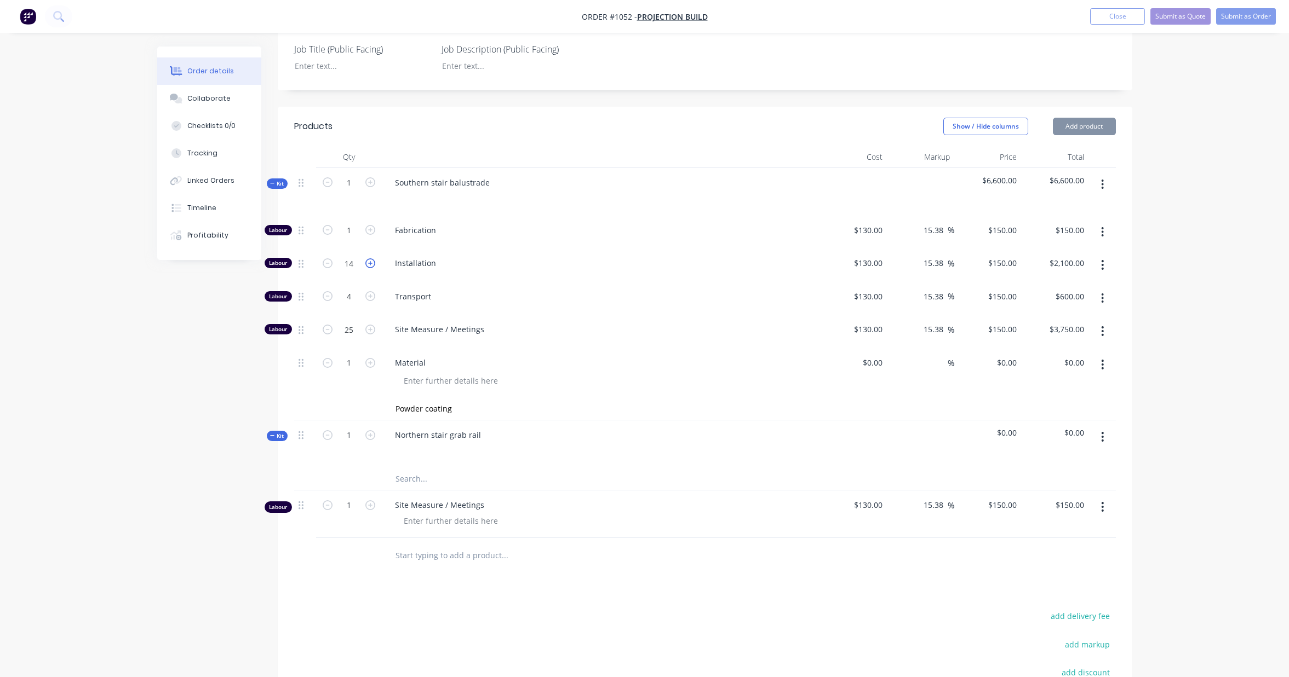
type input "15"
type input "$2,250.00"
click at [370, 225] on icon "button" at bounding box center [370, 230] width 10 height 10
type input "2"
type input "$300.00"
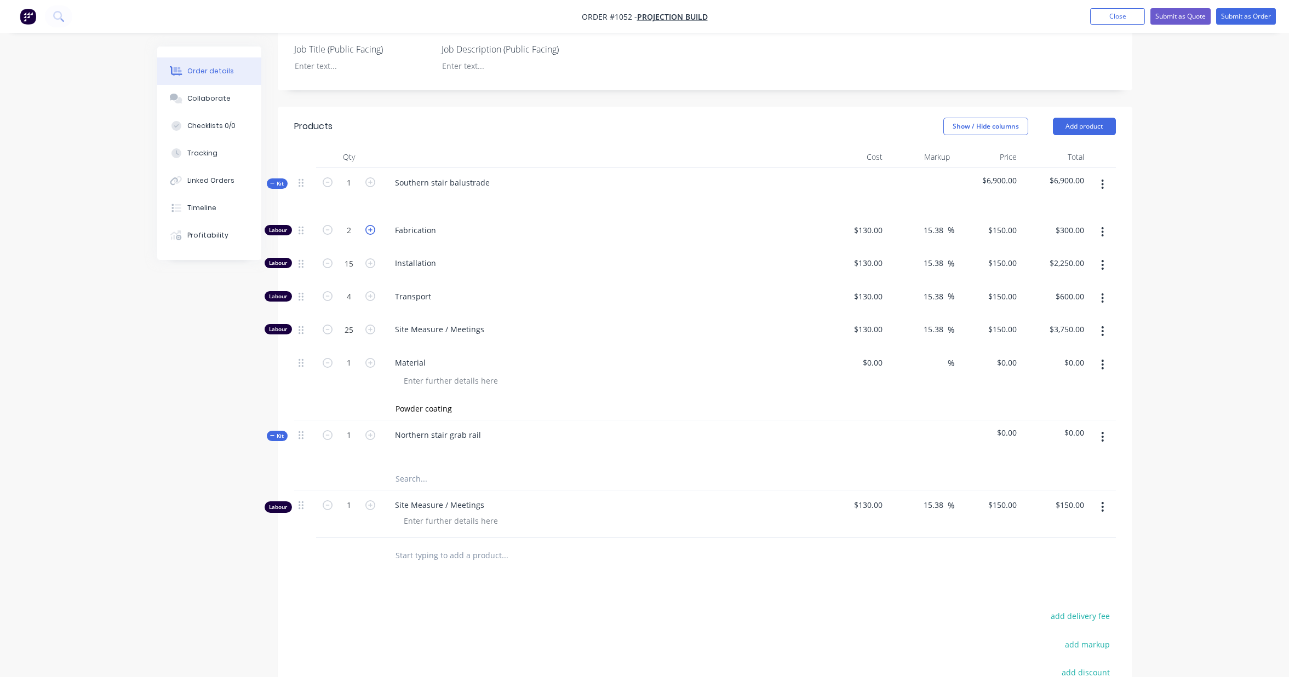
click at [370, 225] on icon "button" at bounding box center [370, 230] width 10 height 10
type input "3"
type input "$450.00"
click at [370, 225] on icon "button" at bounding box center [370, 230] width 10 height 10
type input "4"
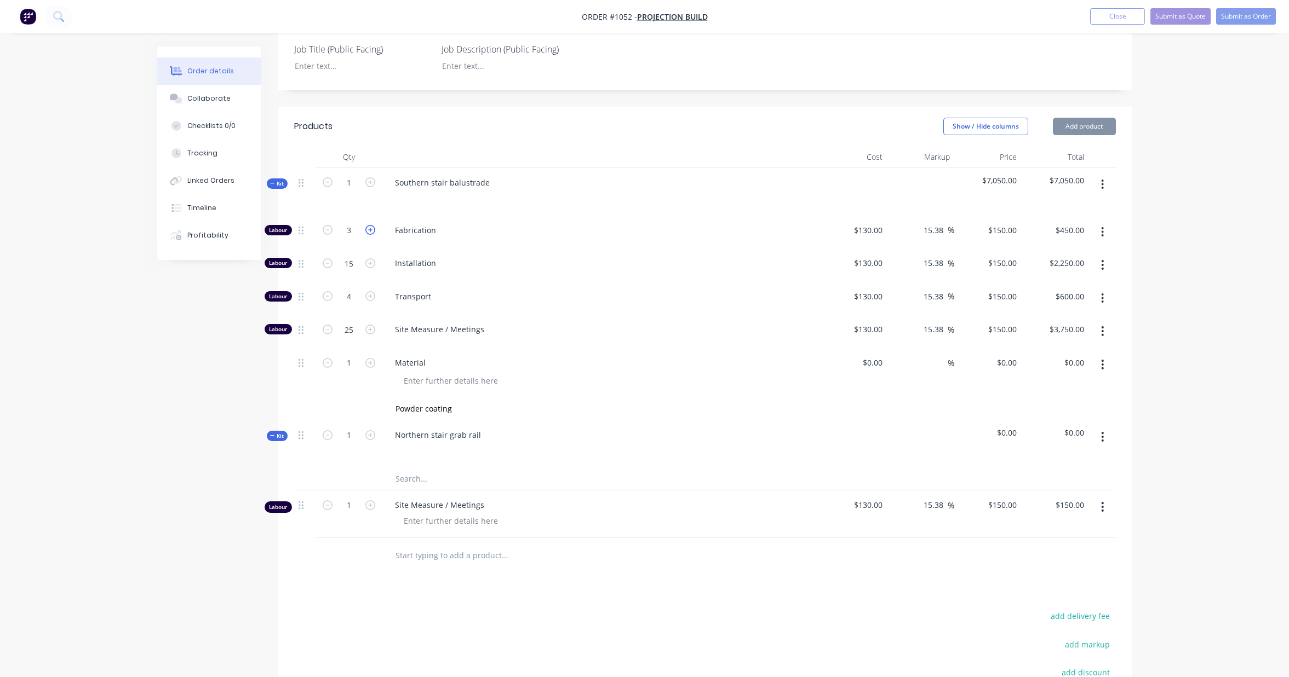
type input "$600.00"
click at [370, 225] on icon "button" at bounding box center [370, 230] width 10 height 10
type input "5"
type input "$750.00"
click at [370, 225] on icon "button" at bounding box center [370, 230] width 10 height 10
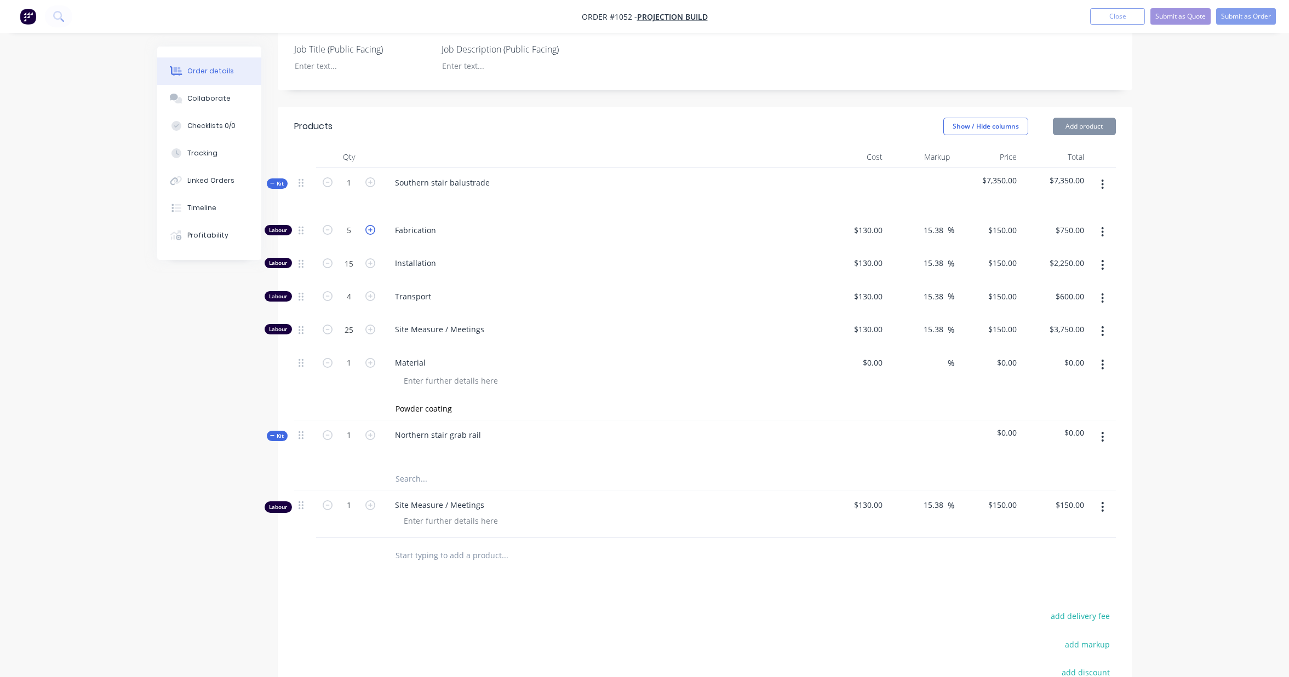
type input "6"
type input "$900.00"
click at [370, 225] on icon "button" at bounding box center [370, 230] width 10 height 10
type input "7"
type input "$1,050.00"
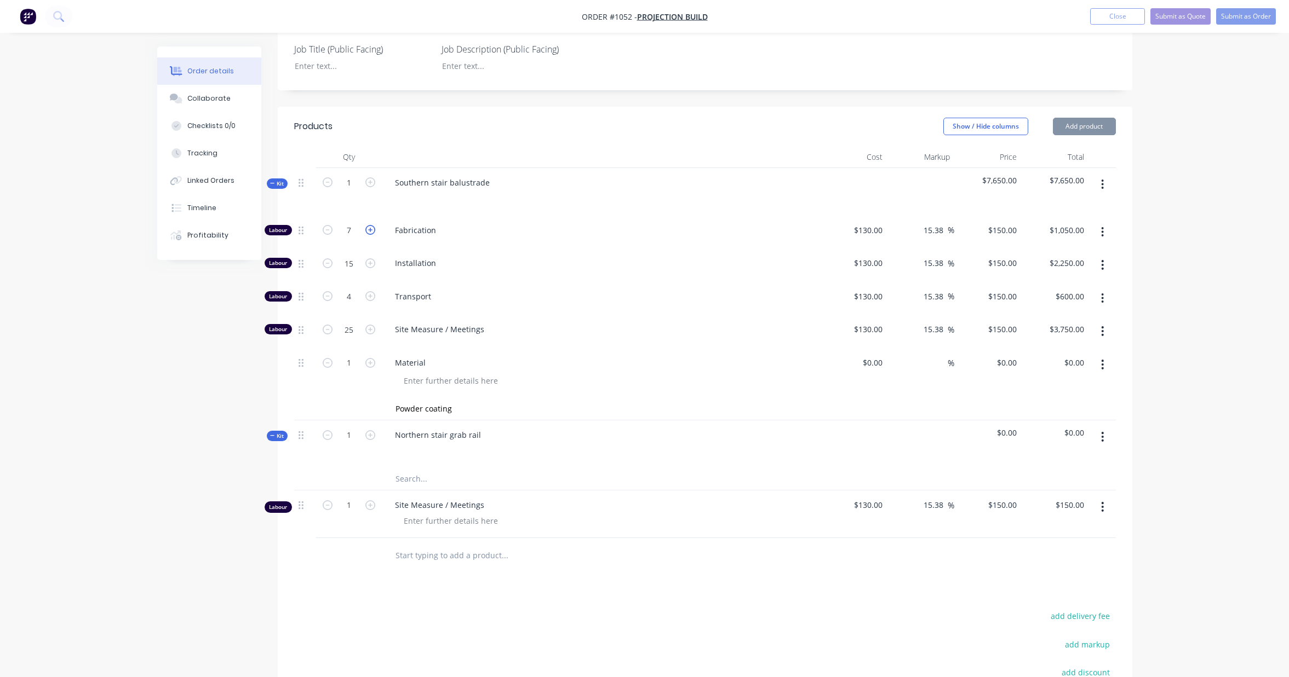
click at [370, 225] on icon "button" at bounding box center [370, 230] width 10 height 10
type input "8"
type input "$1,200.00"
click at [370, 225] on icon "button" at bounding box center [370, 230] width 10 height 10
type input "9"
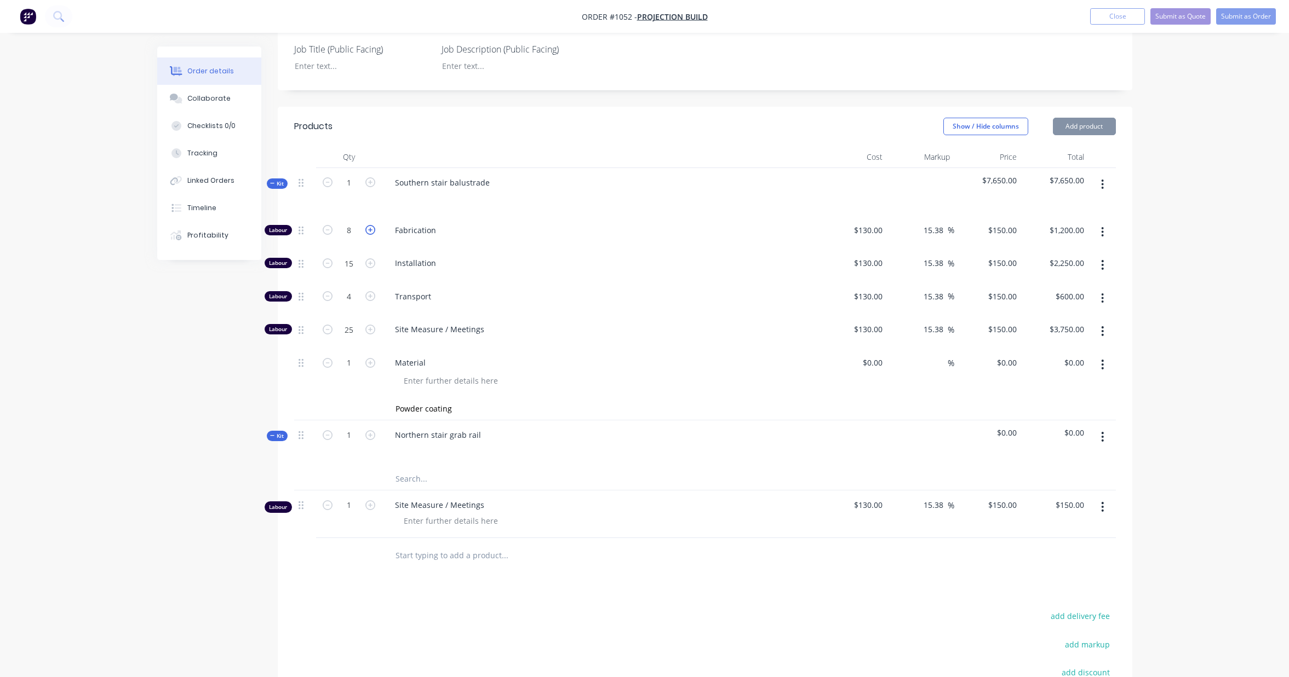
type input "$1,350.00"
click at [370, 225] on icon "button" at bounding box center [370, 230] width 10 height 10
type input "10"
type input "$1,500.00"
click at [370, 225] on icon "button" at bounding box center [370, 230] width 10 height 10
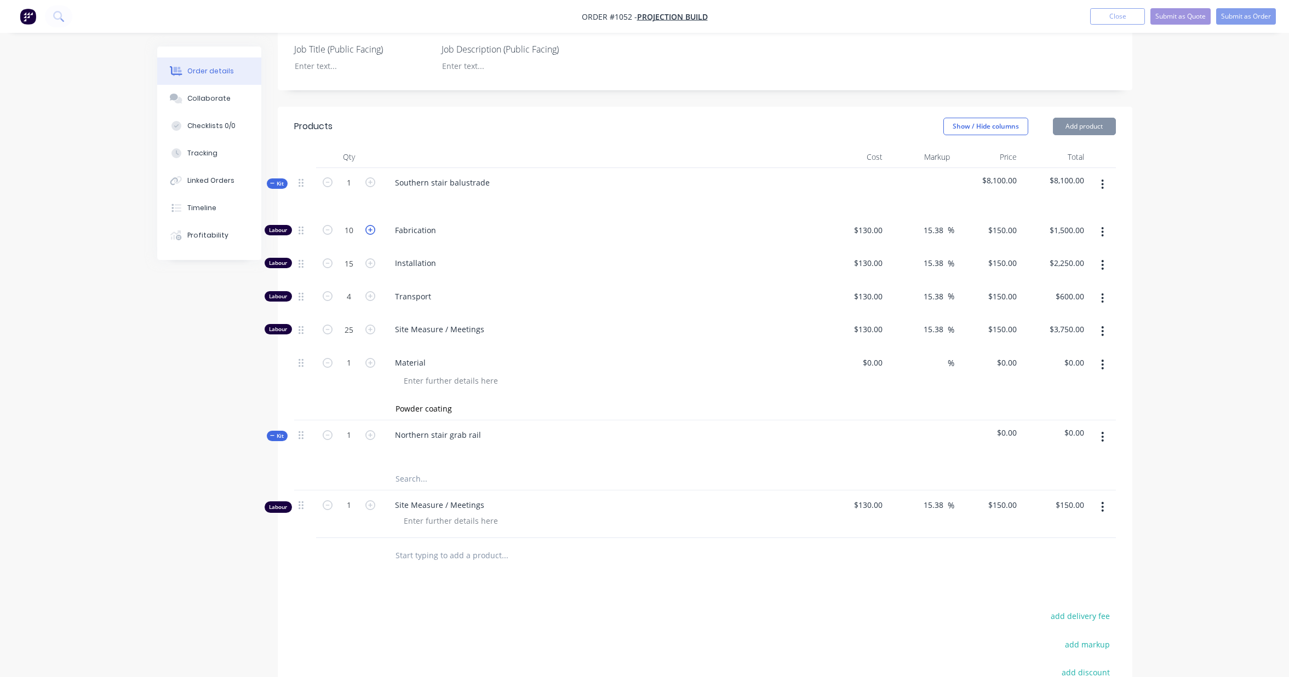
type input "11"
type input "$1,650.00"
click at [370, 225] on icon "button" at bounding box center [370, 230] width 10 height 10
type input "12"
type input "$1,800.00"
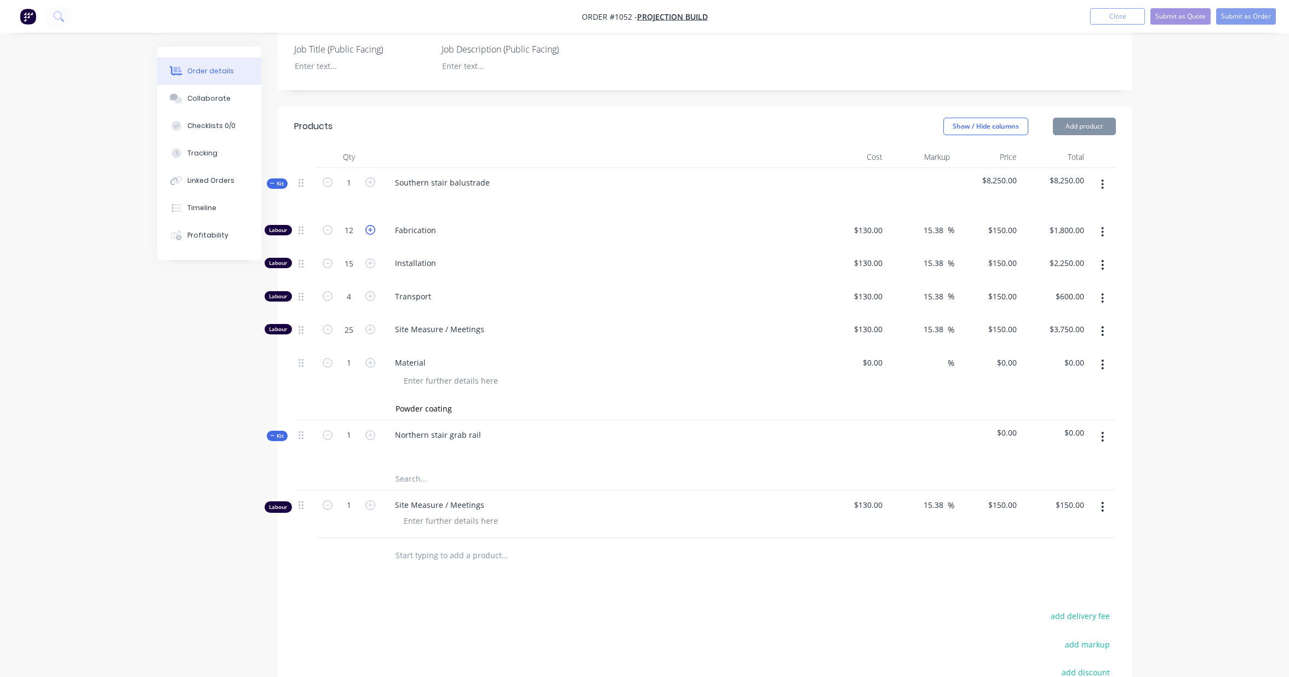
click at [370, 225] on icon "button" at bounding box center [370, 230] width 10 height 10
type input "13"
type input "$1,950.00"
click at [370, 225] on icon "button" at bounding box center [370, 230] width 10 height 10
type input "14"
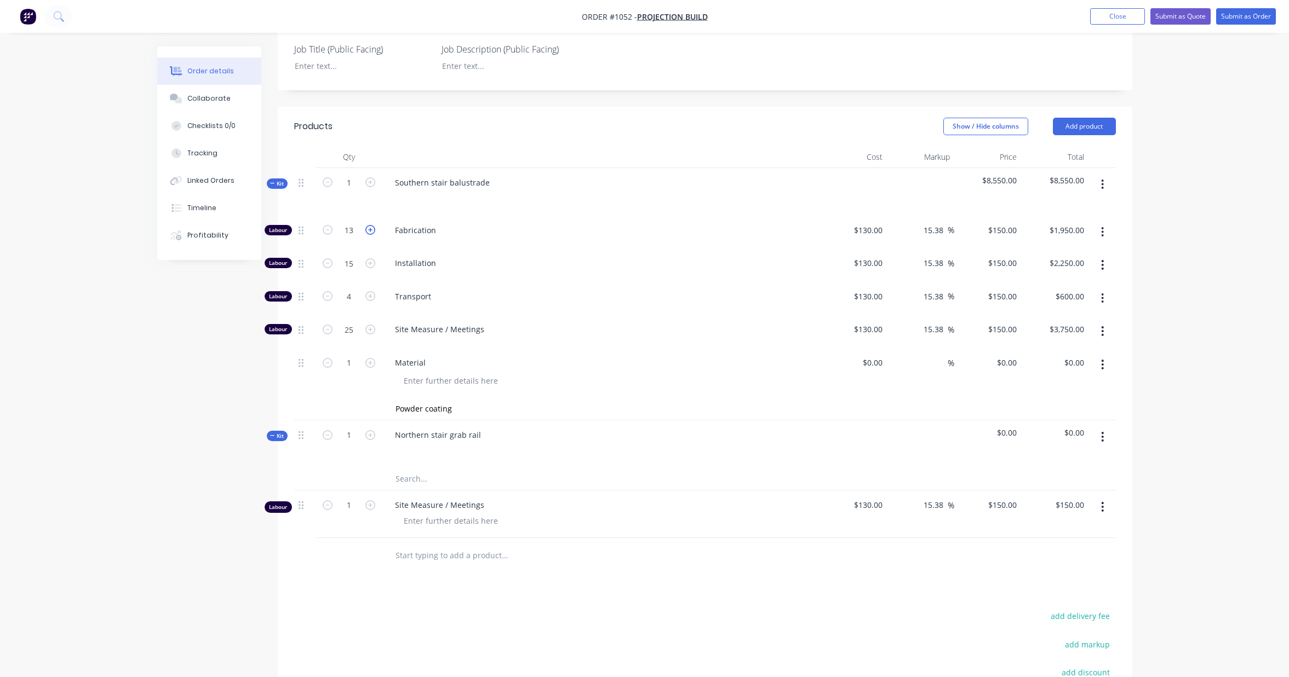
type input "$2,100.00"
click at [370, 225] on icon "button" at bounding box center [370, 230] width 10 height 10
type input "15"
type input "$2,250.00"
click at [370, 225] on icon "button" at bounding box center [370, 230] width 10 height 10
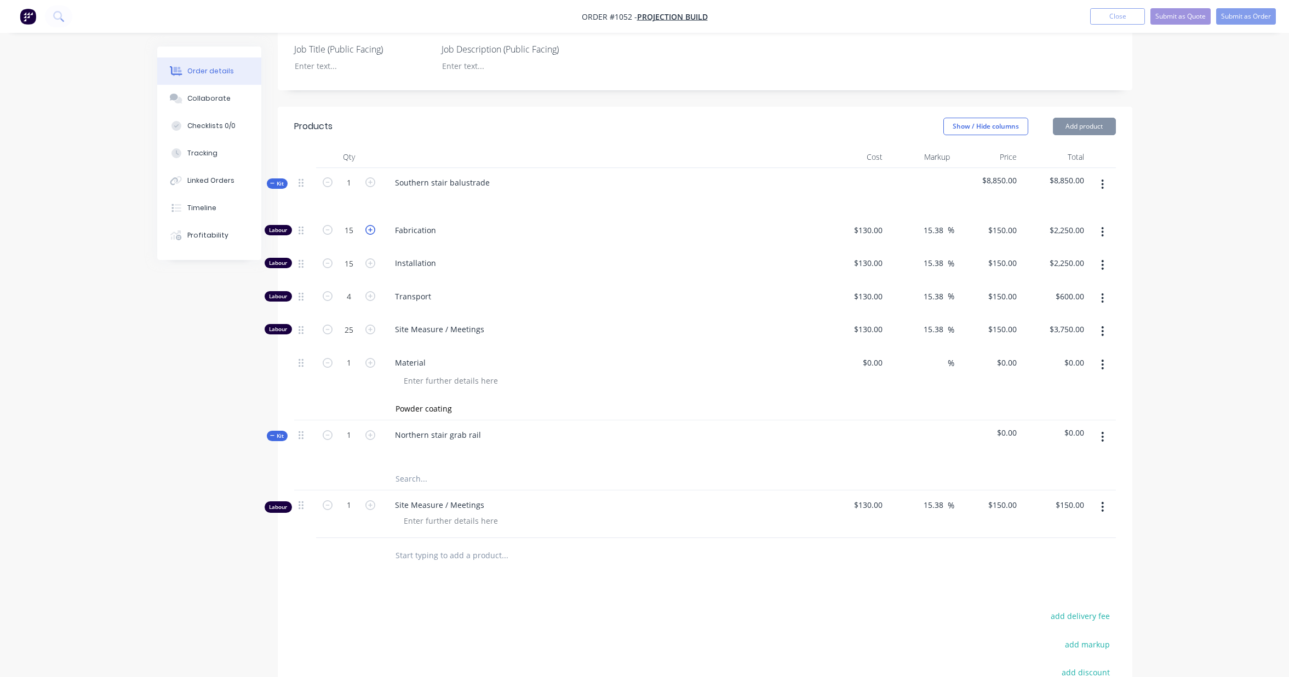
type input "16"
type input "$2,400.00"
click at [370, 225] on icon "button" at bounding box center [370, 230] width 10 height 10
type input "17"
type input "$2,550.00"
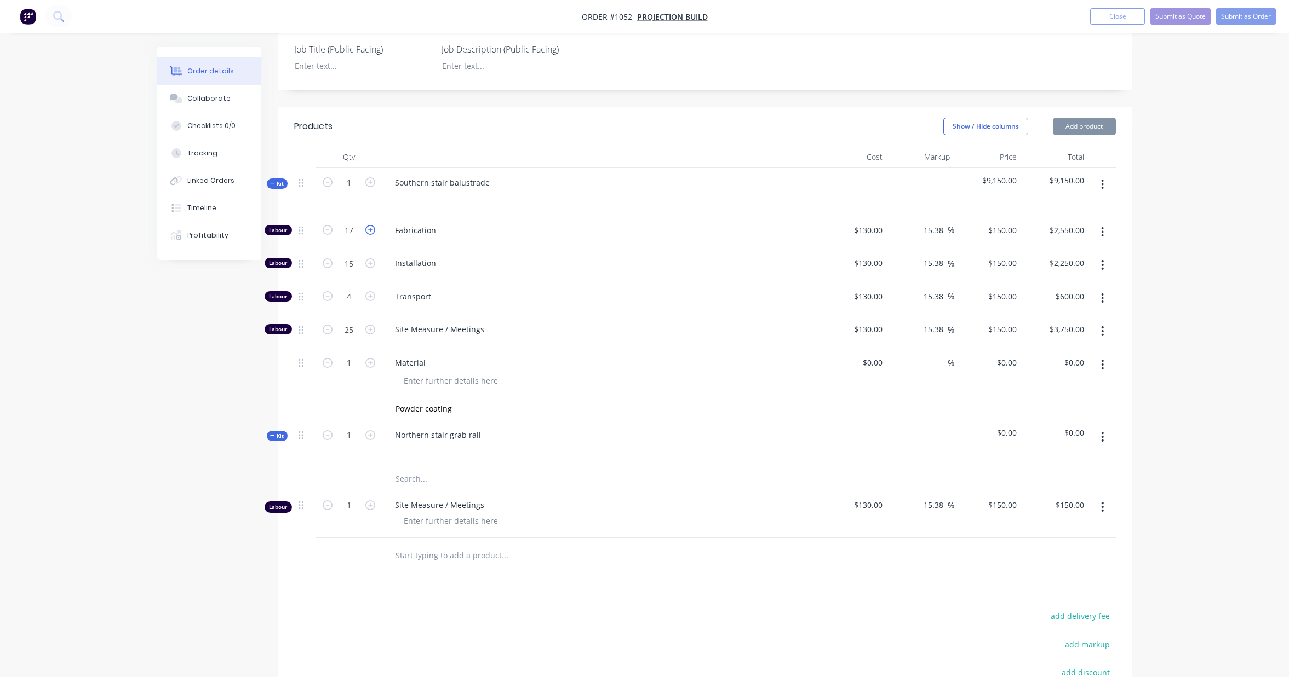
click at [370, 225] on icon "button" at bounding box center [370, 230] width 10 height 10
type input "18"
type input "$2,700.00"
click at [370, 225] on icon "button" at bounding box center [370, 230] width 10 height 10
type input "19"
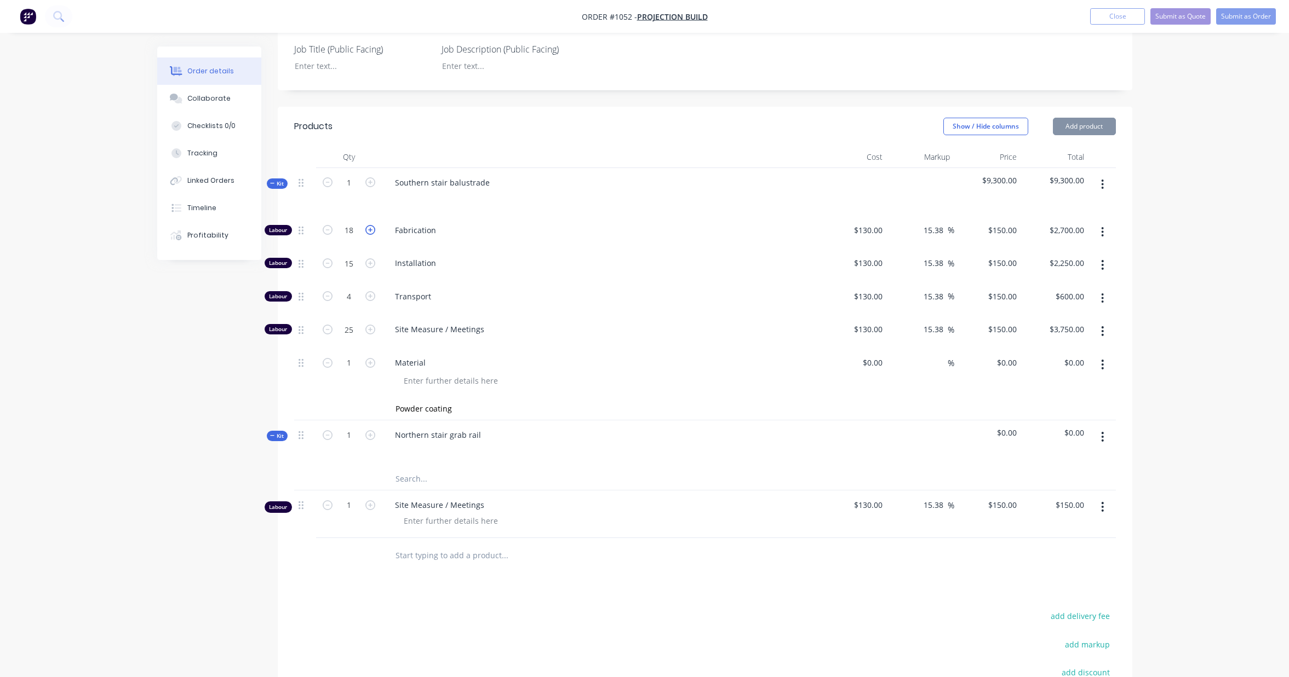
type input "$2,850.00"
click at [370, 225] on icon "button" at bounding box center [370, 230] width 10 height 10
type input "20"
type input "$3,000.00"
click at [370, 225] on icon "button" at bounding box center [370, 230] width 10 height 10
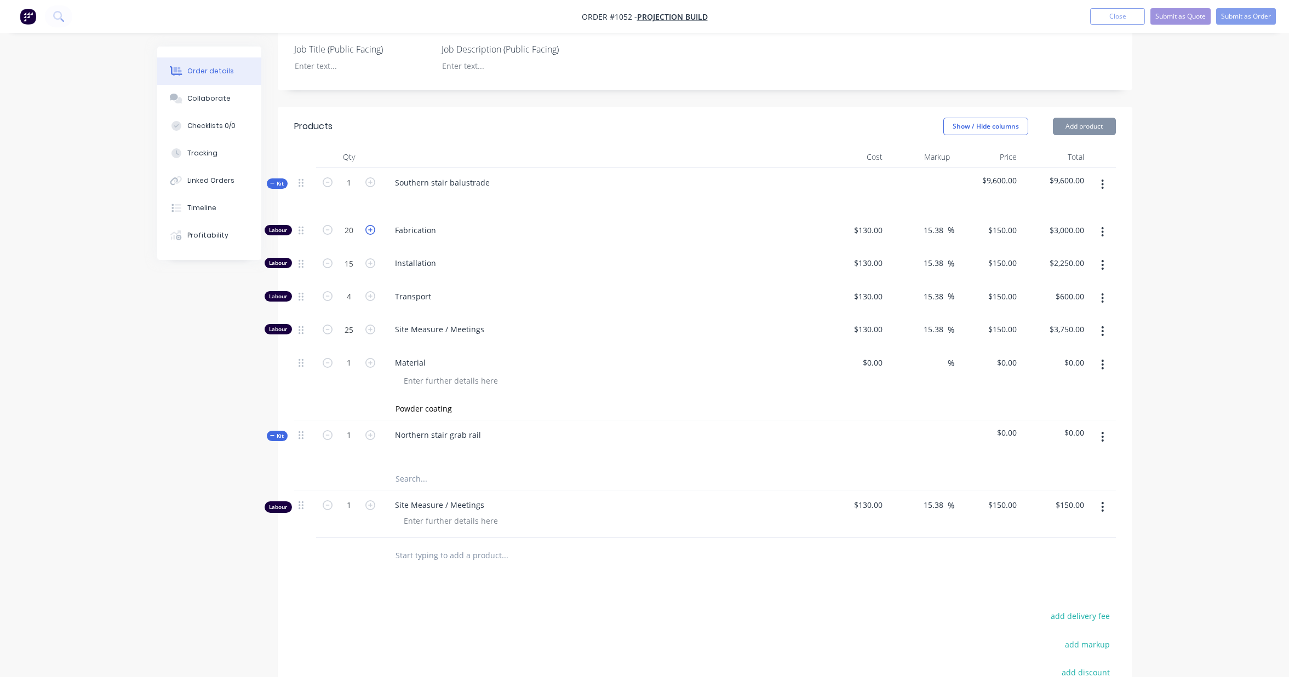
type input "21"
type input "$3,150.00"
click at [370, 225] on icon "button" at bounding box center [370, 230] width 10 height 10
type input "22"
type input "$3,300.00"
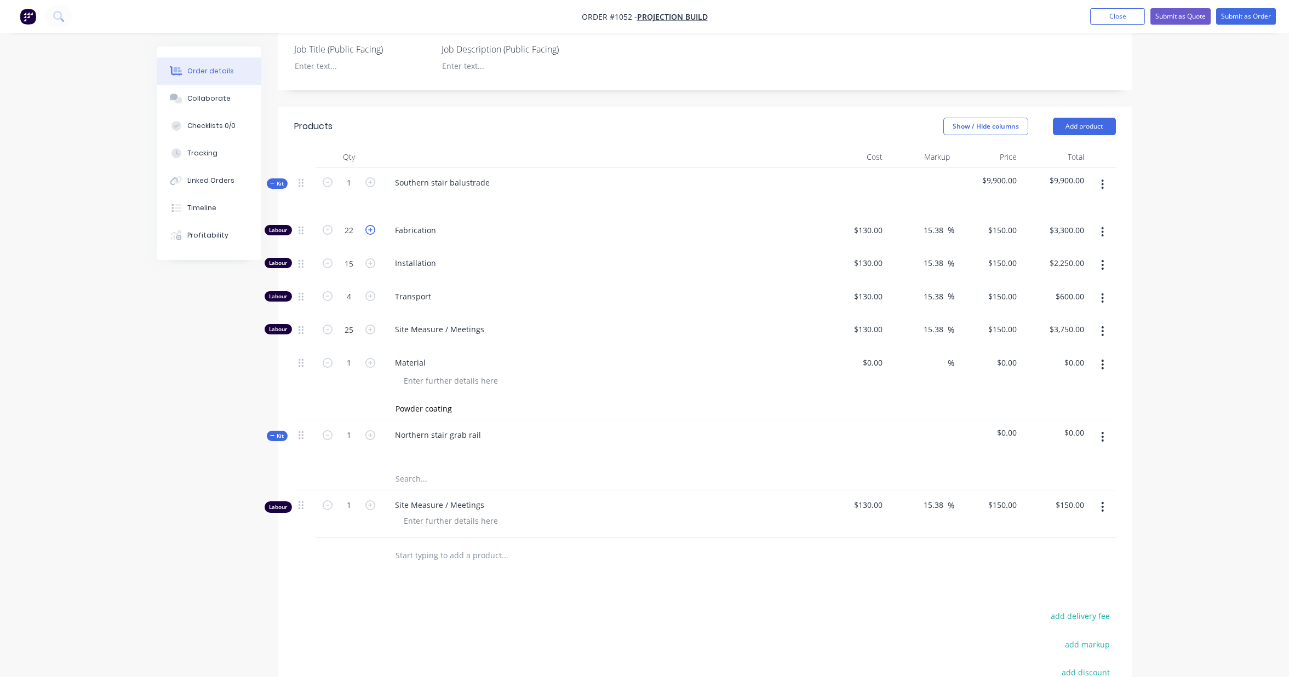
click at [368, 225] on icon "button" at bounding box center [370, 230] width 10 height 10
type input "23"
type input "$3,450.00"
click at [368, 225] on icon "button" at bounding box center [370, 230] width 10 height 10
type input "24"
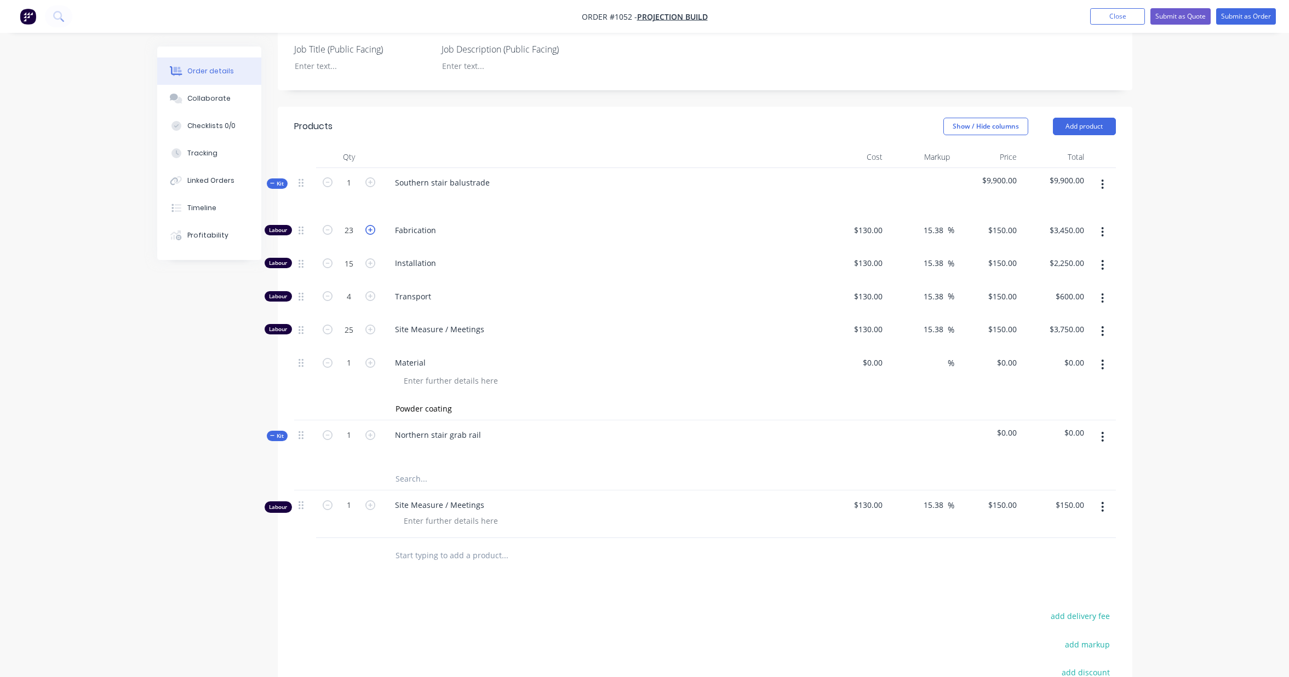
type input "$3,600.00"
click at [368, 225] on icon "button" at bounding box center [370, 230] width 10 height 10
type input "25"
type input "$3,750.00"
click at [368, 225] on icon "button" at bounding box center [370, 230] width 10 height 10
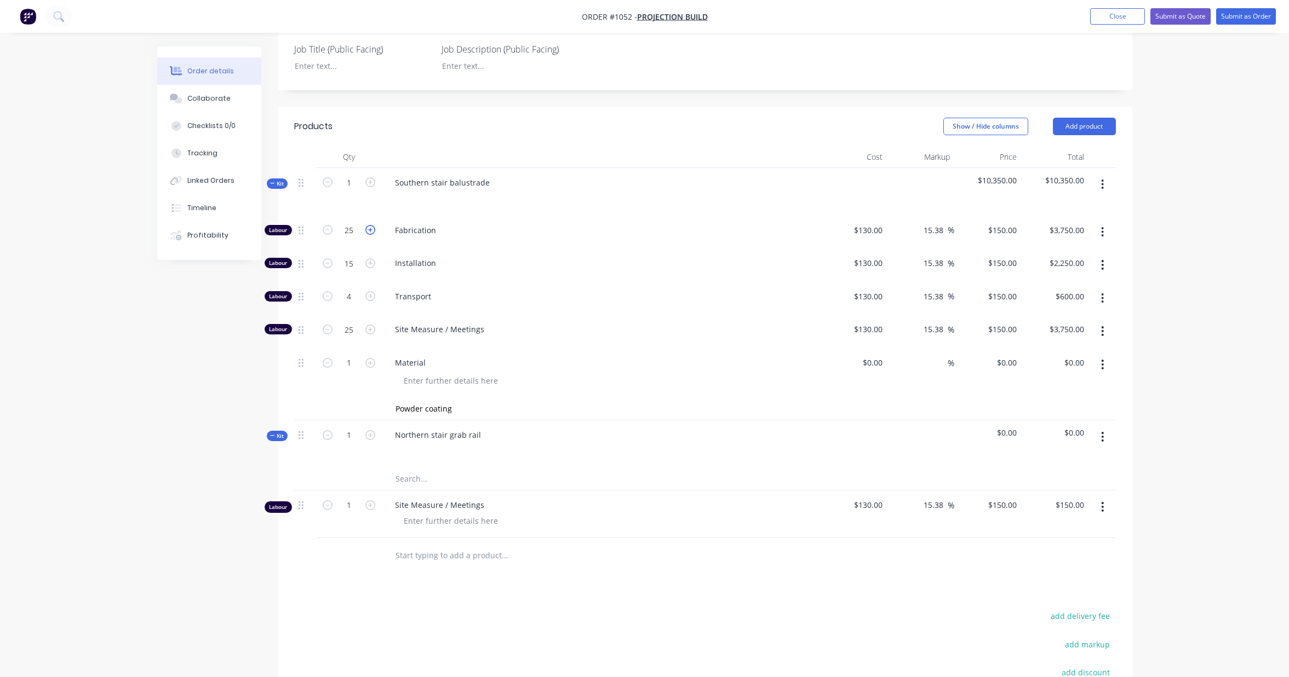
type input "26"
type input "$3,900.00"
click at [368, 225] on icon "button" at bounding box center [370, 230] width 10 height 10
type input "27"
type input "$4,050.00"
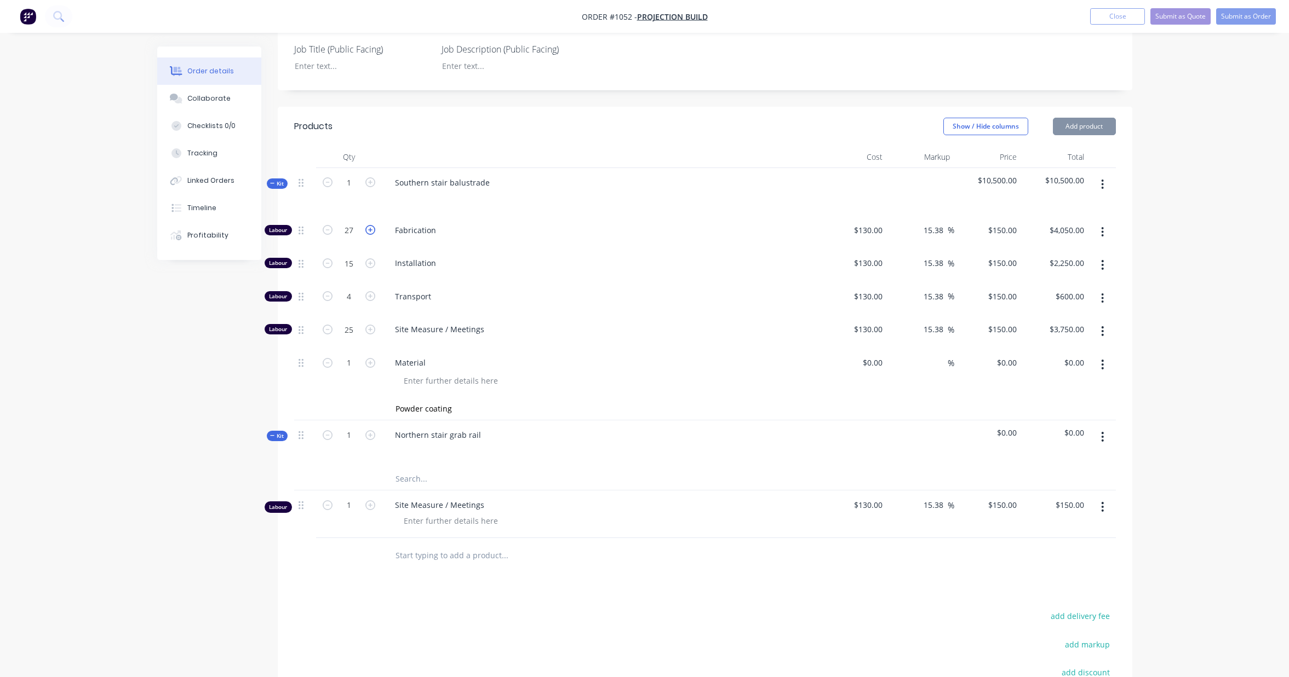
click at [368, 225] on icon "button" at bounding box center [370, 230] width 10 height 10
type input "28"
type input "$4,200.00"
click at [368, 225] on icon "button" at bounding box center [370, 230] width 10 height 10
type input "29"
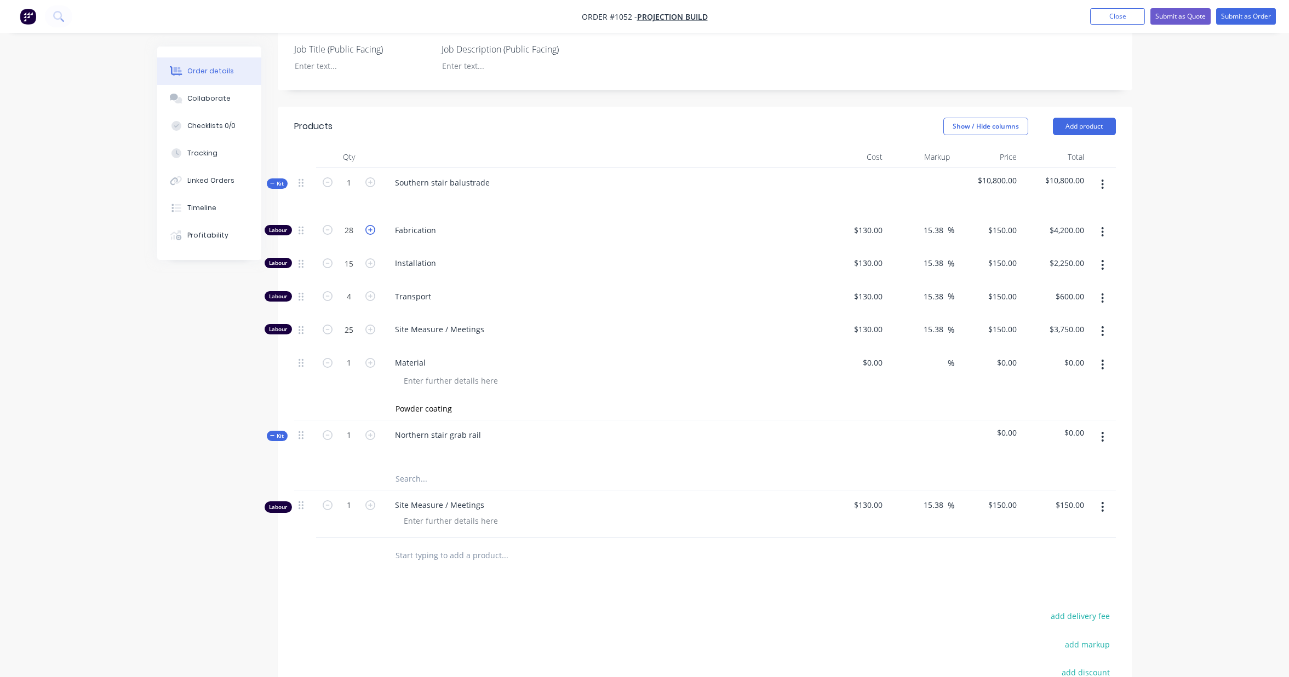
type input "$4,350.00"
click at [368, 225] on icon "button" at bounding box center [370, 230] width 10 height 10
type input "30"
type input "$4,500.00"
click at [368, 225] on icon "button" at bounding box center [370, 230] width 10 height 10
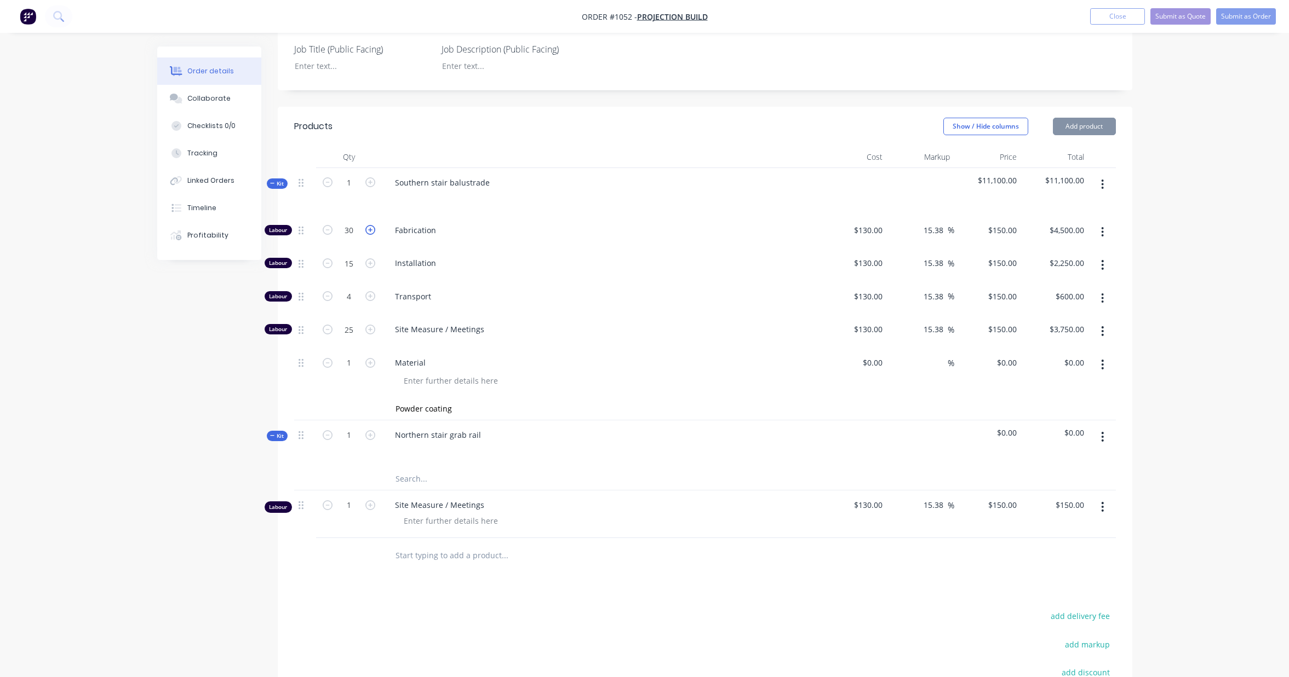
type input "31"
type input "$4,650.00"
click at [368, 225] on icon "button" at bounding box center [370, 230] width 10 height 10
type input "32"
type input "$4,800.00"
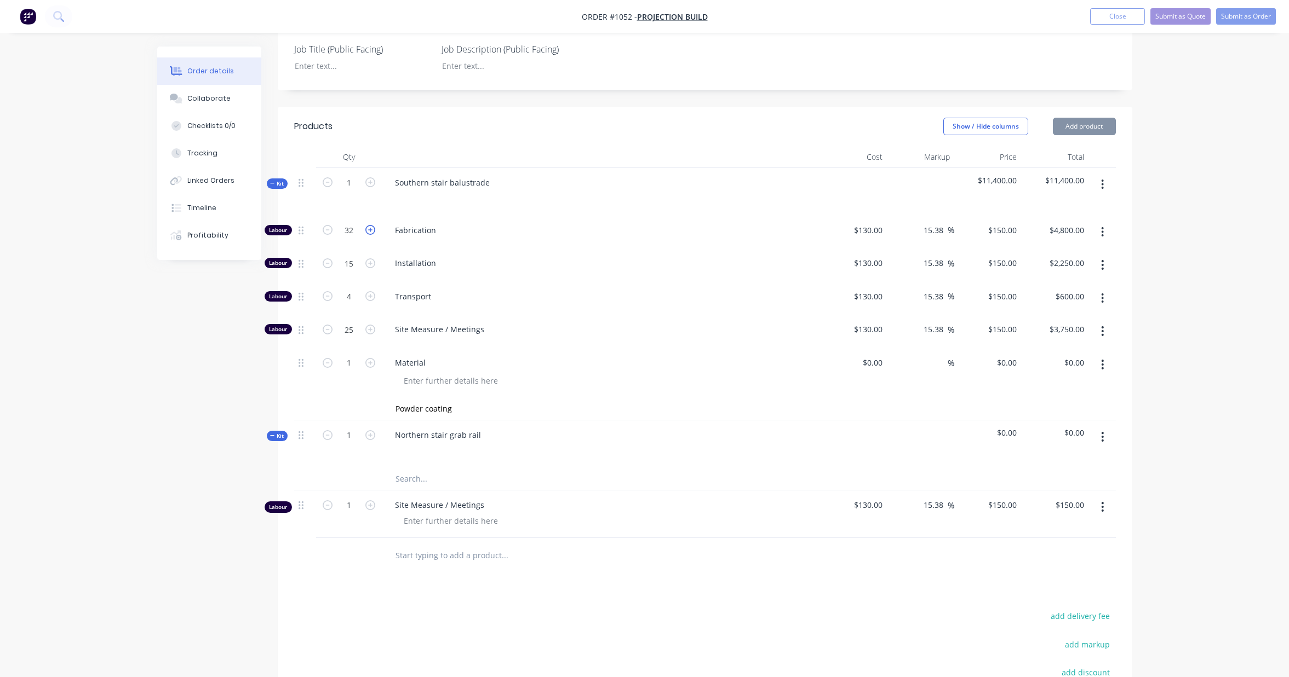
click at [368, 225] on icon "button" at bounding box center [370, 230] width 10 height 10
type input "33"
type input "$4,950.00"
click at [368, 225] on icon "button" at bounding box center [370, 230] width 10 height 10
type input "34"
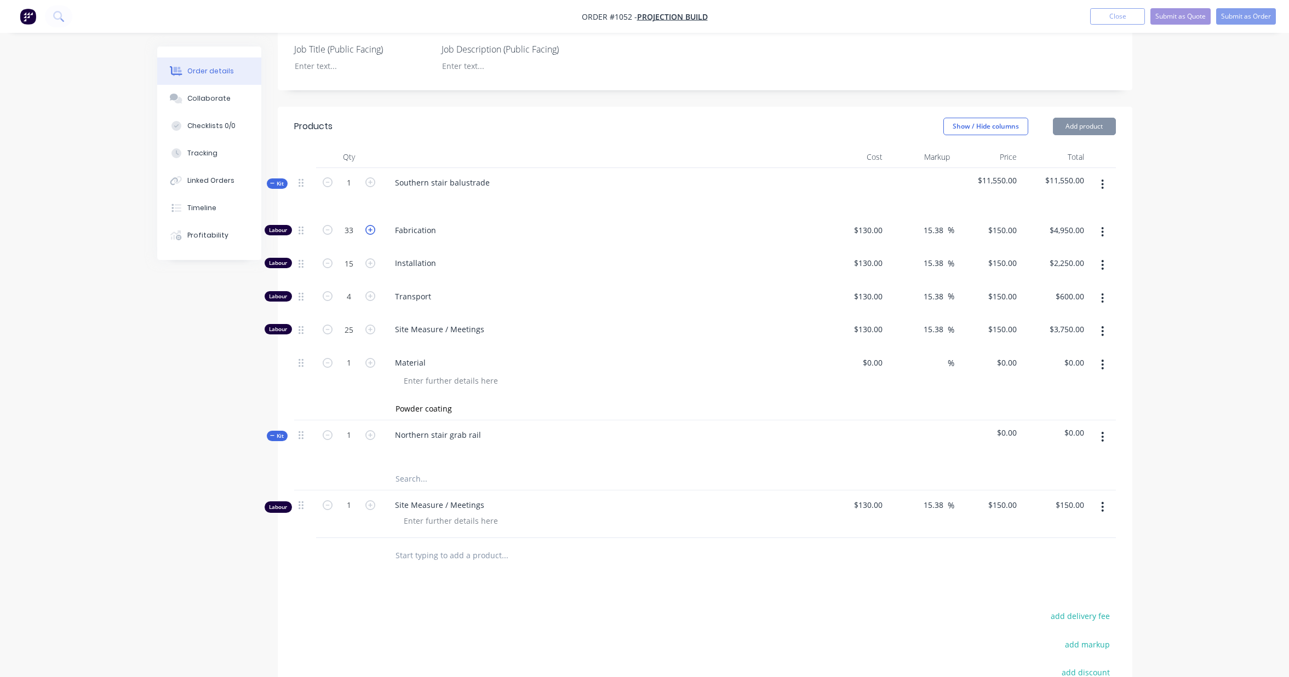
type input "$5,100.00"
click at [368, 225] on icon "button" at bounding box center [370, 230] width 10 height 10
type input "35"
type input "$5,250.00"
click at [368, 225] on icon "button" at bounding box center [370, 230] width 10 height 10
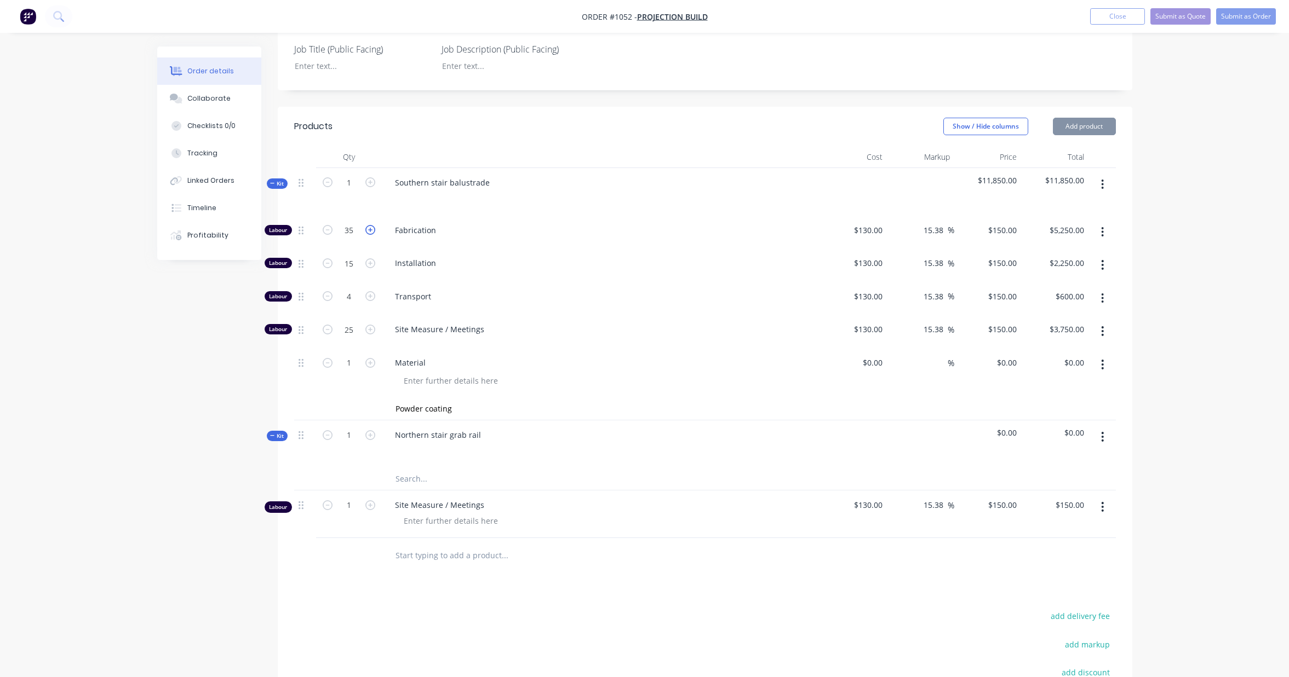
type input "36"
type input "$5,400.00"
click at [368, 225] on icon "button" at bounding box center [370, 230] width 10 height 10
type input "37"
type input "$5,550.00"
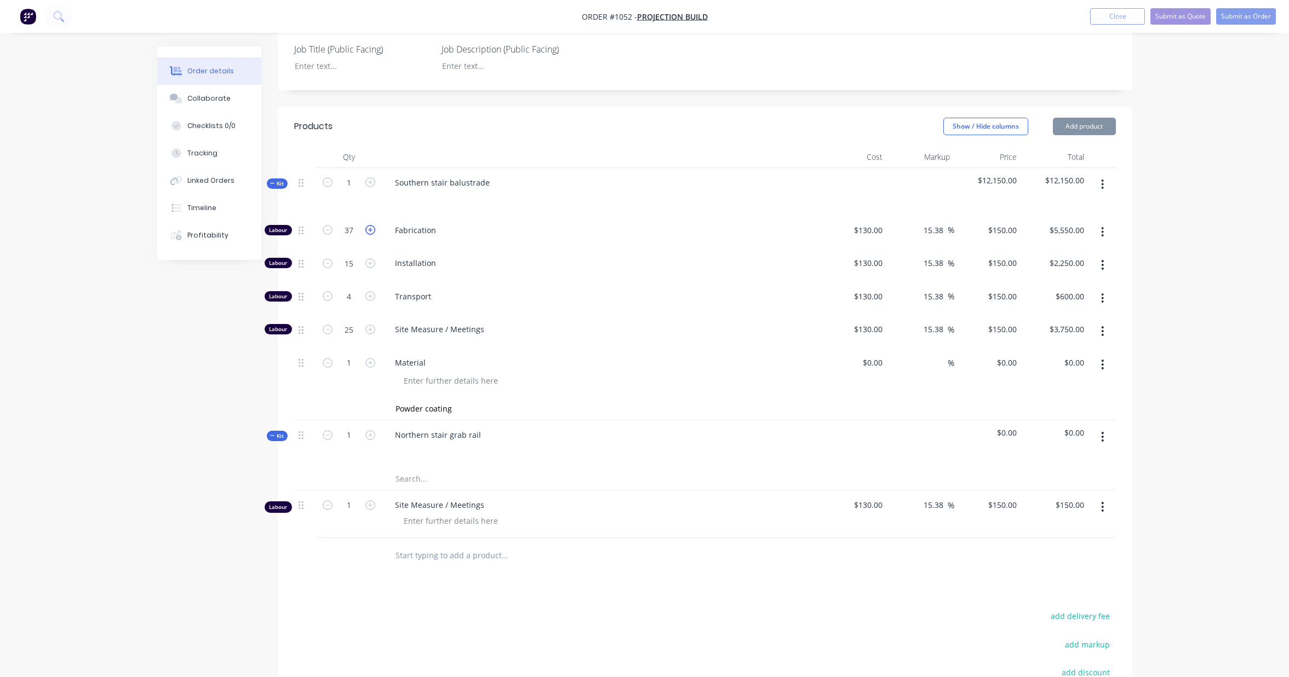
click at [368, 225] on icon "button" at bounding box center [370, 230] width 10 height 10
type input "38"
type input "$5,700.00"
click at [368, 225] on icon "button" at bounding box center [370, 230] width 10 height 10
type input "39"
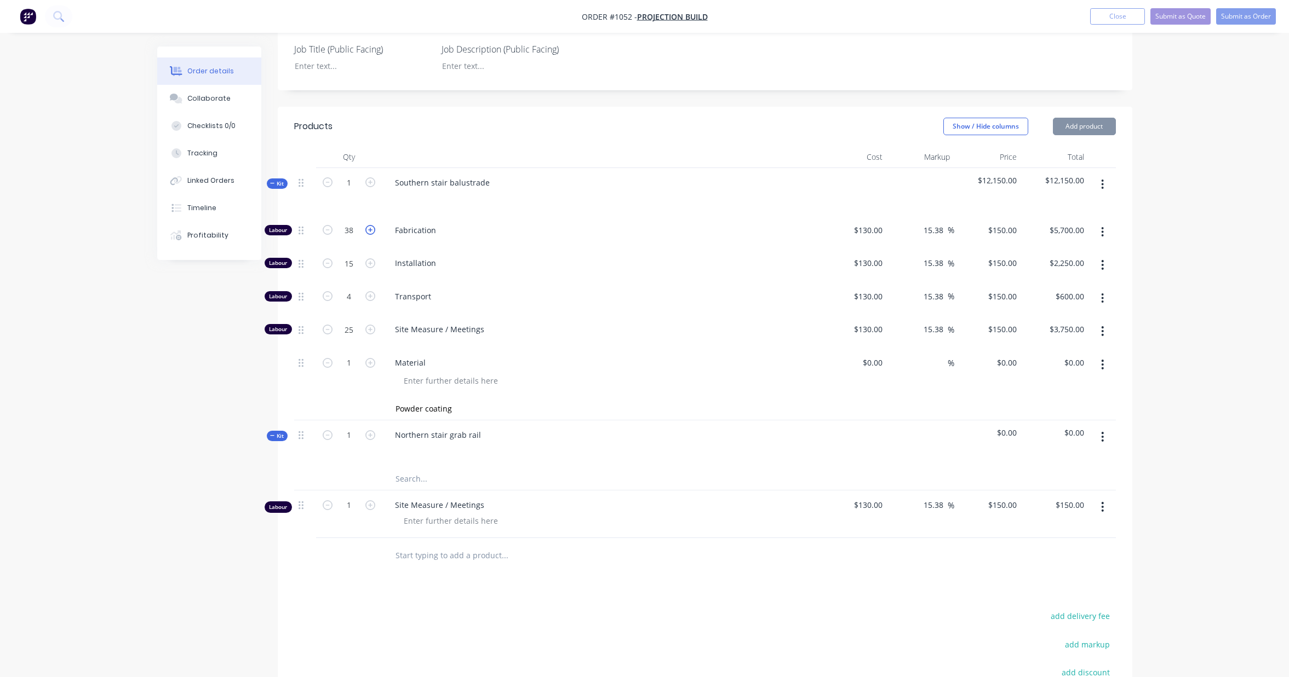
type input "$5,850.00"
click at [368, 225] on icon "button" at bounding box center [370, 230] width 10 height 10
type input "40"
type input "$6,000.00"
click at [1186, 163] on div "Order details Collaborate Checklists 0/0 Tracking Linked Orders Timeline Profit…" at bounding box center [644, 296] width 1289 height 1114
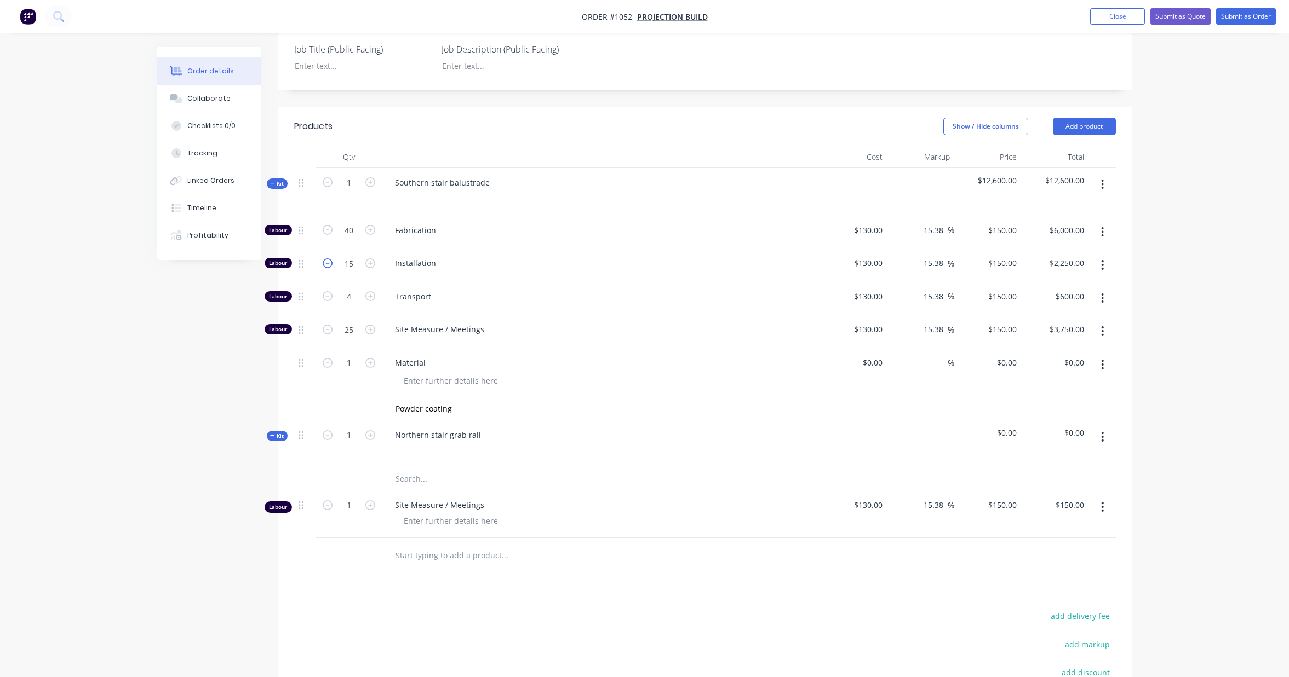
click at [328, 258] on icon "button" at bounding box center [328, 263] width 10 height 10
type input "14"
type input "$2,100.00"
click at [328, 258] on icon "button" at bounding box center [328, 263] width 10 height 10
type input "13"
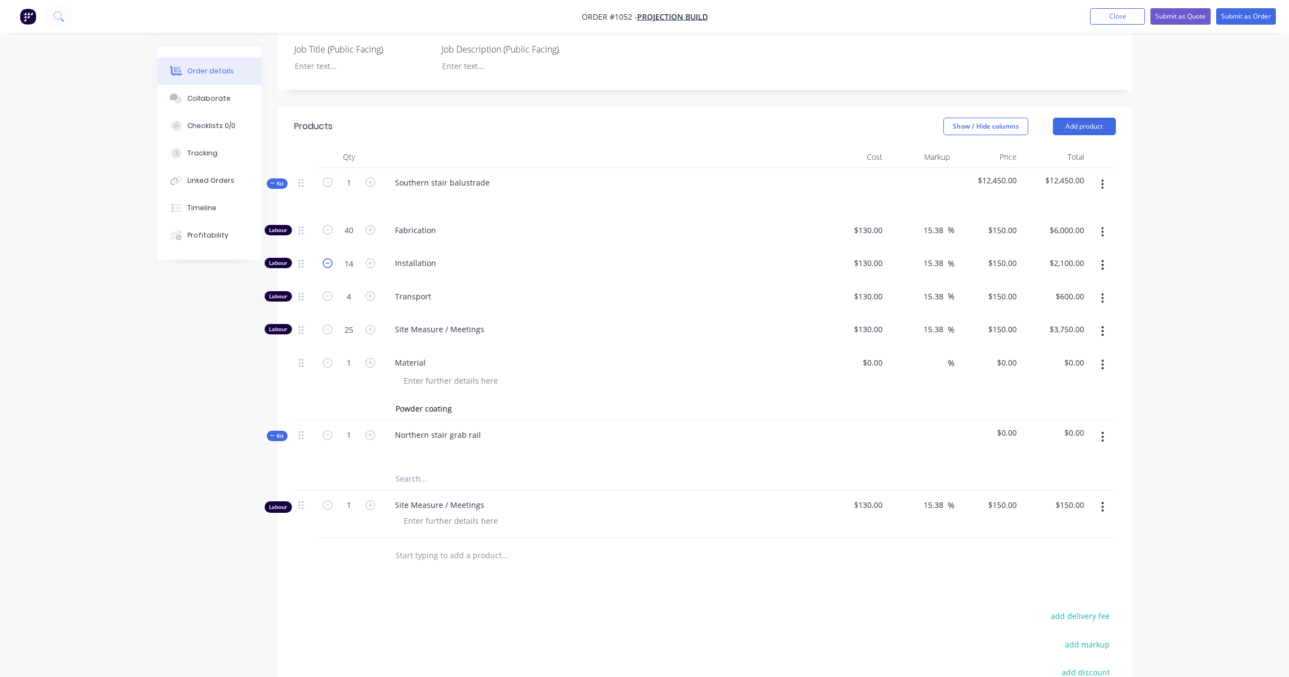
type input "$1,950.00"
click at [328, 258] on icon "button" at bounding box center [328, 263] width 10 height 10
type input "12"
type input "$1,800.00"
click at [328, 258] on icon "button" at bounding box center [328, 263] width 10 height 10
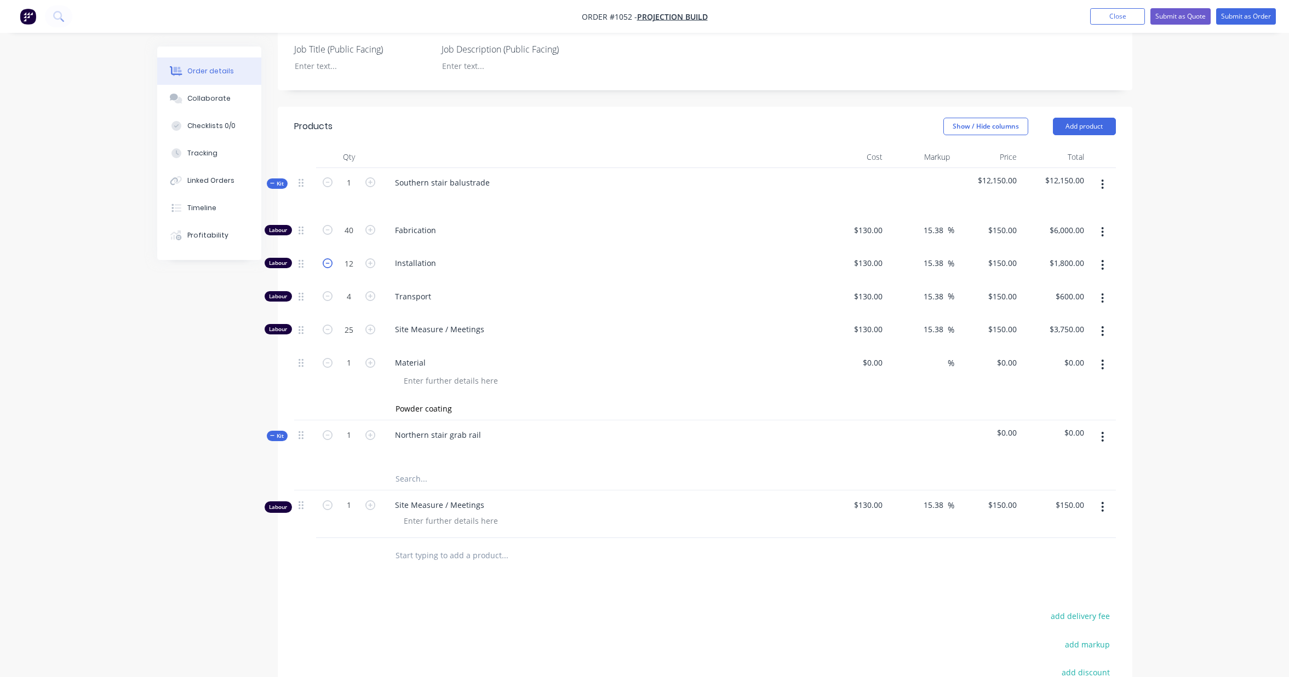
type input "11"
type input "$1,650.00"
click at [328, 258] on icon "button" at bounding box center [328, 263] width 10 height 10
type input "10"
type input "$1,500.00"
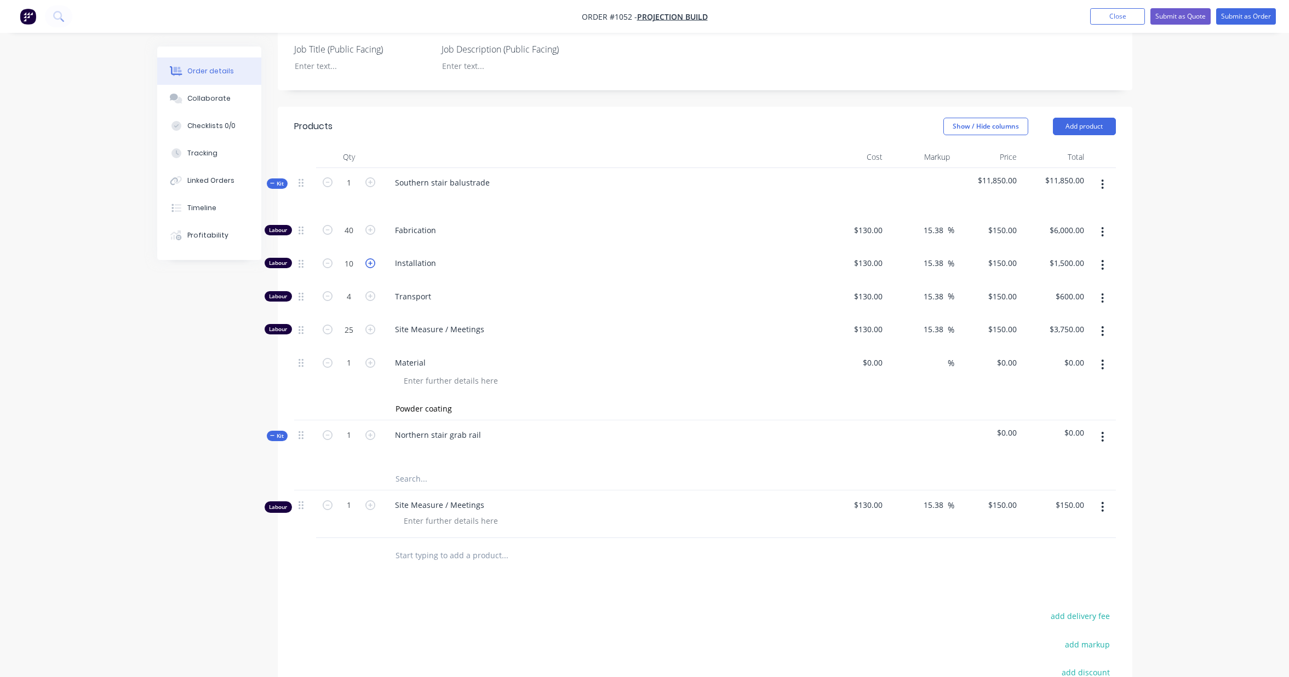
click at [368, 258] on icon "button" at bounding box center [370, 263] width 10 height 10
type input "11"
type input "$1,650.00"
click at [368, 258] on icon "button" at bounding box center [370, 263] width 10 height 10
type input "12"
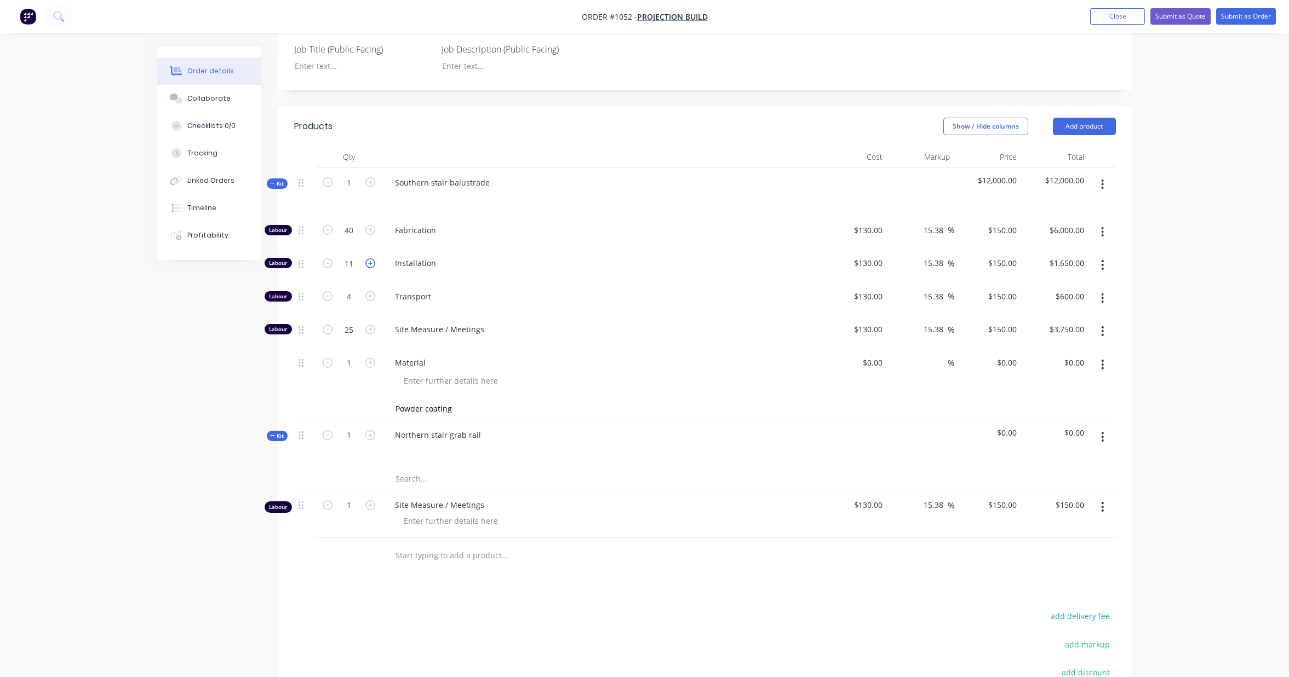
type input "$1,800.00"
click at [878, 355] on input at bounding box center [873, 363] width 25 height 16
click at [1102, 502] on icon "button" at bounding box center [1102, 507] width 2 height 10
click at [1070, 594] on div "Delete" at bounding box center [1063, 602] width 84 height 16
click at [873, 355] on div "0 $0.00" at bounding box center [872, 363] width 30 height 16
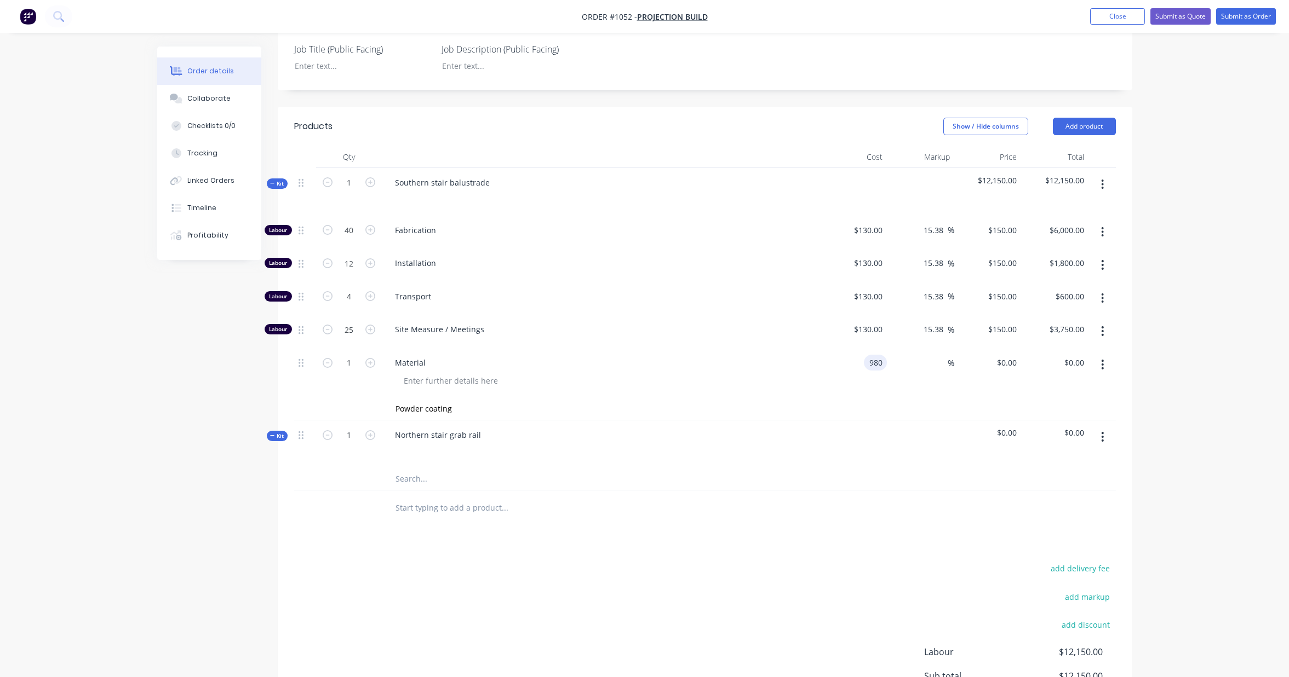
type input "$980.00"
click at [1187, 331] on div "Order details Collaborate Checklists 0/0 Tracking Linked Orders Timeline Profit…" at bounding box center [644, 272] width 1289 height 1066
click at [421, 399] on input "Powder coating" at bounding box center [504, 409] width 219 height 22
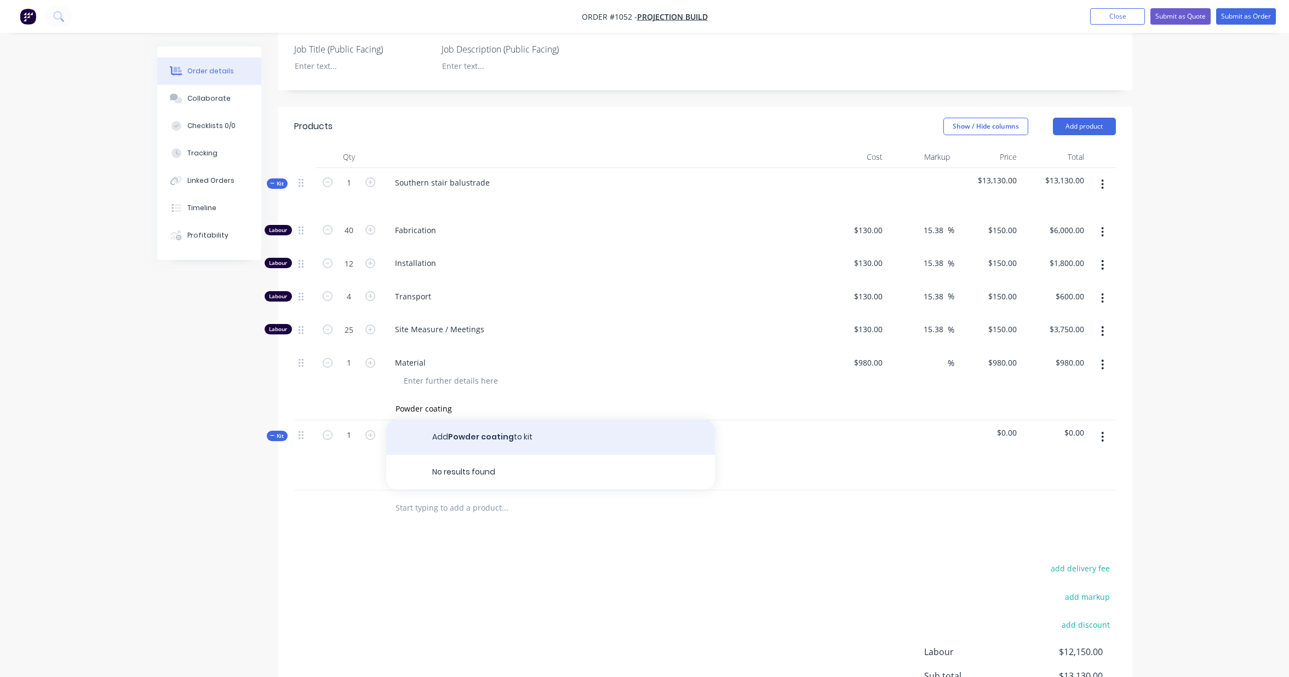
click at [496, 430] on button "Add Powder coating to kit" at bounding box center [550, 437] width 329 height 35
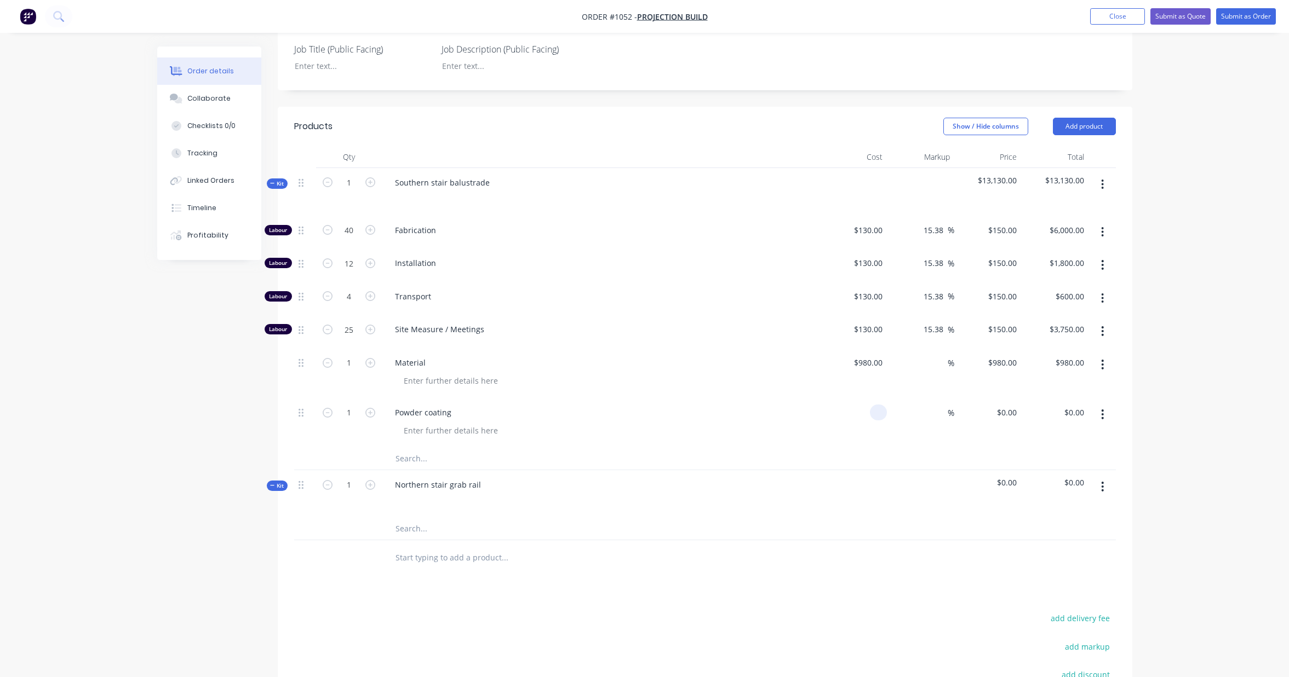
click at [879, 405] on input at bounding box center [880, 413] width 13 height 16
type input "$600.00"
click at [1136, 359] on div "Order details Collaborate Checklists 0/0 Tracking Linked Orders Timeline Profit…" at bounding box center [644, 321] width 997 height 1070
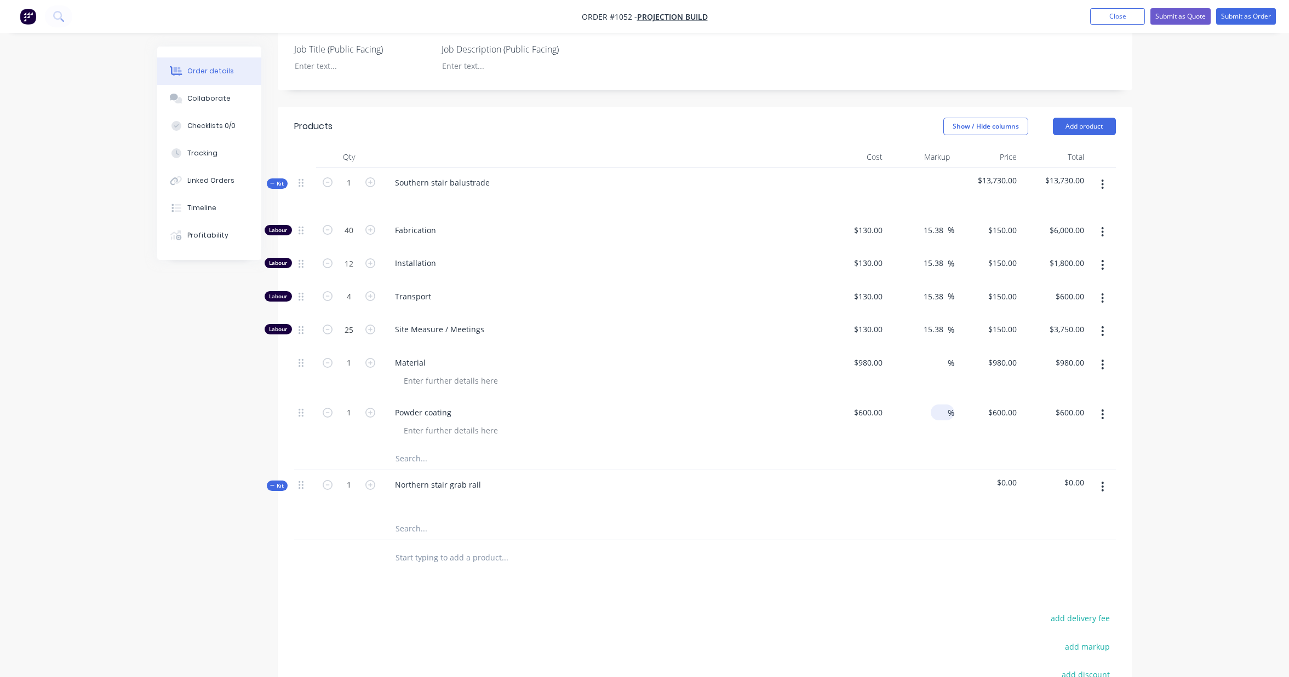
click at [940, 405] on input at bounding box center [941, 413] width 13 height 16
type input "25"
type input "$750.00"
click at [1151, 378] on div "Order details Collaborate Checklists 0/0 Tracking Linked Orders Timeline Profit…" at bounding box center [644, 297] width 1289 height 1116
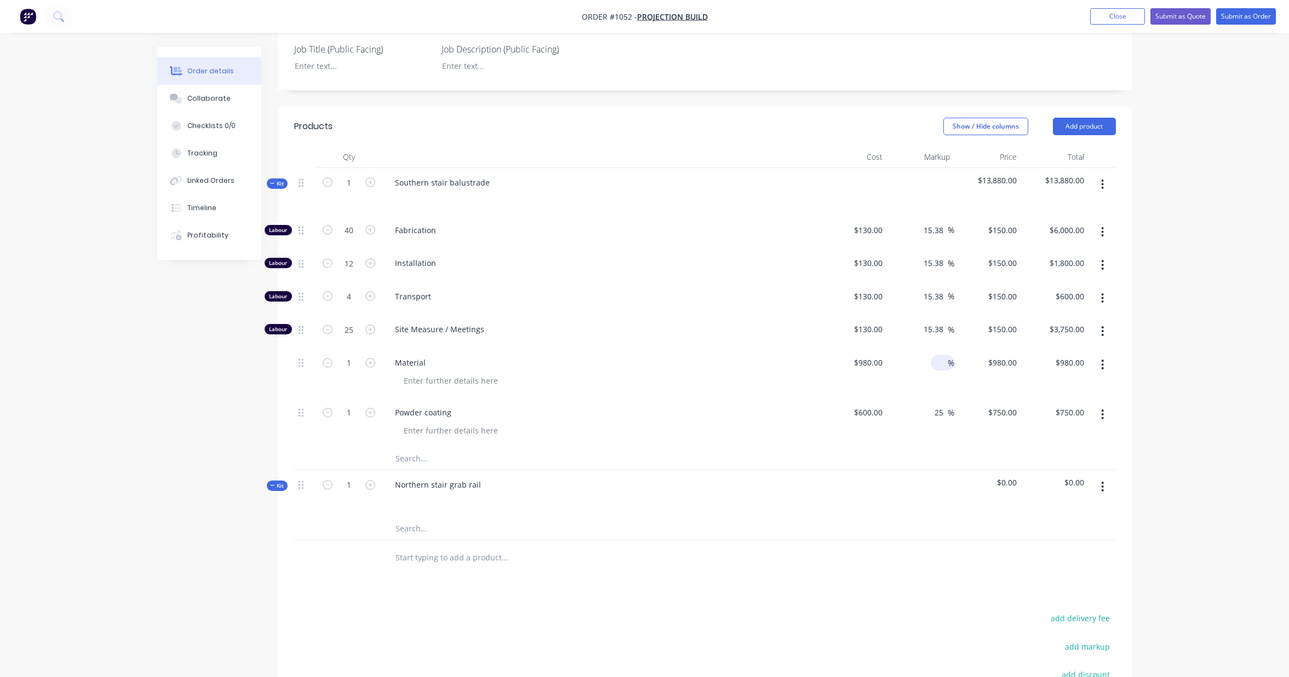
click at [936, 355] on input at bounding box center [941, 363] width 13 height 16
type input "25"
type input "$1,225.00"
click at [1175, 328] on div "Order details Collaborate Checklists 0/0 Tracking Linked Orders Timeline Profit…" at bounding box center [644, 297] width 1289 height 1116
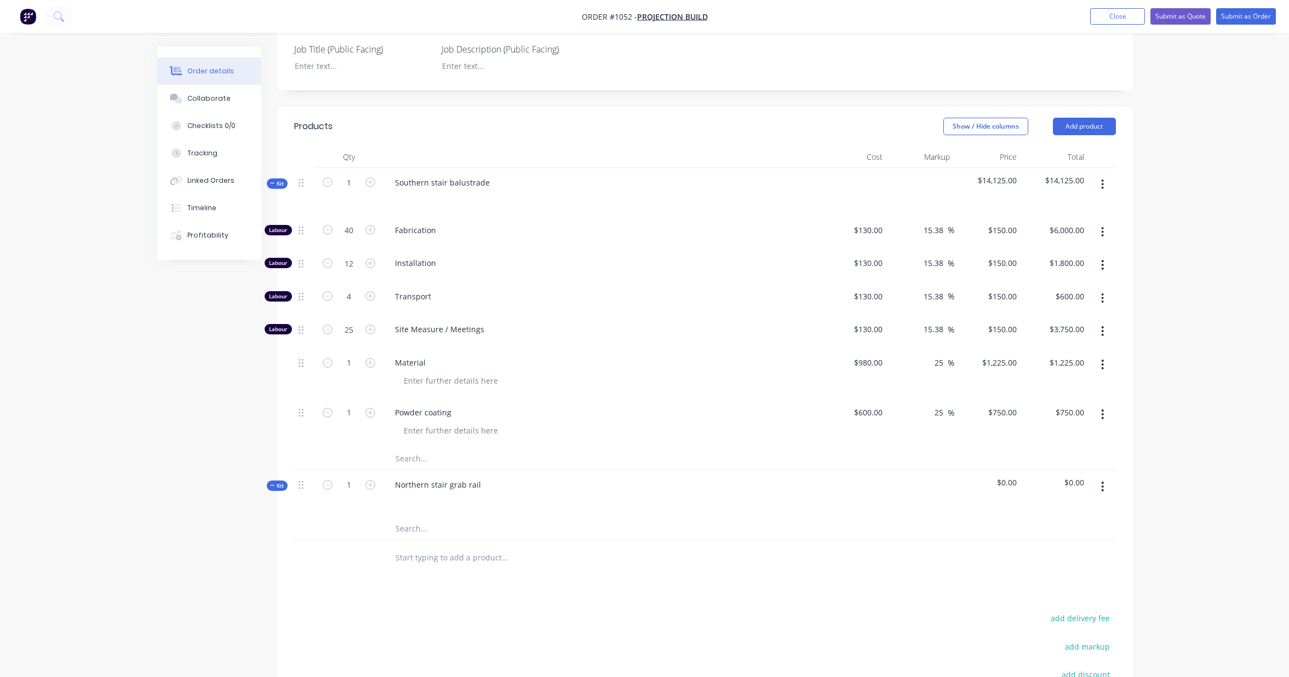
click at [1007, 477] on span "$0.00" at bounding box center [987, 483] width 59 height 12
click at [1009, 477] on span "$0.00" at bounding box center [987, 483] width 59 height 12
click at [1010, 477] on span "$0.00" at bounding box center [987, 483] width 59 height 12
click at [1102, 482] on icon "button" at bounding box center [1102, 487] width 2 height 10
click at [1062, 508] on div "Add product to kit" at bounding box center [1063, 516] width 84 height 16
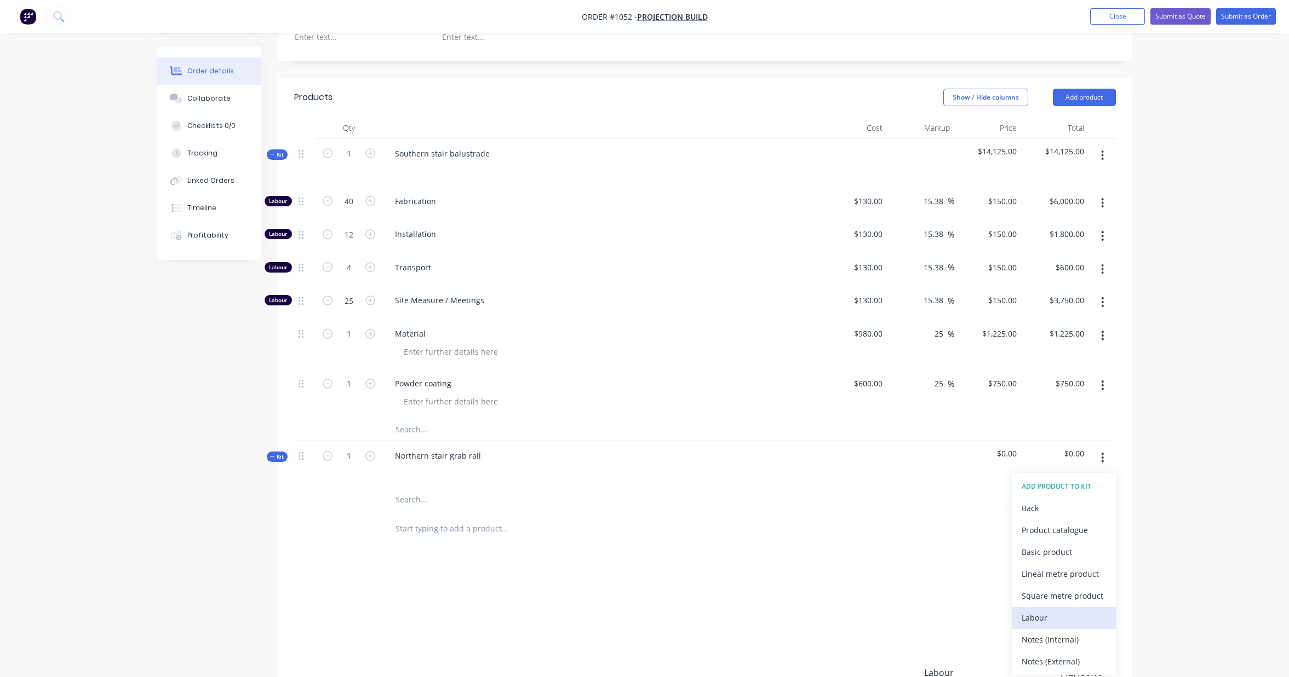
scroll to position [296, 0]
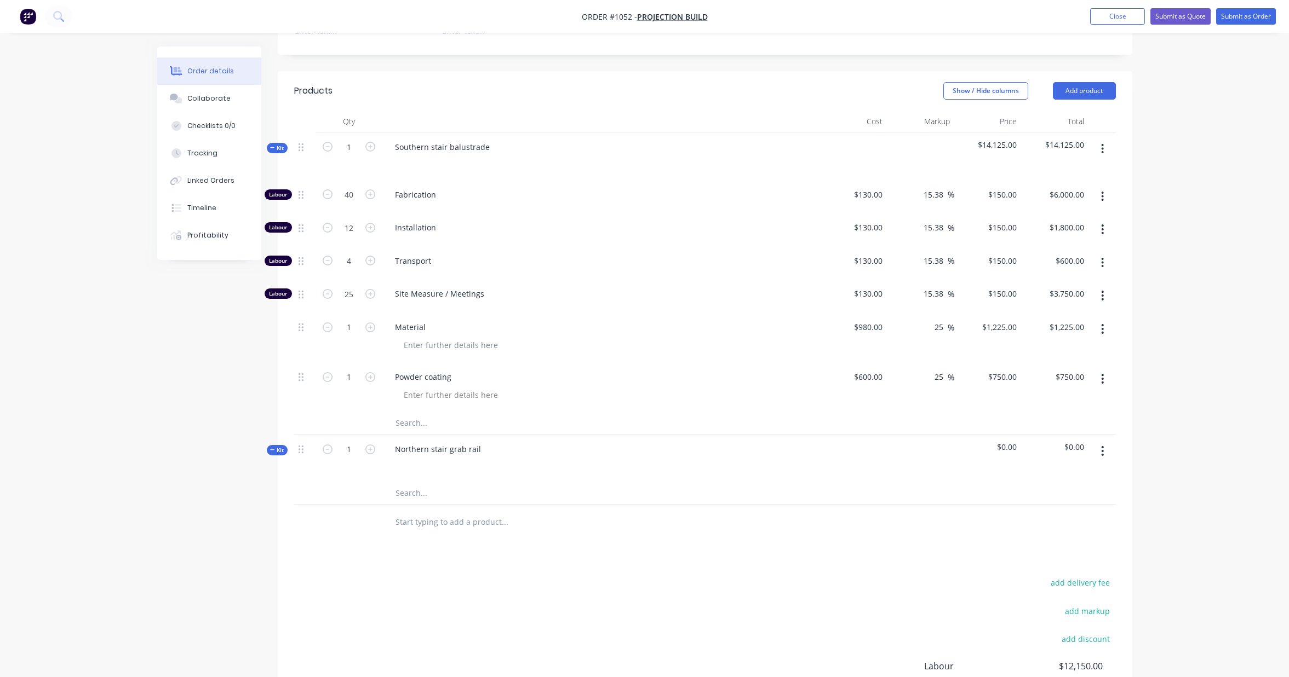
click at [438, 484] on input "text" at bounding box center [504, 493] width 219 height 22
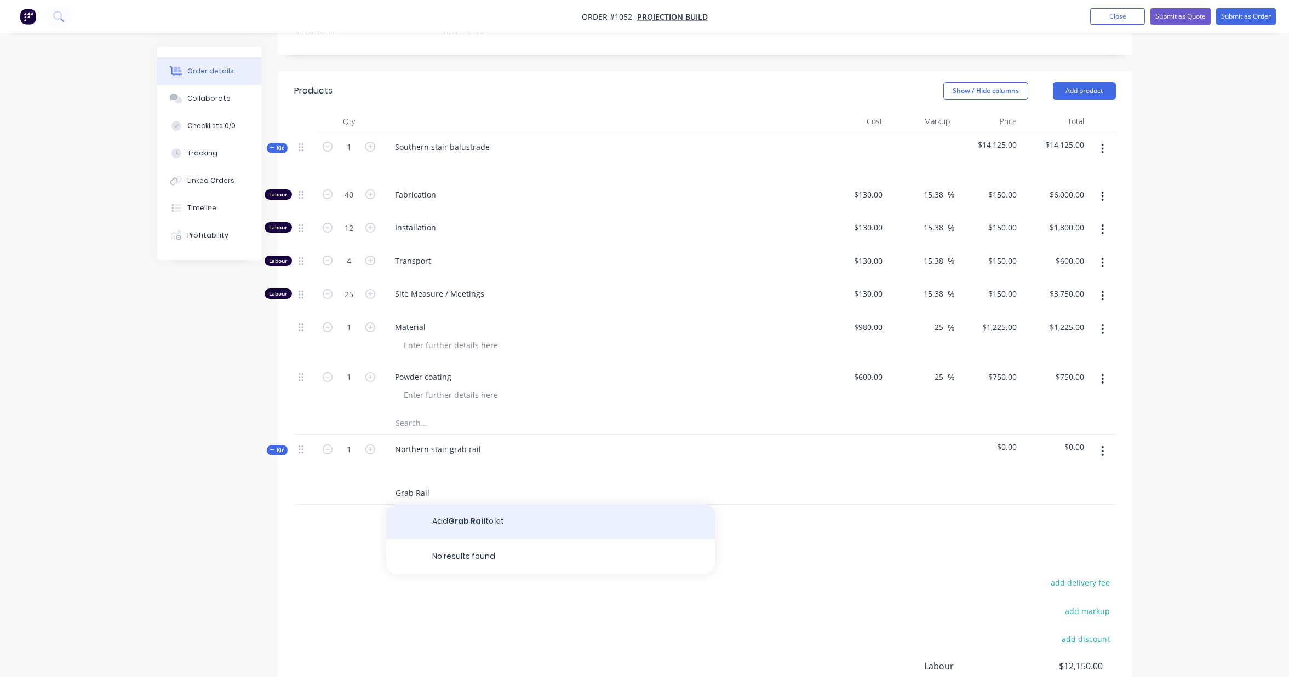
type input "Grab Rail"
click at [457, 510] on button "Add Grab Rail to kit" at bounding box center [550, 521] width 329 height 35
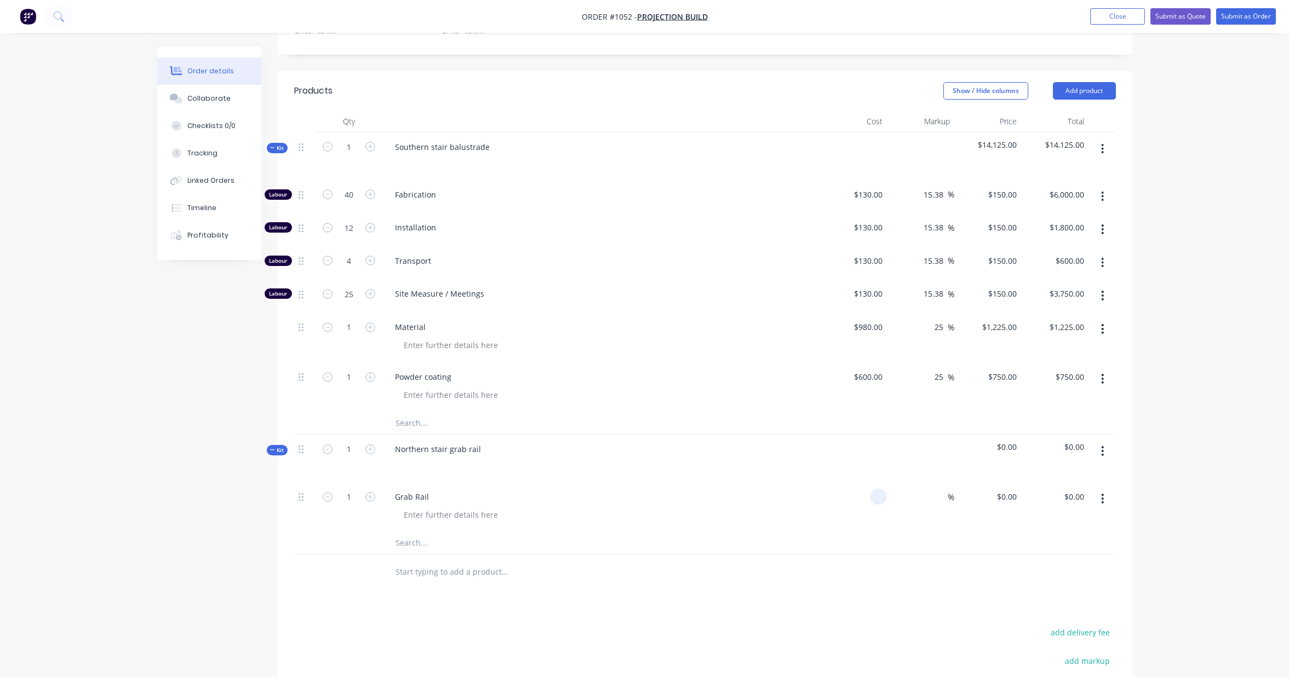
click at [875, 489] on input at bounding box center [880, 497] width 13 height 16
type input "$1,950.00"
click at [876, 565] on div at bounding box center [705, 573] width 822 height 36
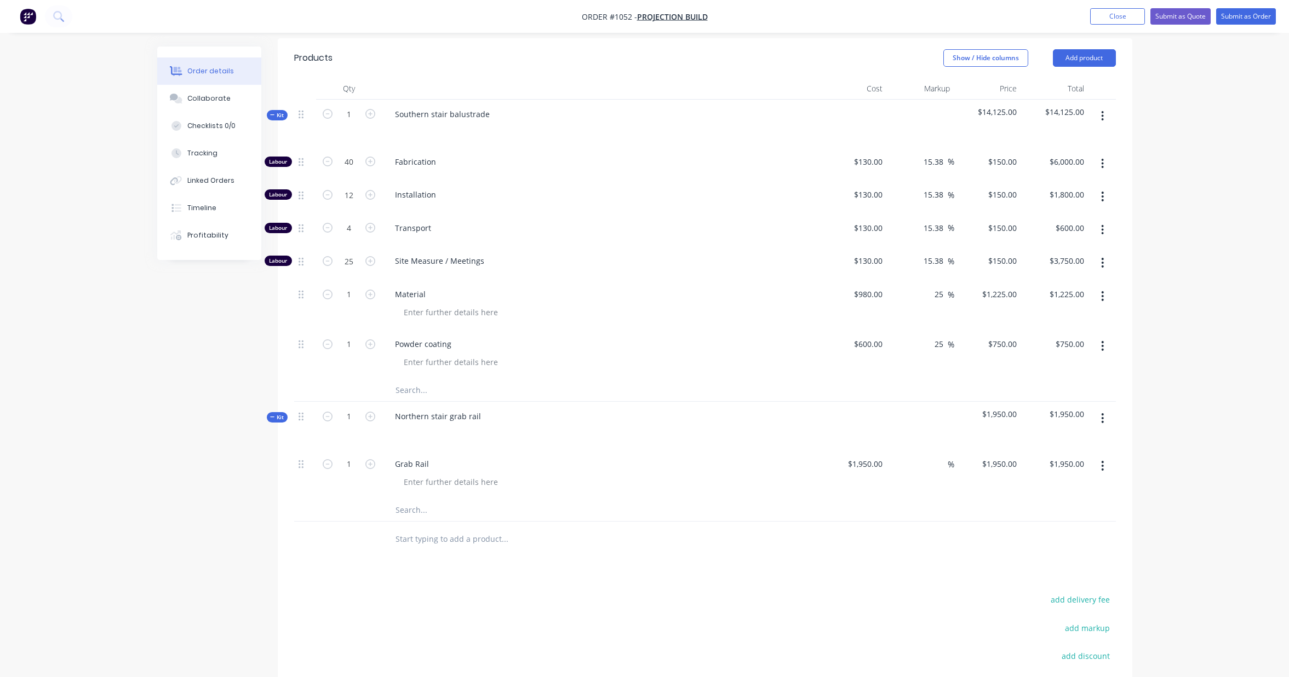
scroll to position [324, 0]
click at [867, 291] on div "980 $980.00" at bounding box center [867, 299] width 38 height 16
type input "$1,350.00"
type input "$1,687.50"
click at [1168, 238] on div "Order details Collaborate Checklists 0/0 Tracking Linked Orders Timeline Profit…" at bounding box center [644, 259] width 1289 height 1166
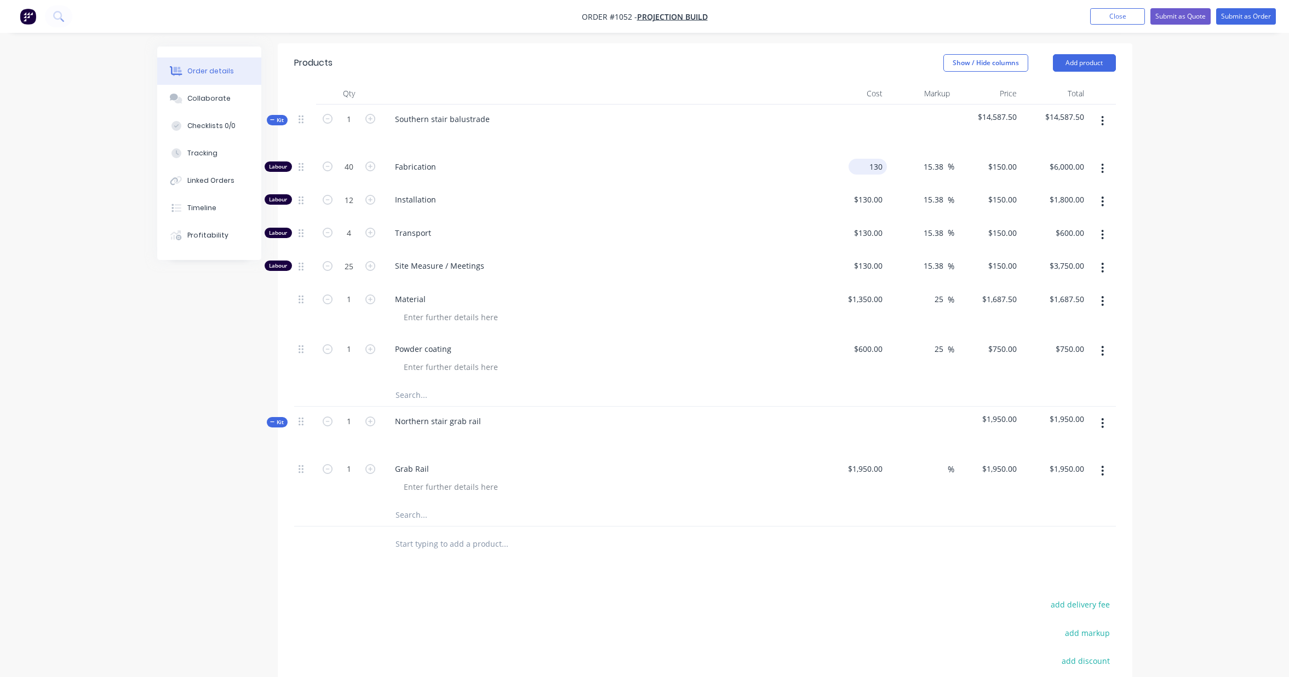
click at [876, 159] on input "130" at bounding box center [870, 167] width 34 height 16
click at [1181, 152] on div "Order details Collaborate Checklists 0/0 Tracking Linked Orders Timeline Profit…" at bounding box center [644, 259] width 1289 height 1166
click at [869, 192] on input "130" at bounding box center [870, 200] width 34 height 16
click at [869, 192] on input "130" at bounding box center [877, 200] width 19 height 16
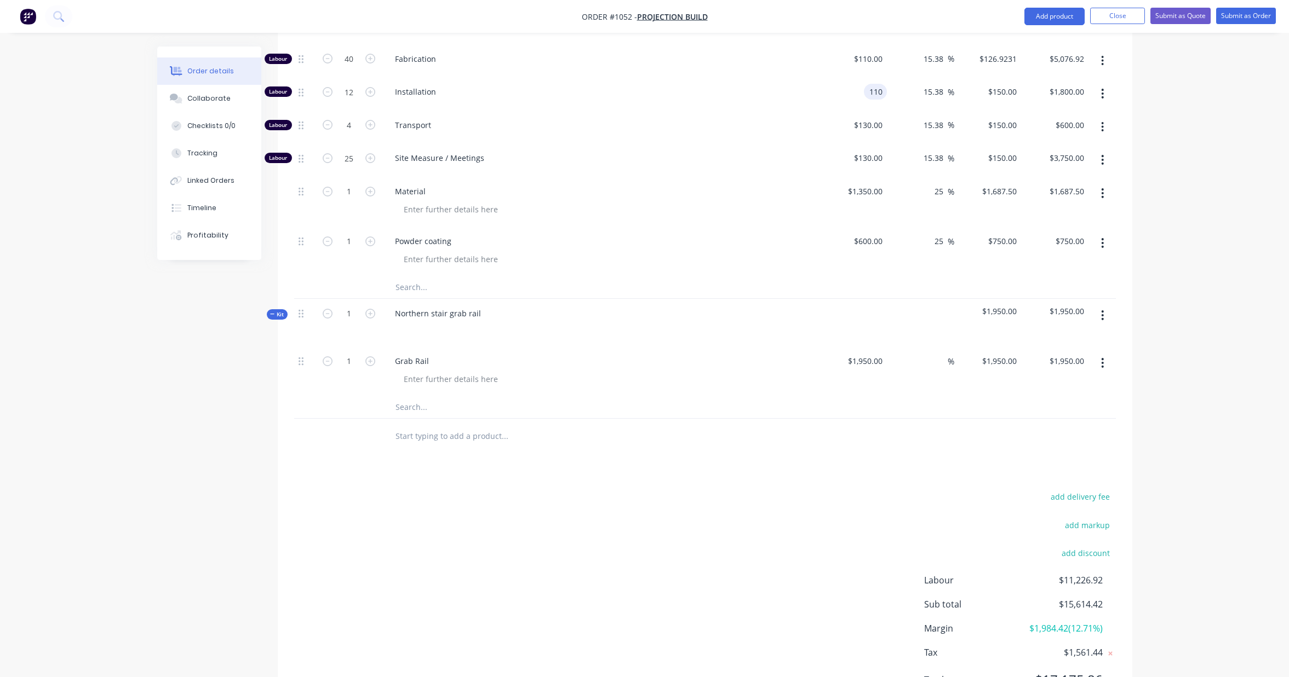
scroll to position [466, 0]
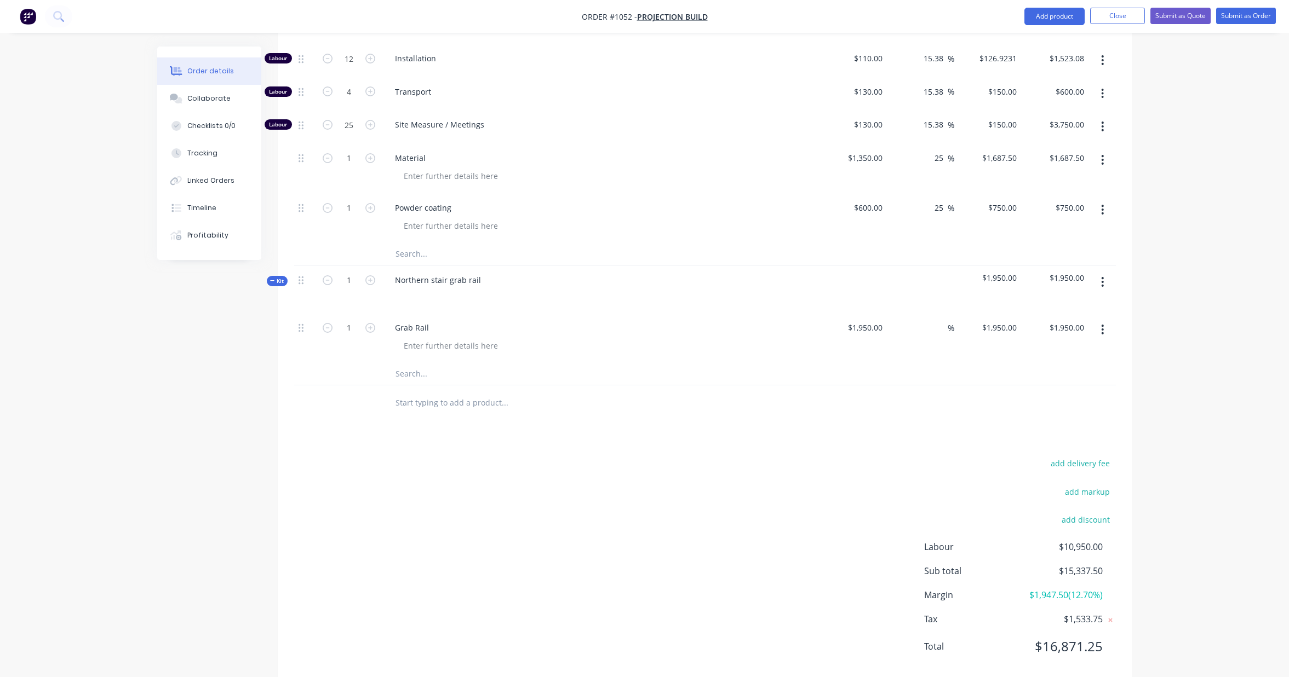
click at [1192, 183] on div "Order details Collaborate Checklists 0/0 Tracking Linked Orders Timeline Profit…" at bounding box center [644, 117] width 1289 height 1166
click at [871, 84] on input "130" at bounding box center [870, 92] width 34 height 16
click at [1209, 94] on div "Order details Collaborate Checklists 0/0 Tracking Linked Orders Timeline Profit…" at bounding box center [644, 117] width 1289 height 1166
click at [883, 117] on input "130" at bounding box center [870, 125] width 34 height 16
click at [1208, 105] on div "Order details Collaborate Checklists 0/0 Tracking Linked Orders Timeline Profit…" at bounding box center [644, 117] width 1289 height 1166
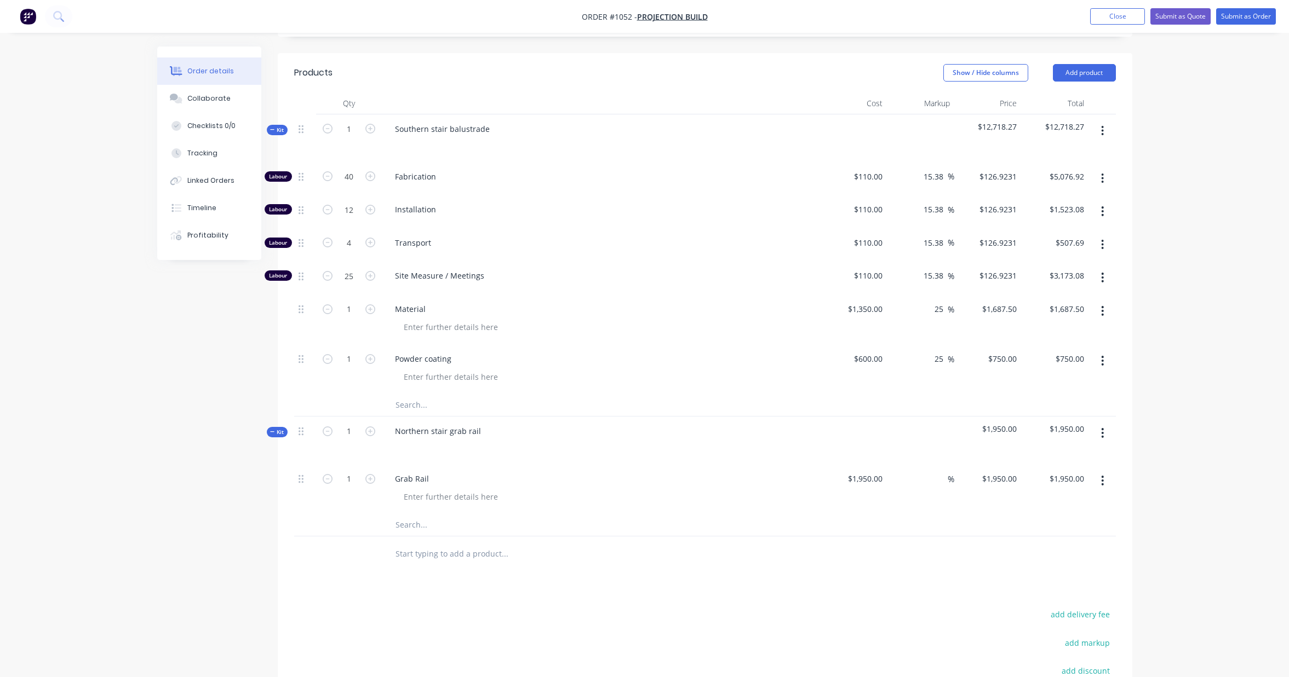
scroll to position [294, 0]
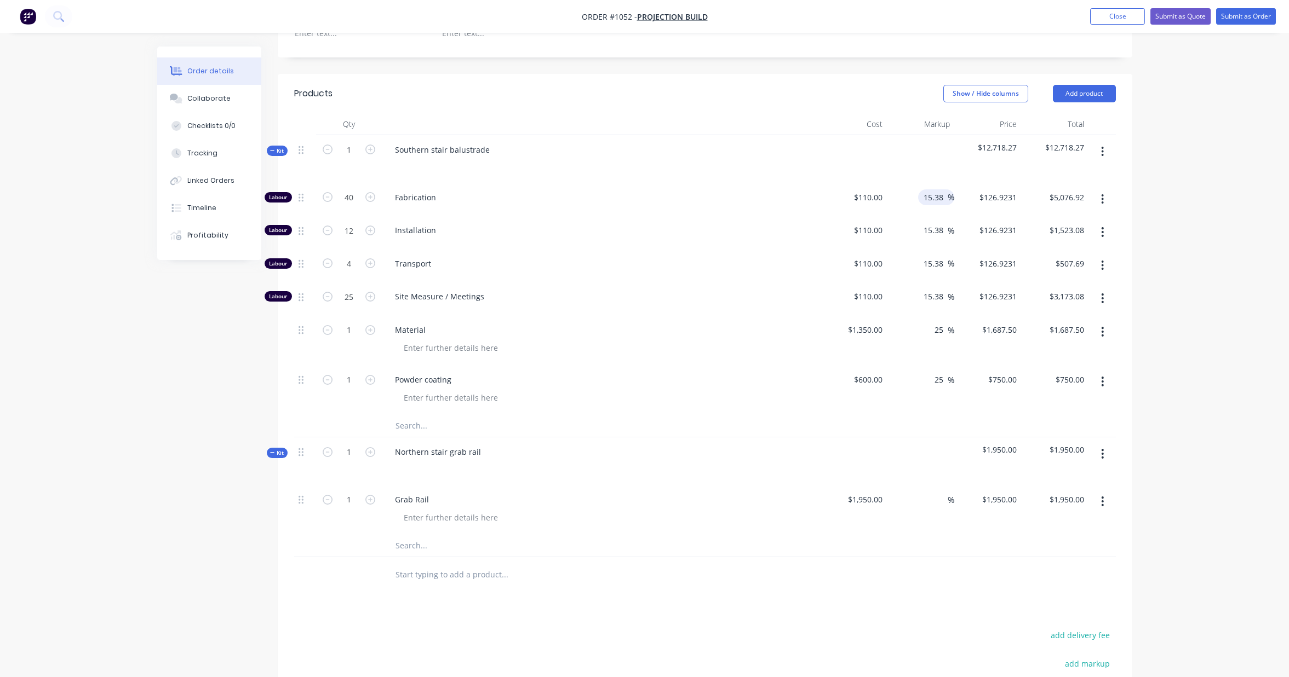
click at [944, 190] on input "15.38" at bounding box center [934, 197] width 25 height 16
click at [1169, 178] on div "Order details Collaborate Checklists 0/0 Tracking Linked Orders Timeline Profit…" at bounding box center [644, 289] width 1289 height 1166
click at [943, 189] on input "20" at bounding box center [940, 197] width 14 height 16
click at [1156, 212] on div "Order details Collaborate Checklists 0/0 Tracking Linked Orders Timeline Profit…" at bounding box center [644, 289] width 1289 height 1166
click at [941, 189] on input "30" at bounding box center [940, 197] width 14 height 16
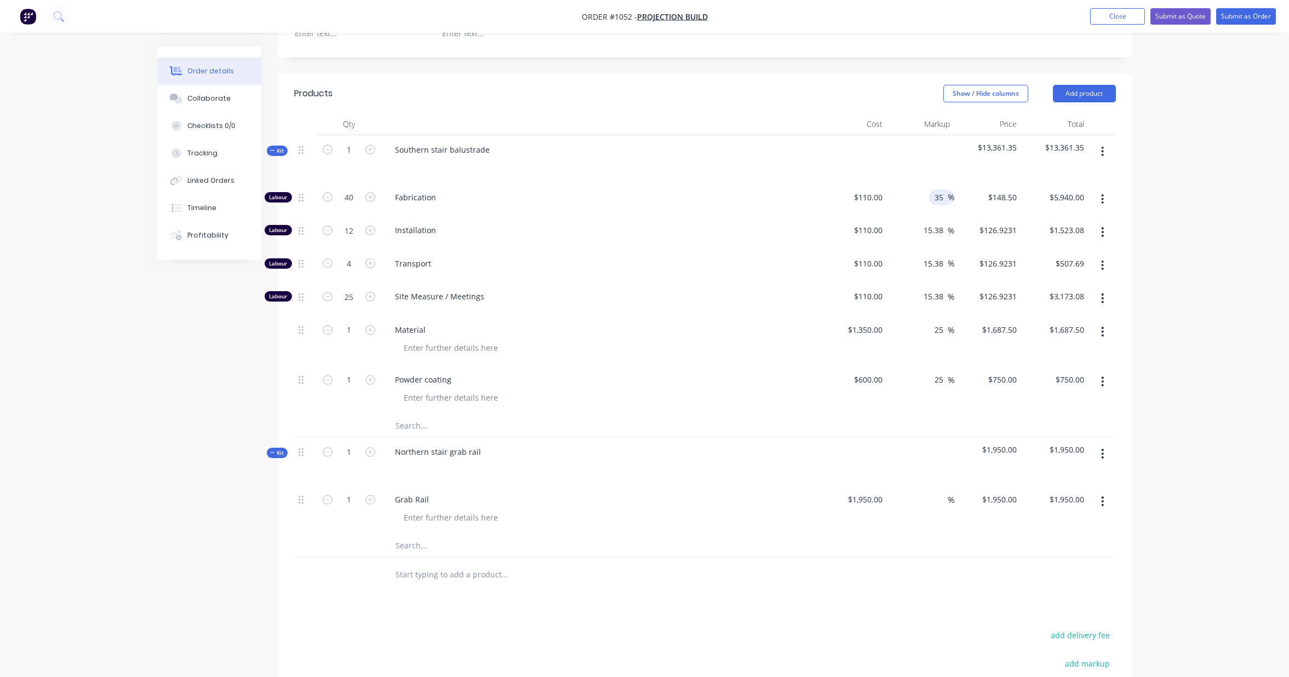
click at [1156, 166] on div "Order details Collaborate Checklists 0/0 Tracking Linked Orders Timeline Profit…" at bounding box center [644, 289] width 1289 height 1166
click at [1005, 189] on input "148.5" at bounding box center [1004, 197] width 34 height 16
click at [1246, 158] on div "Order details Collaborate Checklists 0/0 Tracking Linked Orders Timeline Profit…" at bounding box center [644, 289] width 1289 height 1166
click at [996, 225] on input "126.9231" at bounding box center [999, 230] width 43 height 16
click at [1226, 196] on div "Order details Collaborate Checklists 0/0 Tracking Linked Orders Timeline Profit…" at bounding box center [644, 289] width 1289 height 1166
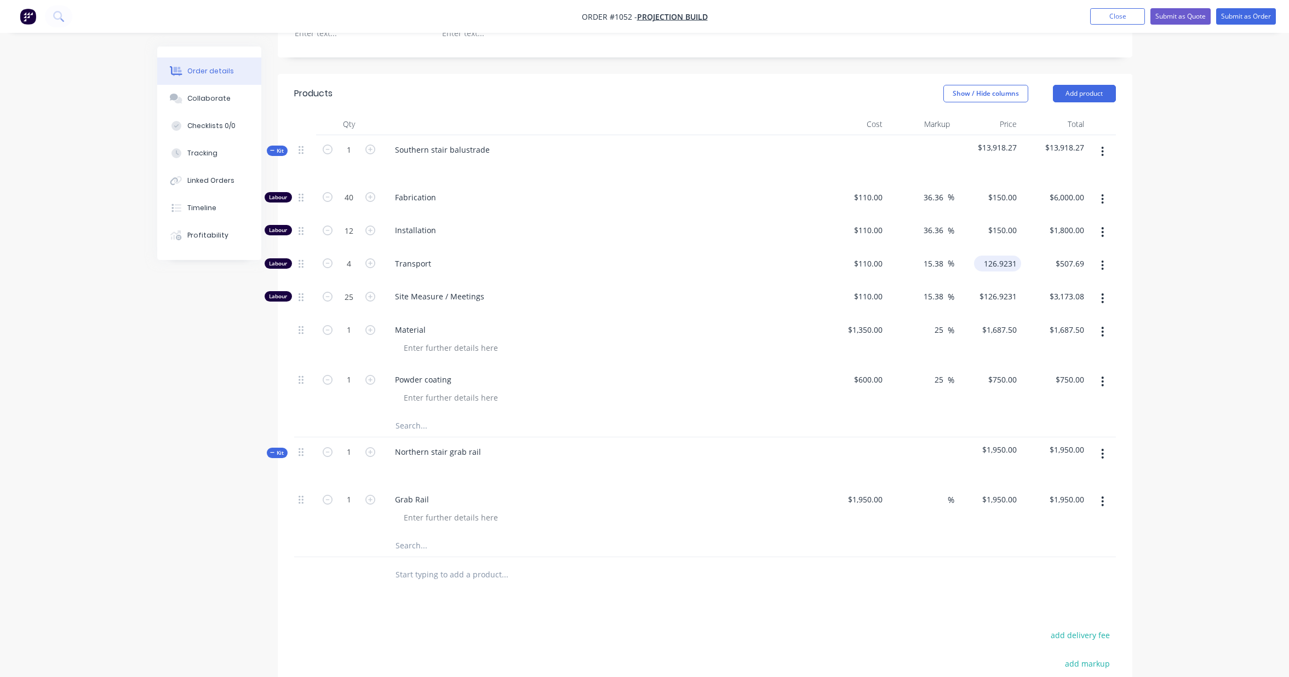
click at [1005, 256] on input "126.9231" at bounding box center [999, 264] width 43 height 16
click at [1151, 243] on div "Order details Collaborate Checklists 0/0 Tracking Linked Orders Timeline Profit…" at bounding box center [644, 289] width 1289 height 1166
click at [996, 289] on input "126.9231" at bounding box center [999, 297] width 43 height 16
click at [1188, 268] on div "Order details Collaborate Checklists 0/0 Tracking Linked Orders Timeline Profit…" at bounding box center [644, 289] width 1289 height 1166
click at [996, 325] on input "1687.5" at bounding box center [1006, 330] width 30 height 16
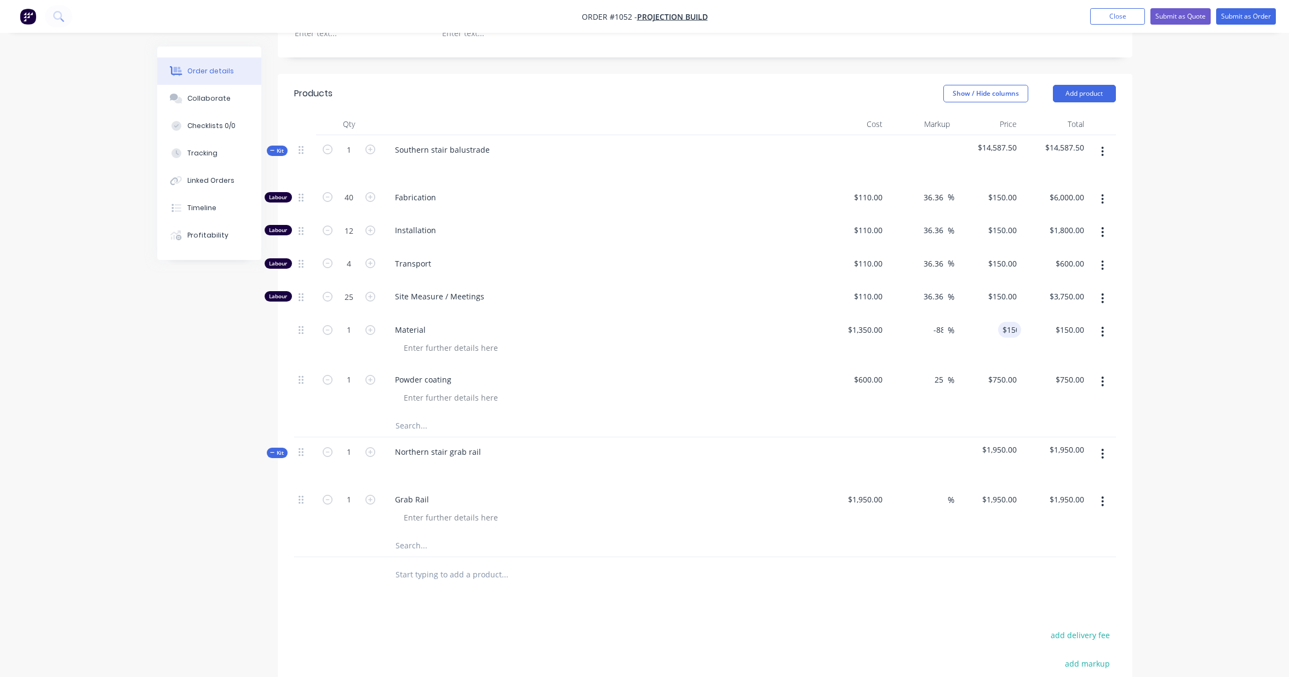
click at [1178, 295] on div "Order details Collaborate Checklists 0/0 Tracking Linked Orders Timeline Profit…" at bounding box center [644, 289] width 1289 height 1166
click at [1006, 322] on input "150" at bounding box center [1004, 330] width 34 height 16
click at [1173, 324] on div "Order details Collaborate Checklists 0/0 Tracking Linked Orders Timeline Profit…" at bounding box center [644, 289] width 1289 height 1166
click at [1001, 322] on div "150 $150.00" at bounding box center [1002, 330] width 38 height 16
click at [1140, 300] on div "Order details Collaborate Checklists 0/0 Tracking Linked Orders Timeline Profit…" at bounding box center [644, 312] width 997 height 1119
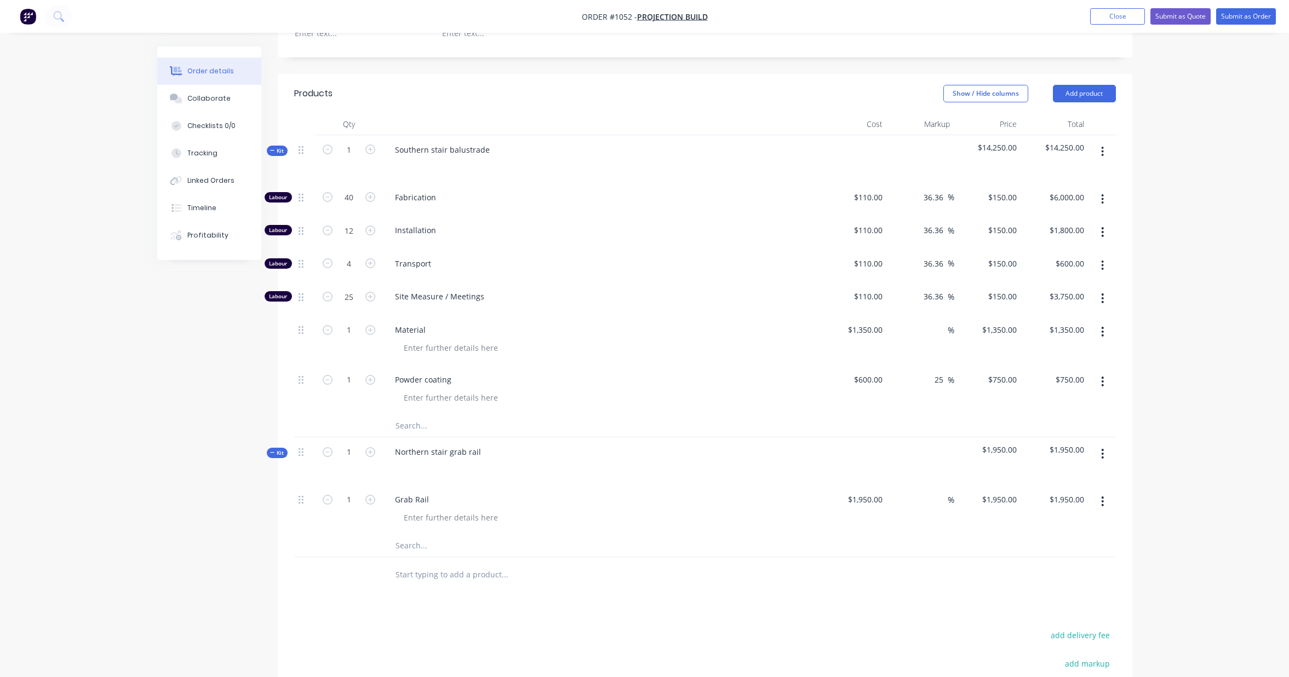
click at [923, 319] on div "%" at bounding box center [920, 340] width 67 height 50
click at [930, 322] on div "%" at bounding box center [942, 330] width 24 height 16
click at [1159, 286] on div "Order details Collaborate Checklists 0/0 Tracking Linked Orders Timeline Profit…" at bounding box center [644, 289] width 1289 height 1166
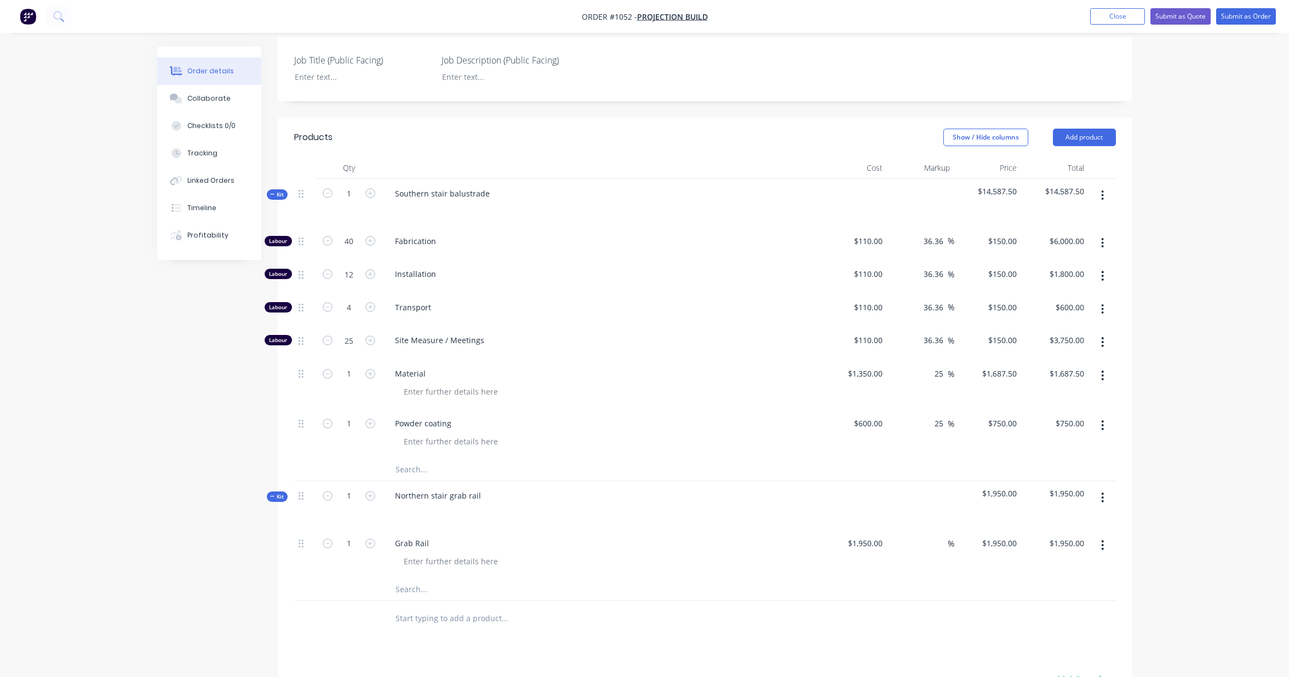
scroll to position [243, 0]
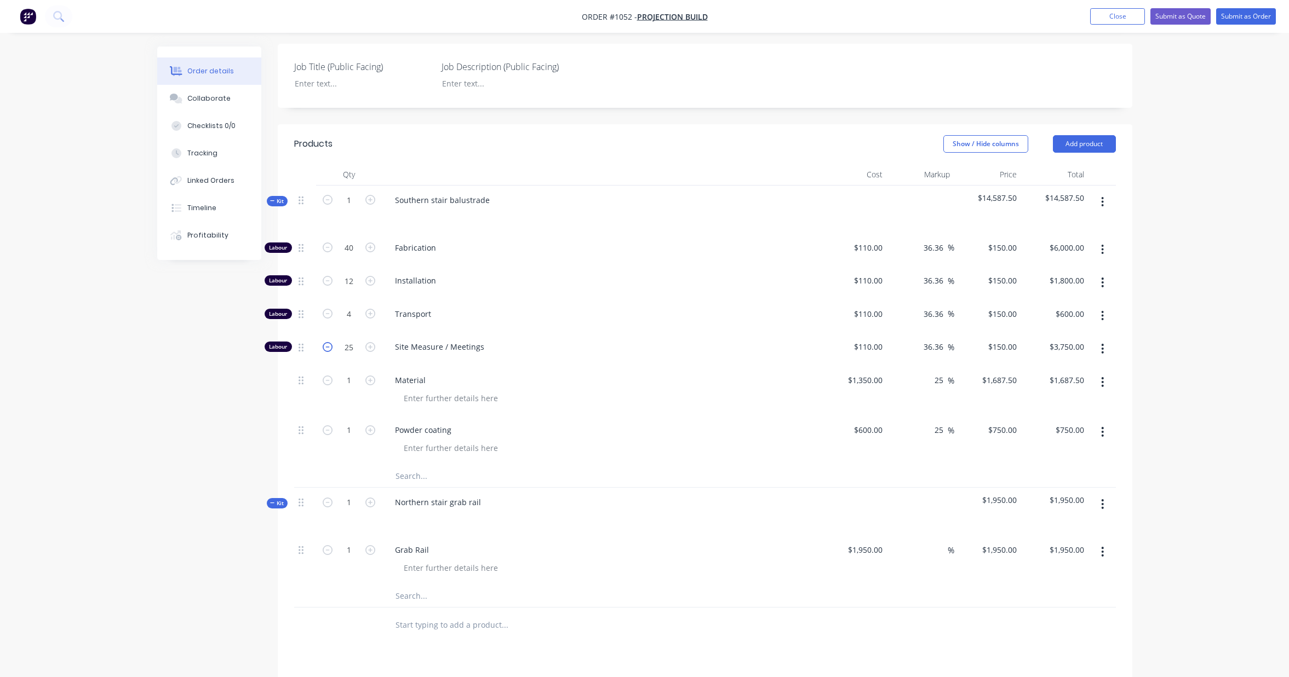
click at [326, 342] on icon "button" at bounding box center [328, 347] width 10 height 10
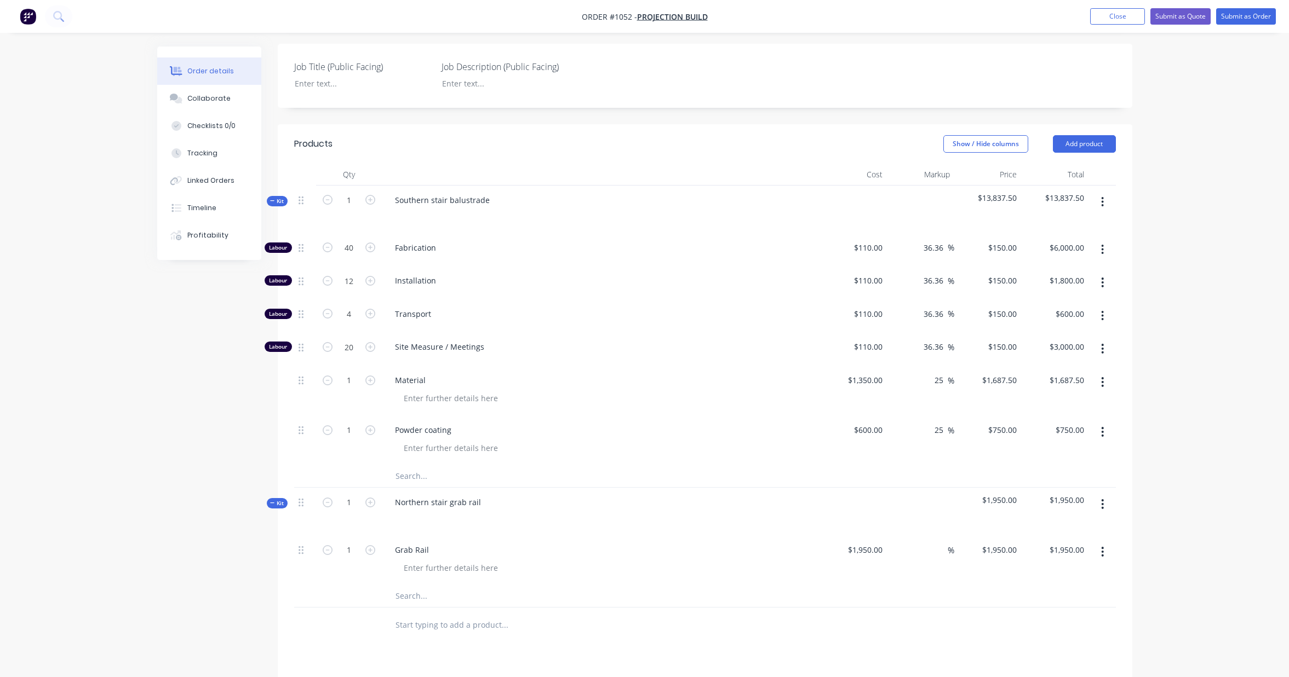
click at [229, 399] on div "Created by [PERSON_NAME] Created [DATE] Required [DATE] Assigned to Add team me…" at bounding box center [644, 362] width 975 height 1119
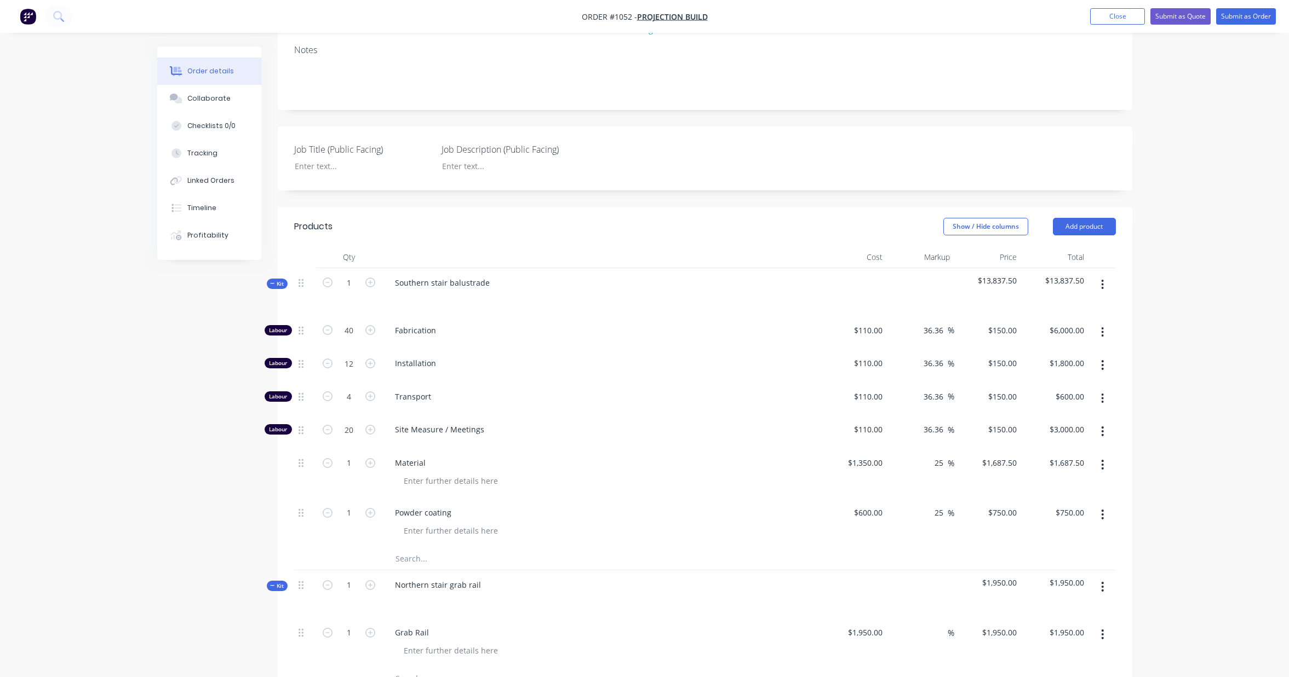
scroll to position [66, 0]
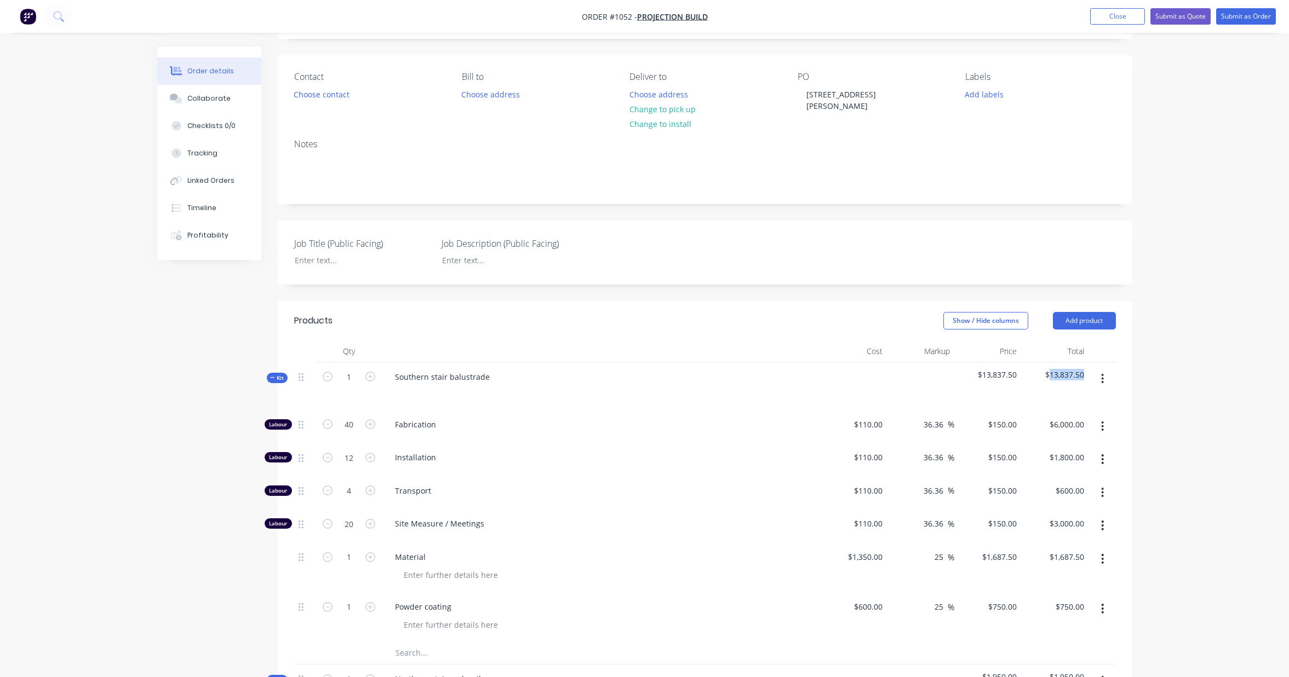
drag, startPoint x: 1083, startPoint y: 365, endPoint x: 1050, endPoint y: 365, distance: 32.9
click at [1050, 369] on span "$13,837.50" at bounding box center [1054, 375] width 59 height 12
copy span "13,837.50"
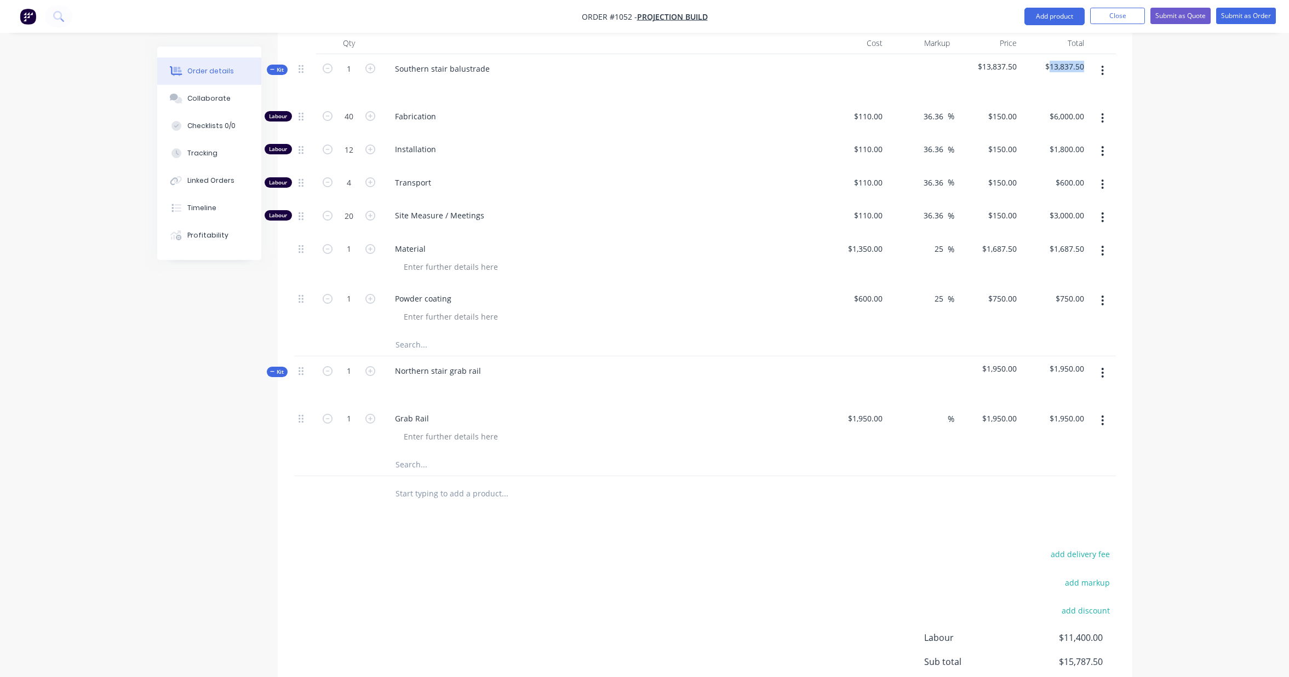
scroll to position [477, 0]
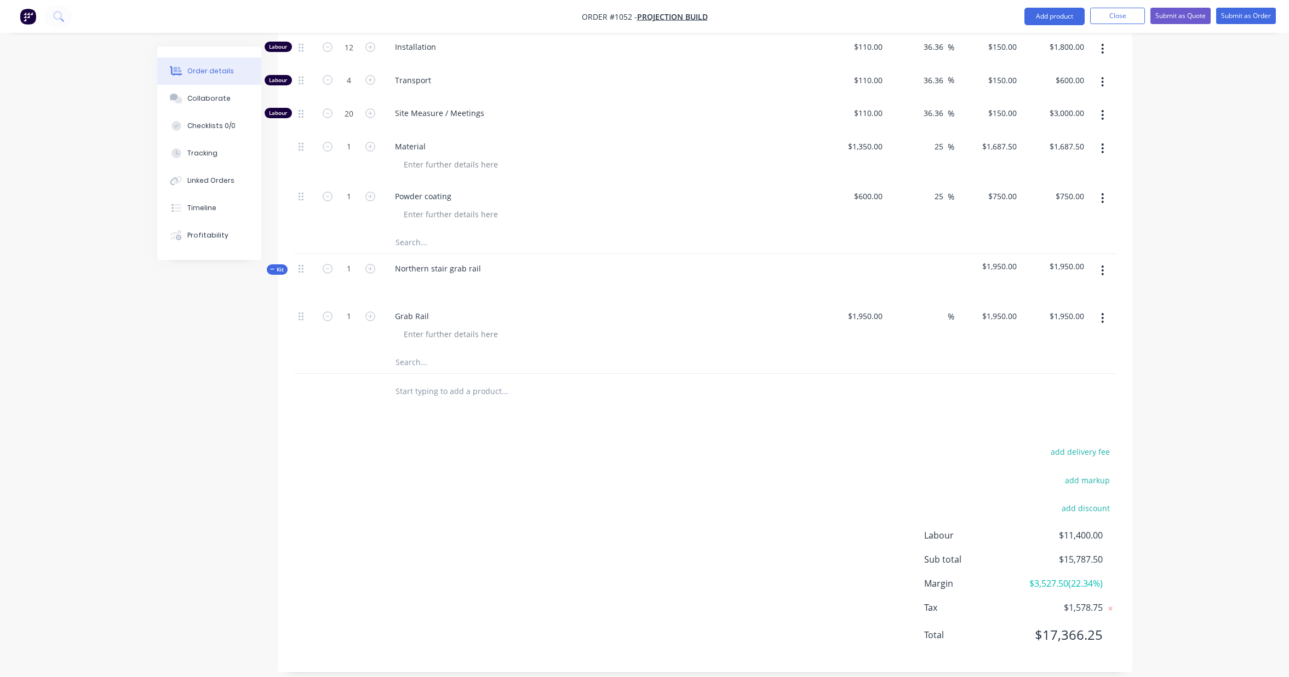
click at [1180, 185] on div "Order details Collaborate Checklists 0/0 Tracking Linked Orders Timeline Profit…" at bounding box center [644, 106] width 1289 height 1166
click at [192, 243] on button "Profitability" at bounding box center [209, 235] width 104 height 27
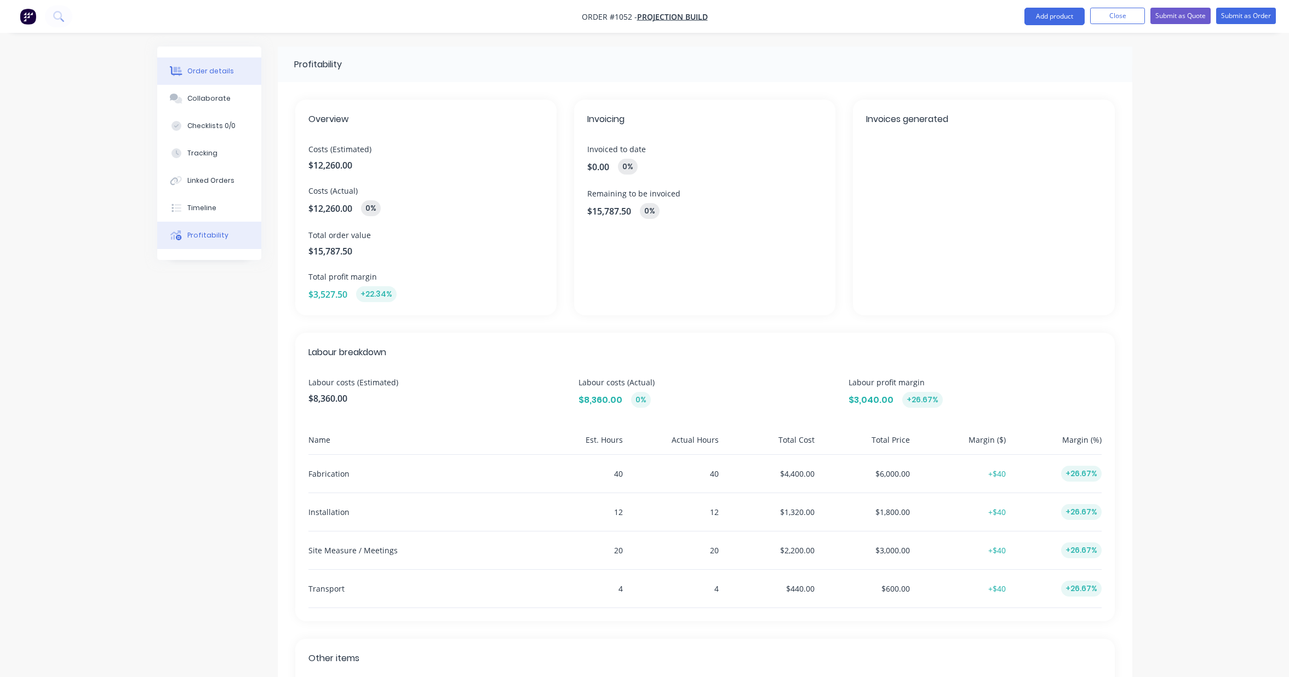
click at [228, 75] on div "Order details" at bounding box center [210, 71] width 47 height 10
